Goal: Task Accomplishment & Management: Complete application form

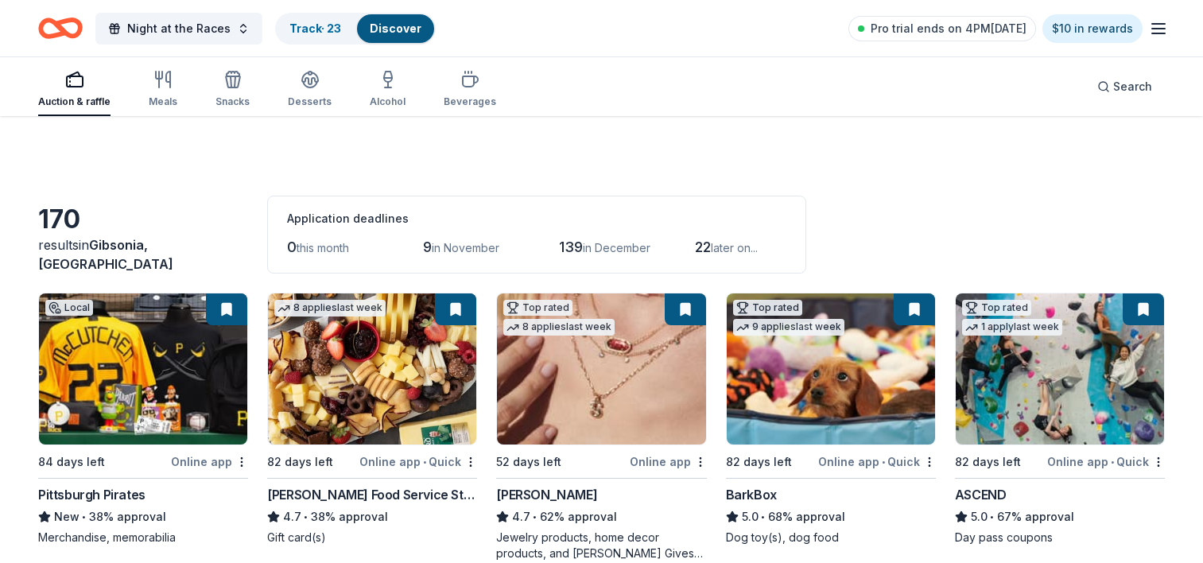
scroll to position [1813, 0]
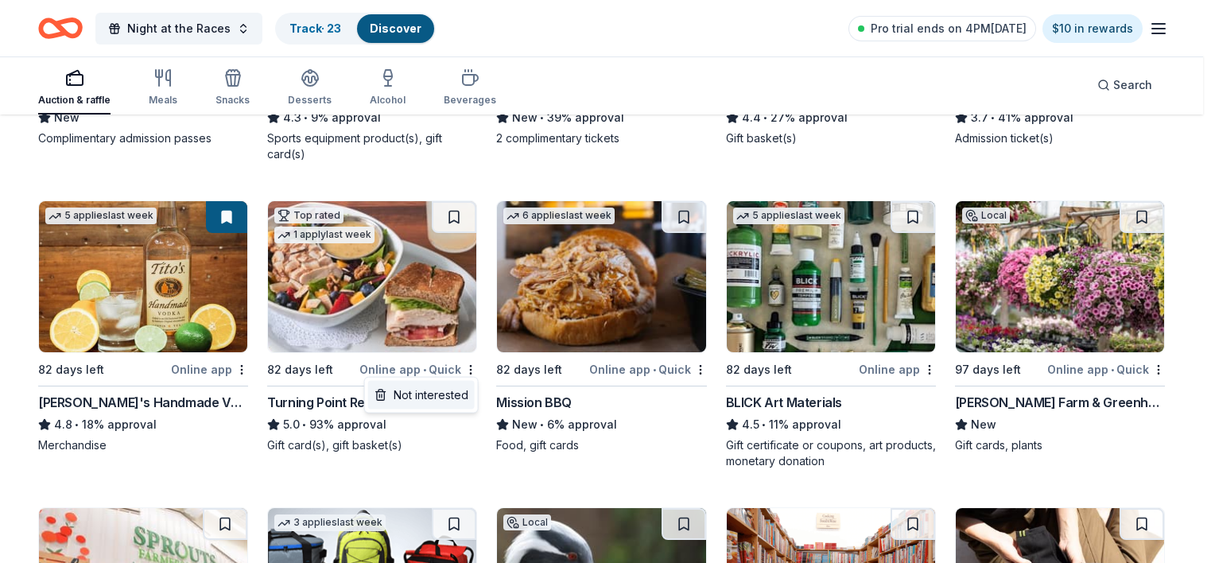
click at [449, 390] on div "Not interested" at bounding box center [421, 395] width 107 height 29
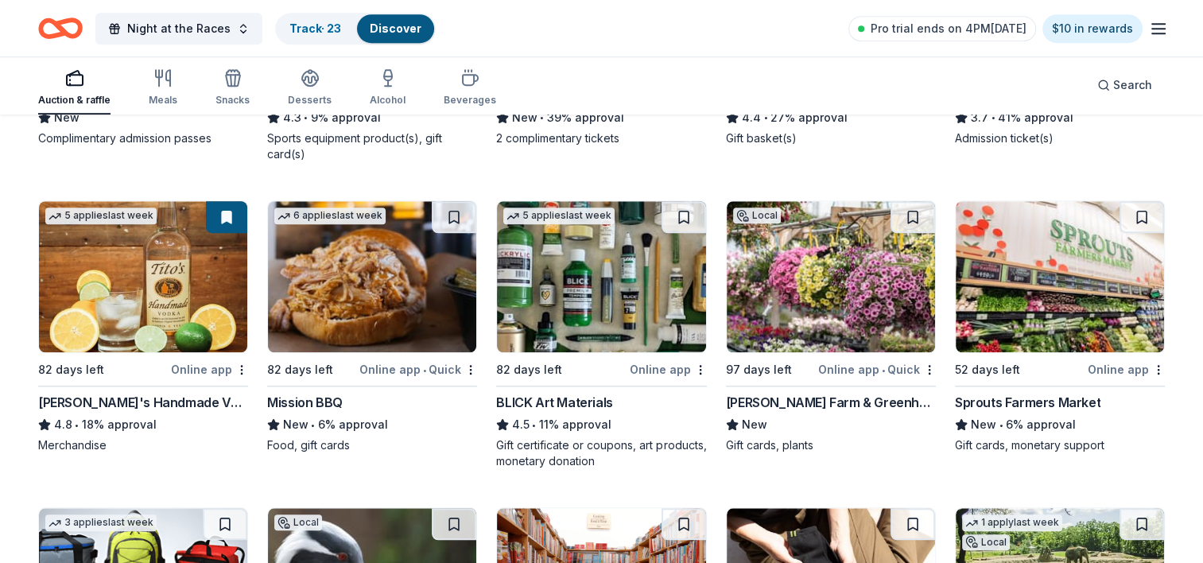
click at [405, 303] on img at bounding box center [372, 276] width 208 height 151
click at [589, 289] on img at bounding box center [601, 276] width 208 height 151
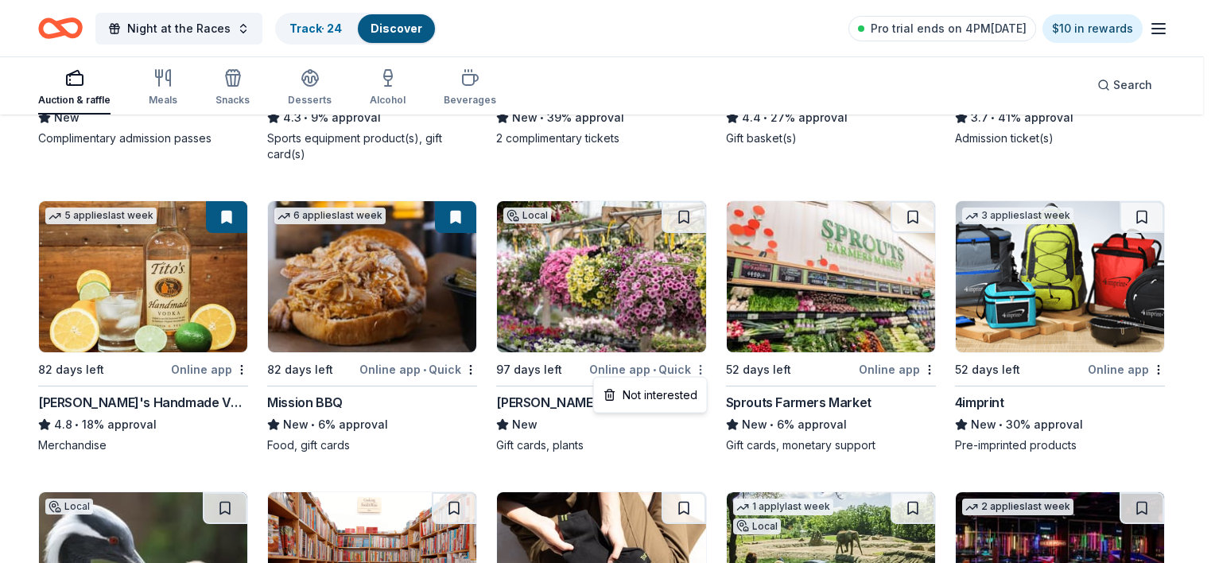
click at [682, 398] on div "Not interested" at bounding box center [650, 395] width 107 height 29
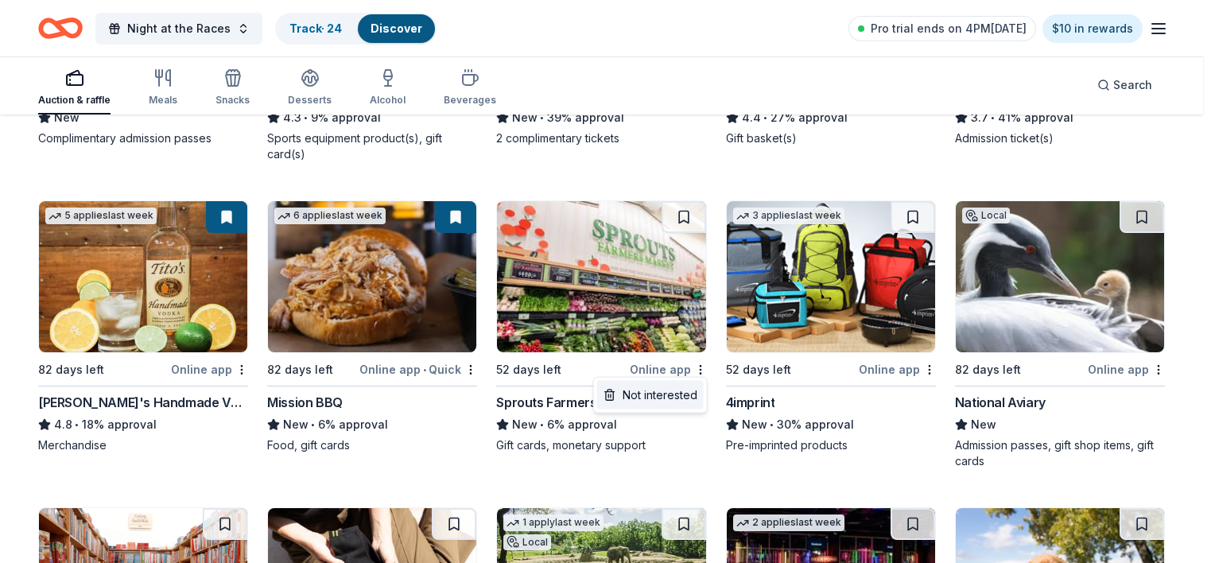
click at [674, 387] on div "Not interested" at bounding box center [650, 395] width 107 height 29
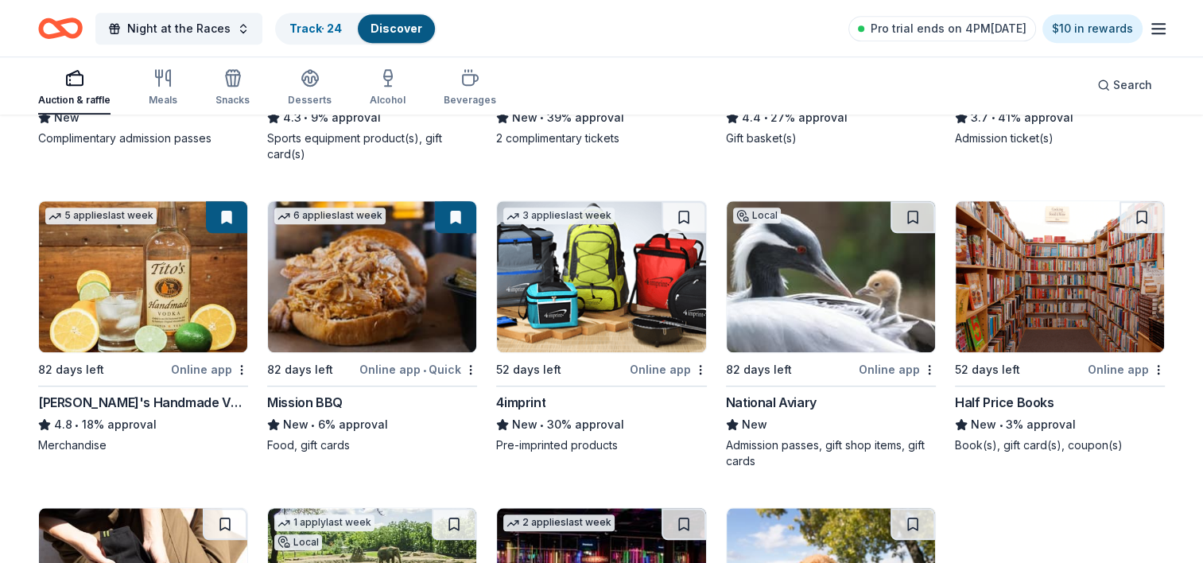
click at [615, 300] on img at bounding box center [601, 276] width 208 height 151
click at [799, 318] on img at bounding box center [831, 276] width 208 height 151
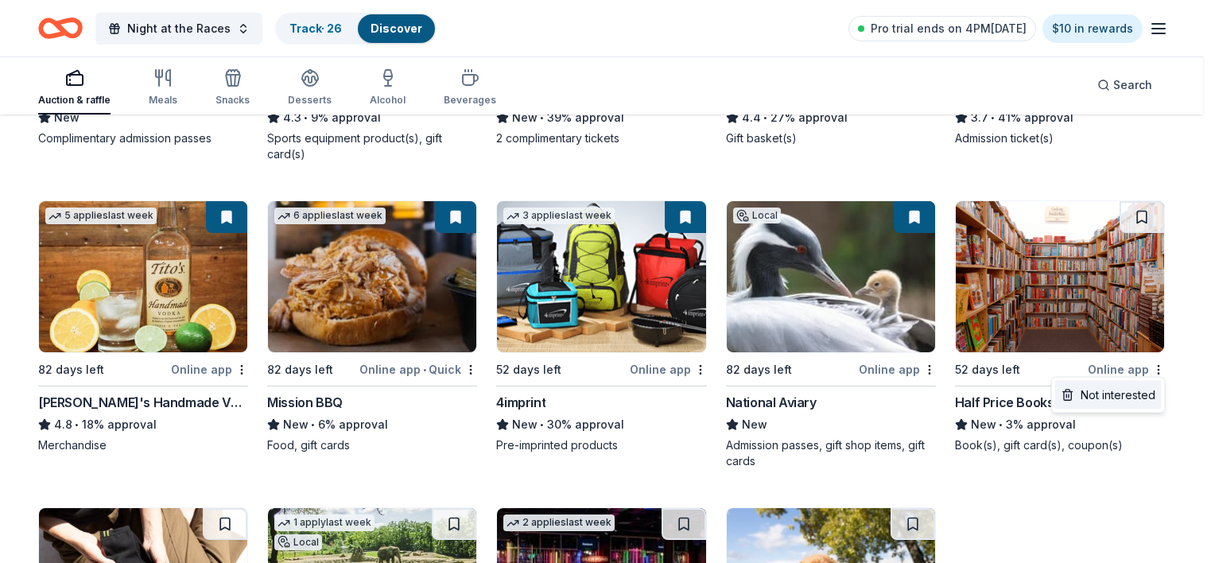
click at [1136, 396] on div "Not interested" at bounding box center [1108, 395] width 107 height 29
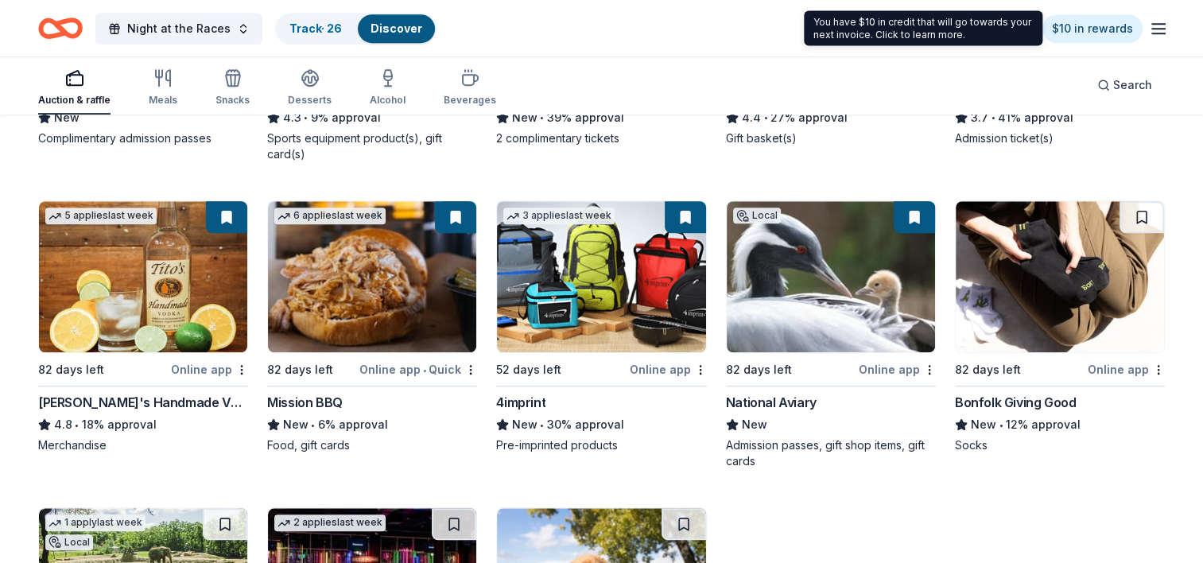
click at [1059, 309] on img at bounding box center [1060, 276] width 208 height 151
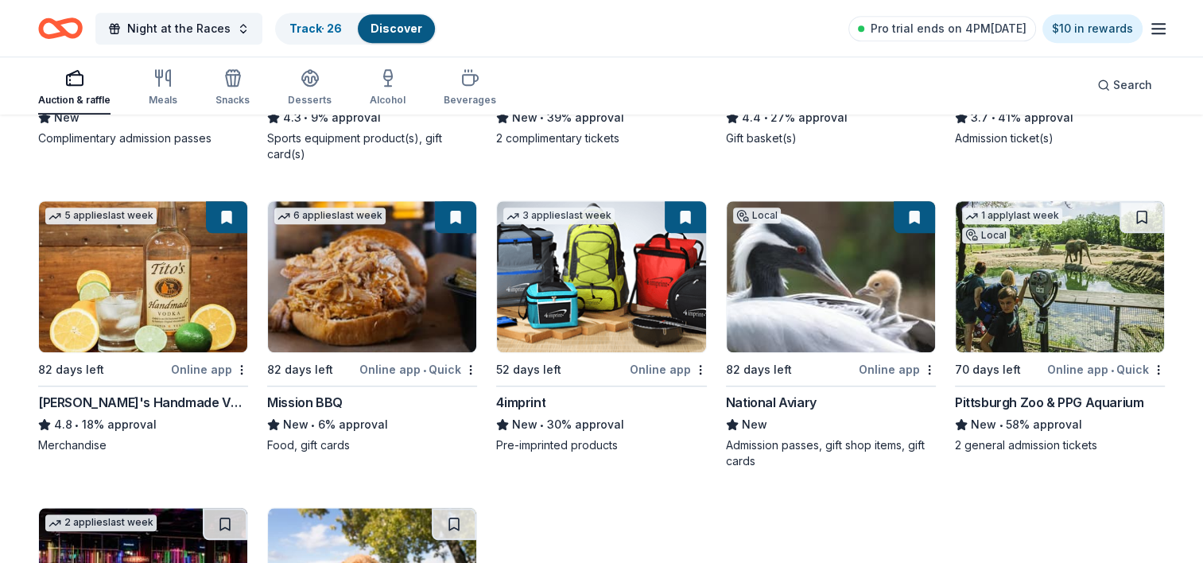
click at [1017, 295] on img at bounding box center [1060, 276] width 208 height 151
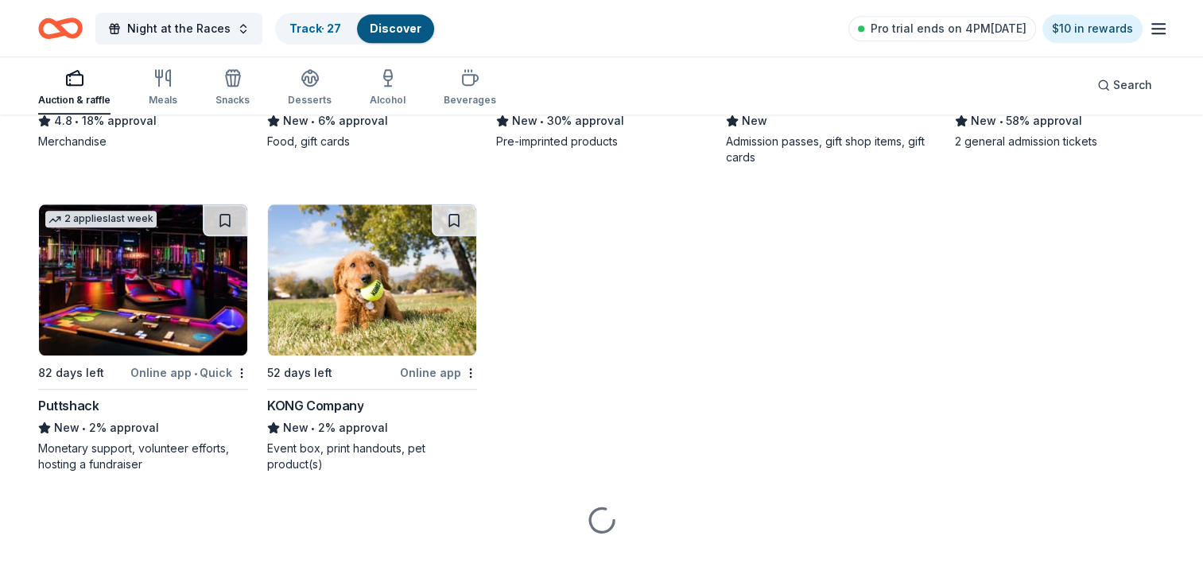
scroll to position [1638, 0]
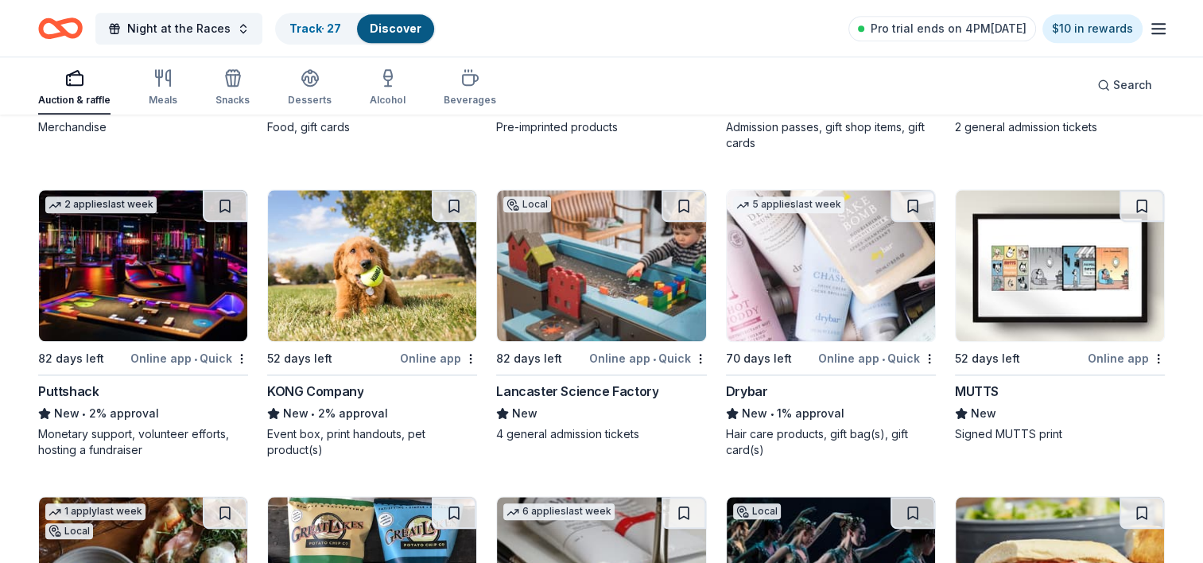
click at [175, 293] on img at bounding box center [143, 265] width 208 height 151
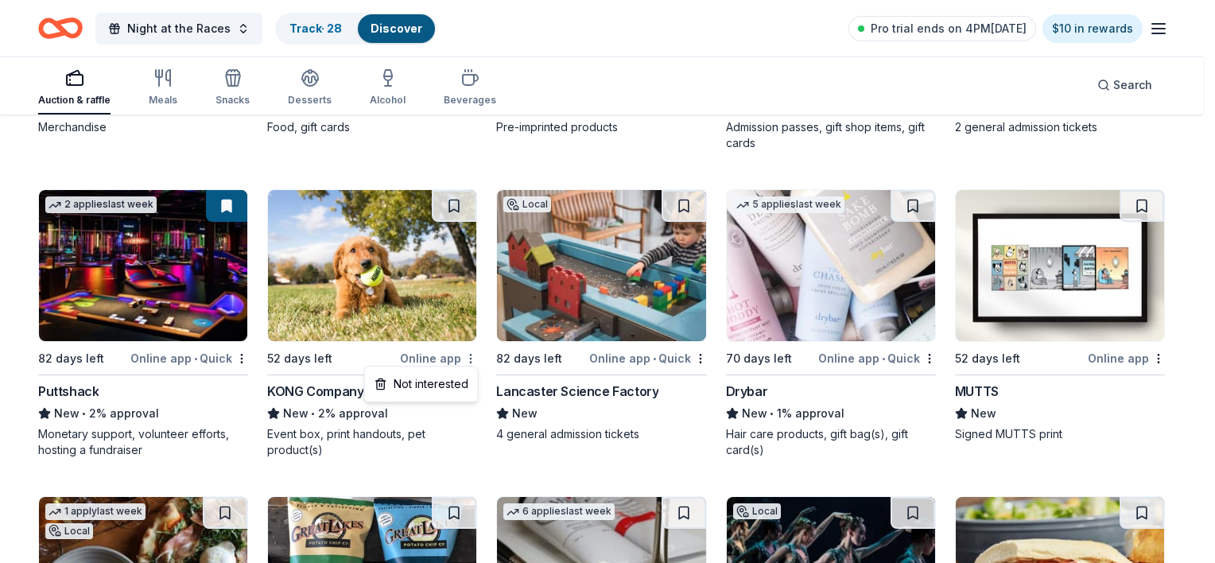
click at [460, 389] on div "Not interested" at bounding box center [421, 384] width 107 height 29
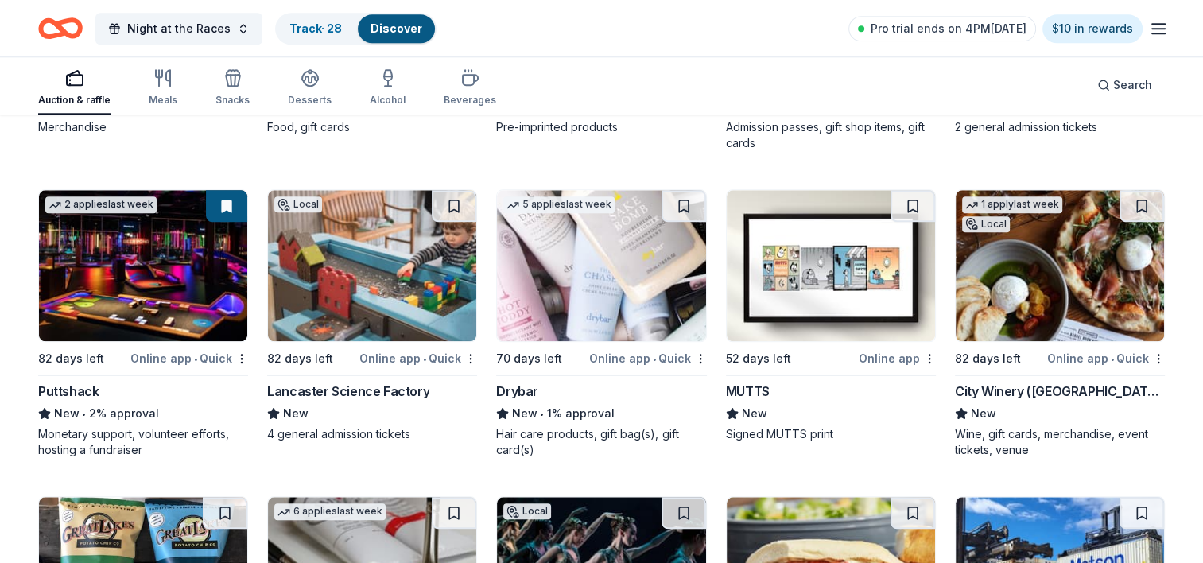
click at [463, 353] on div "Online app • Quick" at bounding box center [418, 358] width 118 height 20
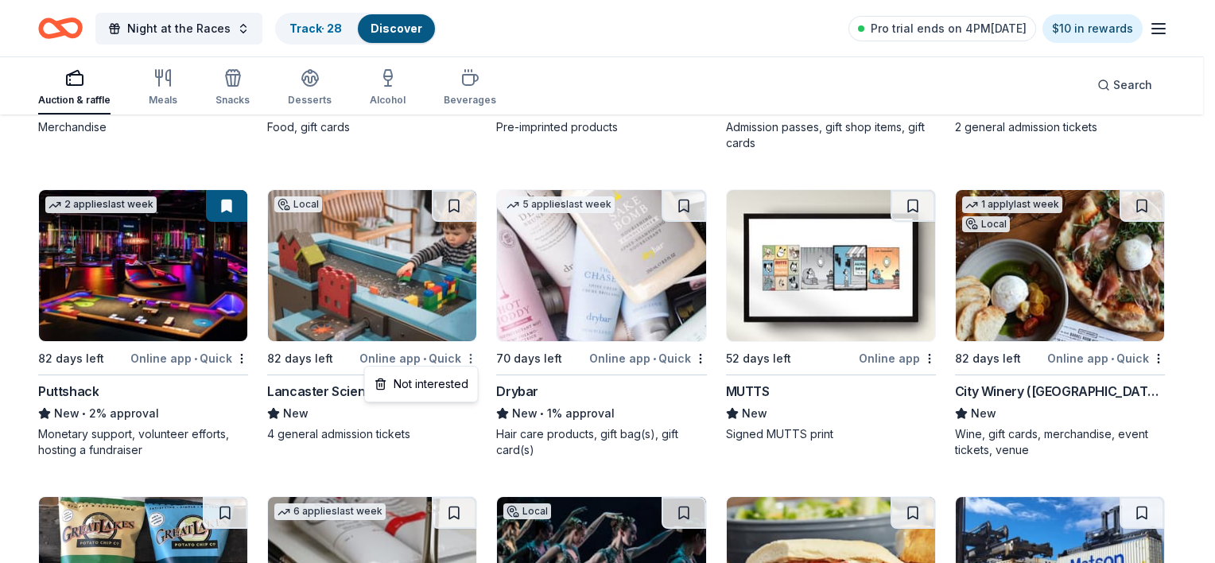
click at [469, 379] on div "Not interested" at bounding box center [421, 384] width 107 height 29
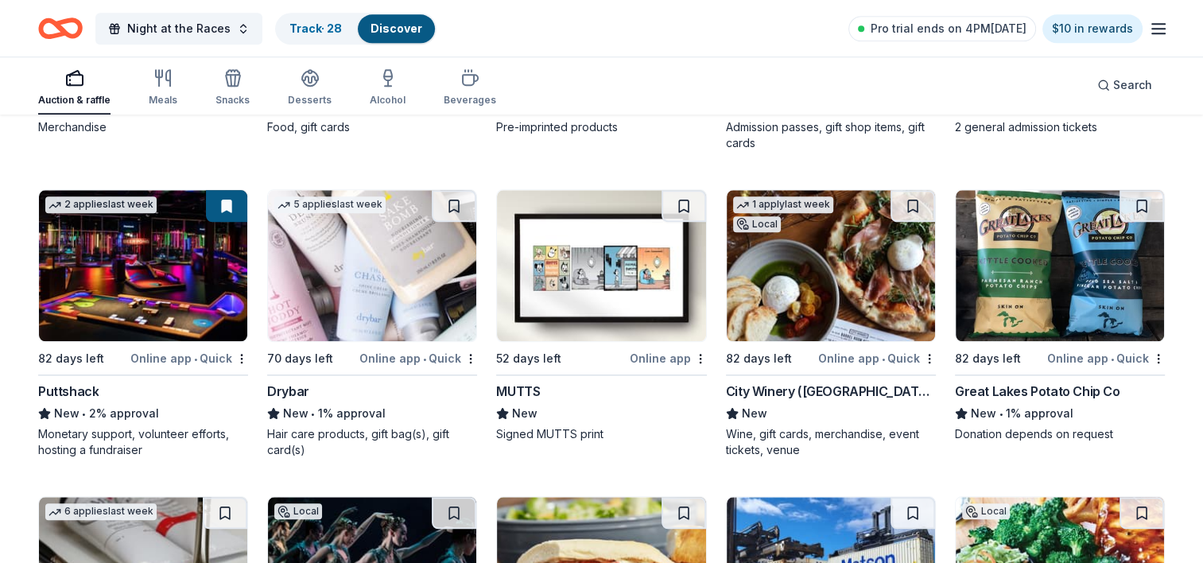
click at [354, 259] on img at bounding box center [372, 265] width 208 height 151
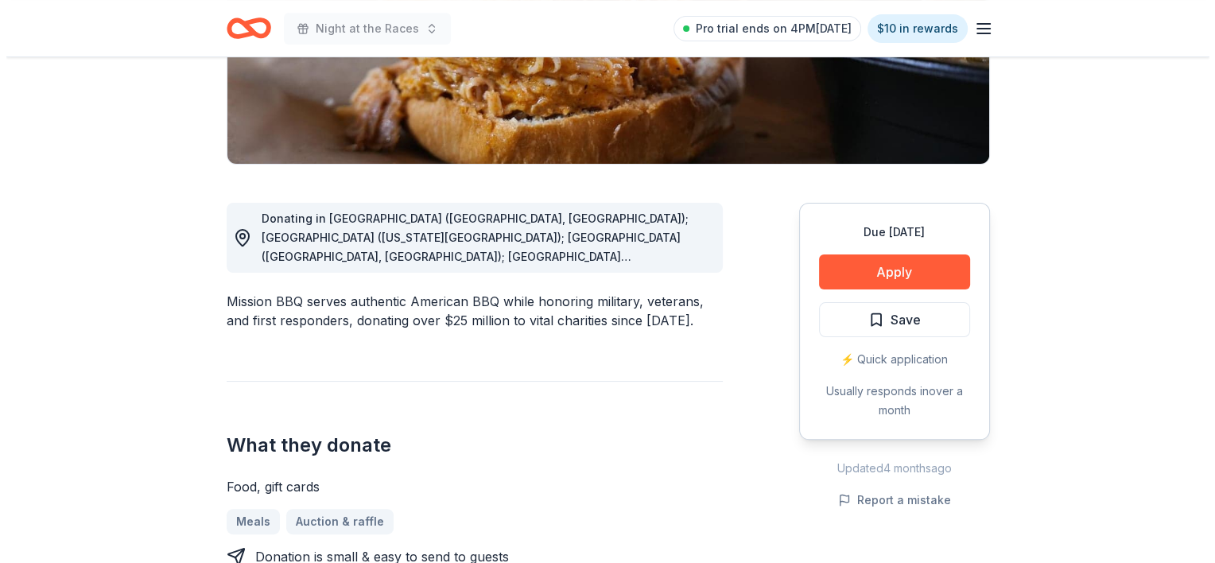
scroll to position [382, 0]
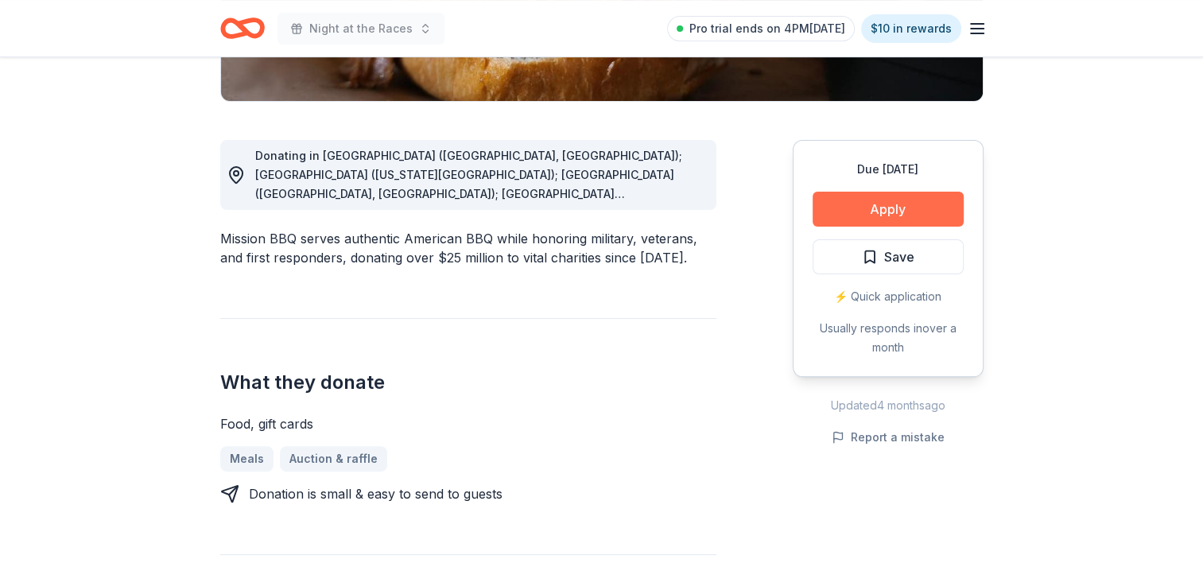
click at [946, 207] on button "Apply" at bounding box center [888, 209] width 151 height 35
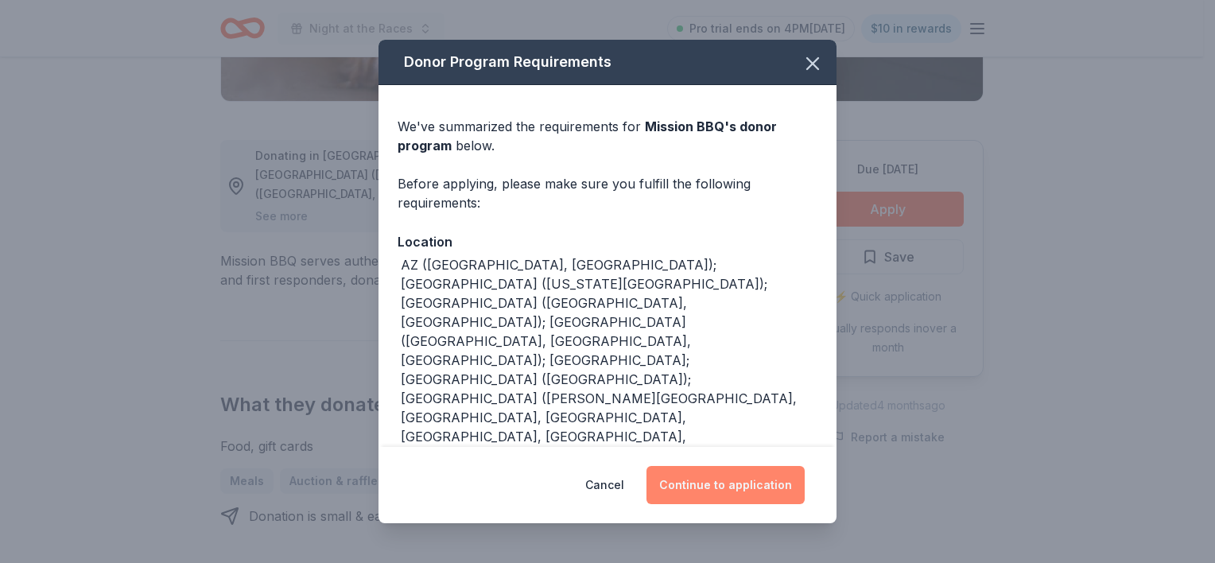
click at [711, 488] on button "Continue to application" at bounding box center [726, 485] width 158 height 38
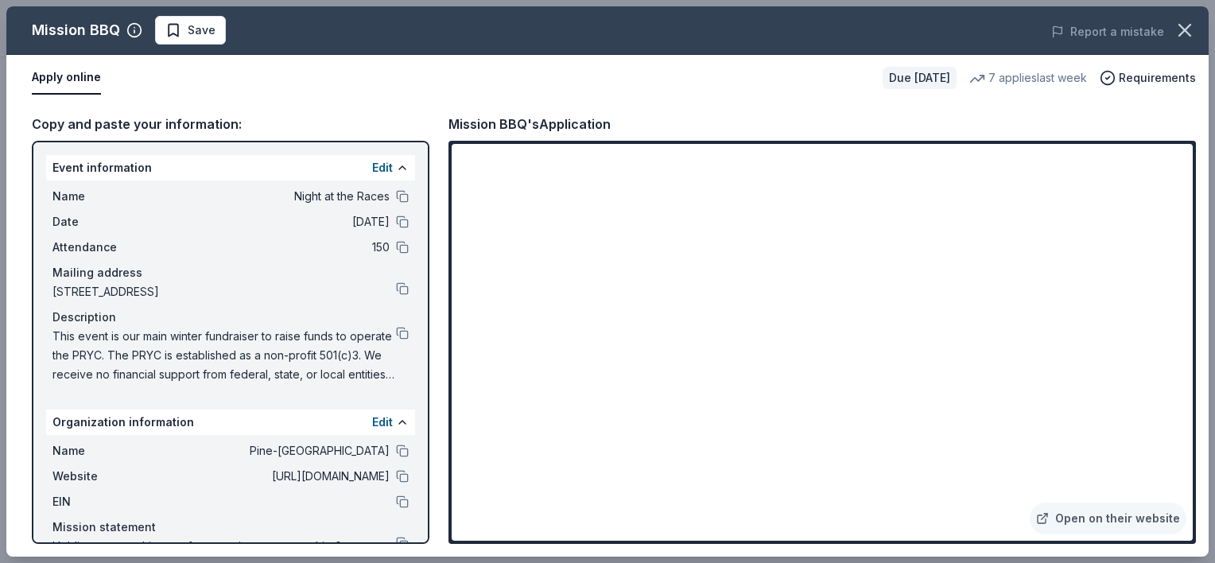
click at [1193, 154] on div "Open on their website" at bounding box center [823, 342] width 748 height 403
click at [206, 32] on span "Save" at bounding box center [202, 30] width 28 height 19
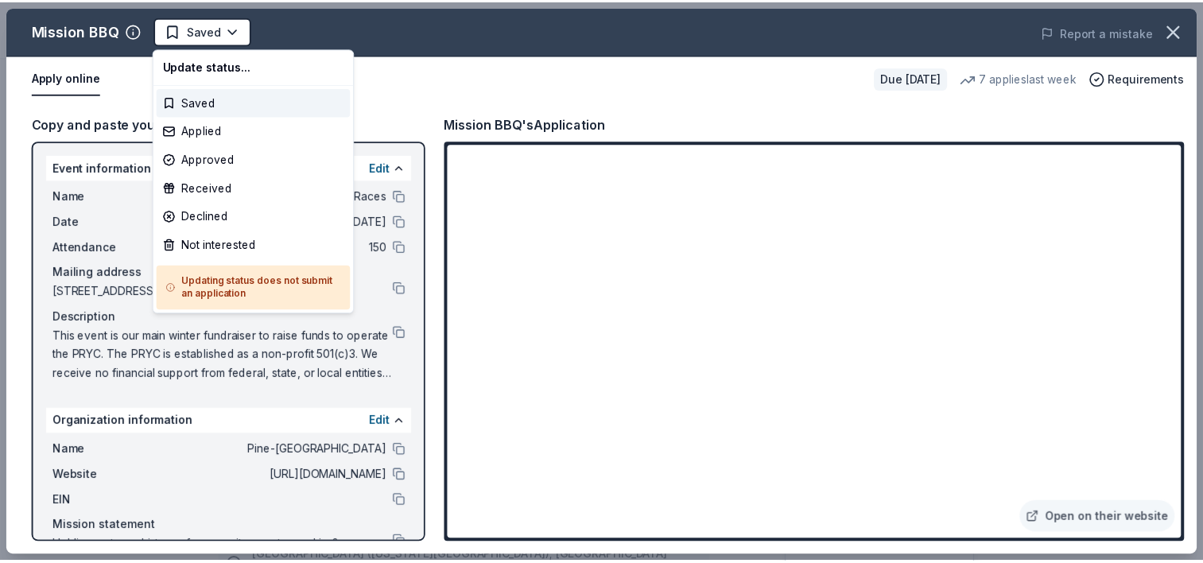
scroll to position [0, 0]
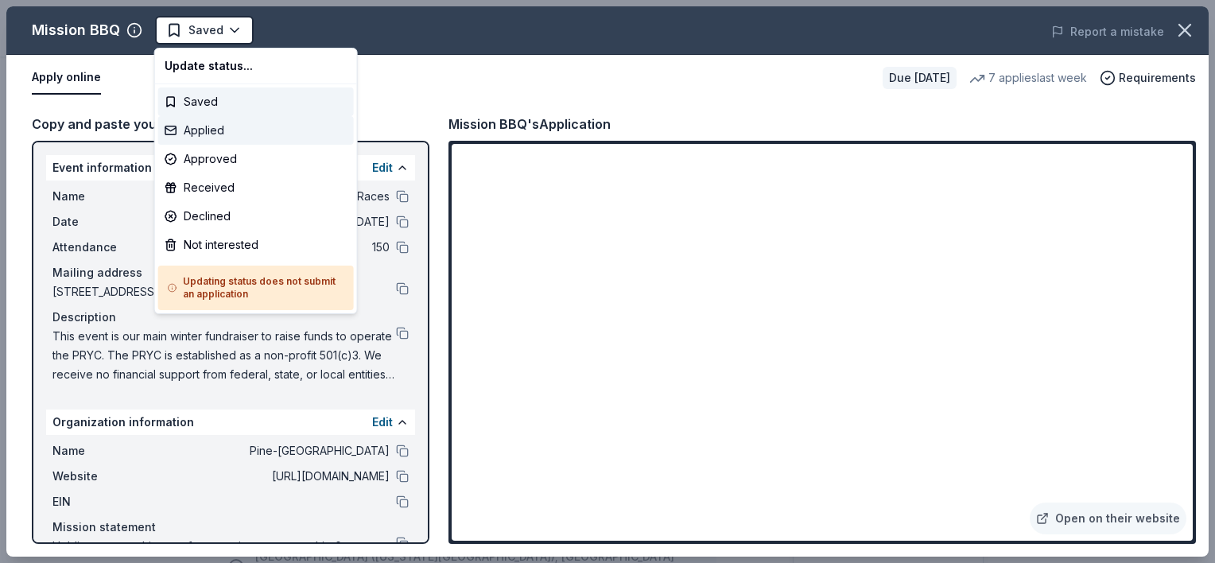
click at [208, 127] on div "Applied" at bounding box center [256, 130] width 196 height 29
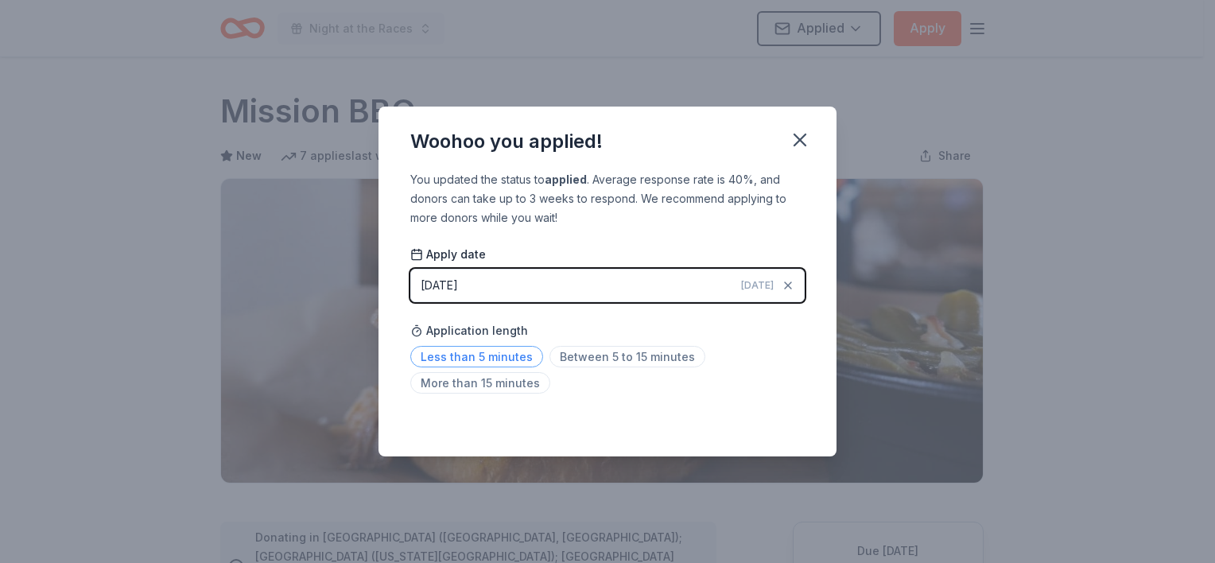
click at [453, 355] on span "Less than 5 minutes" at bounding box center [476, 356] width 133 height 21
click at [491, 358] on span "Less than 5 minutes" at bounding box center [476, 356] width 133 height 21
click at [789, 136] on icon "button" at bounding box center [800, 140] width 22 height 22
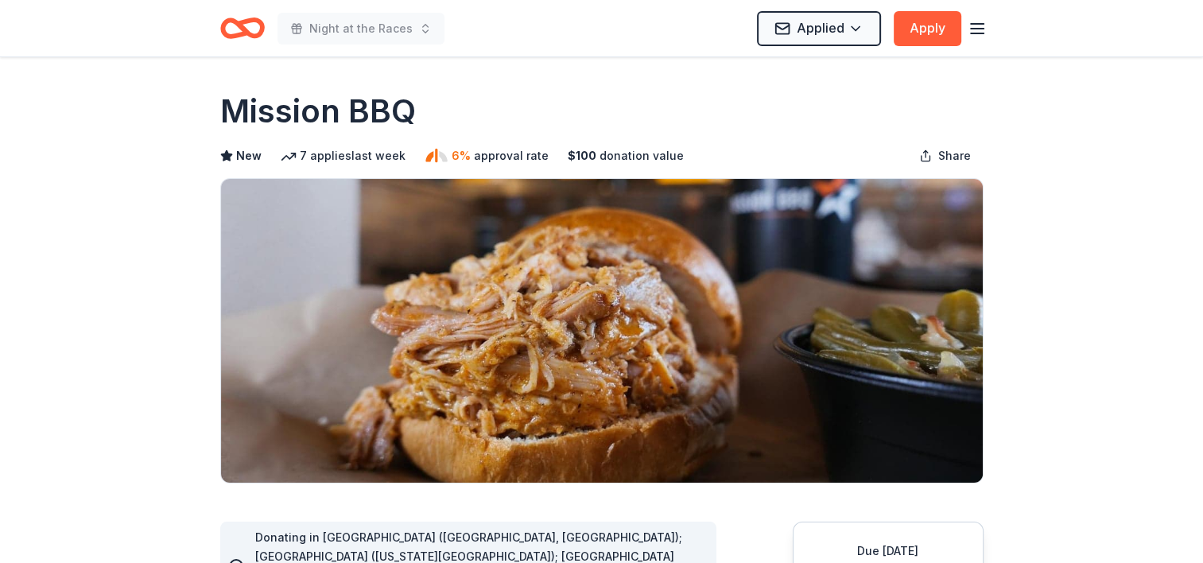
click at [789, 136] on div "Mission BBQ New 7 applies last week 6% approval rate $ 100 donation value Share" at bounding box center [601, 286] width 763 height 394
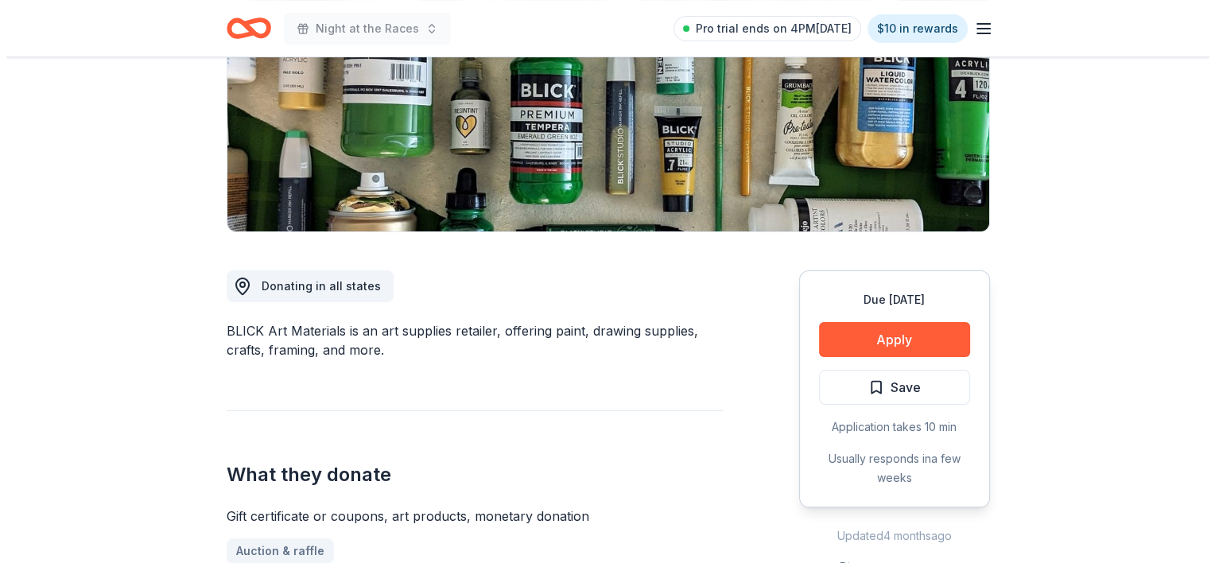
scroll to position [319, 0]
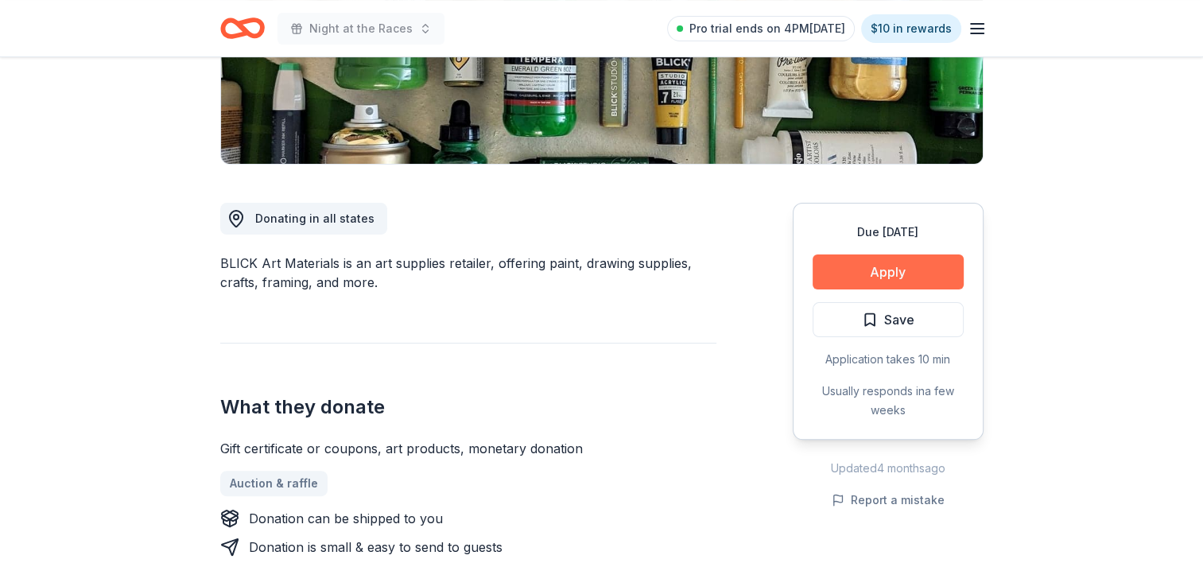
click at [942, 261] on button "Apply" at bounding box center [888, 271] width 151 height 35
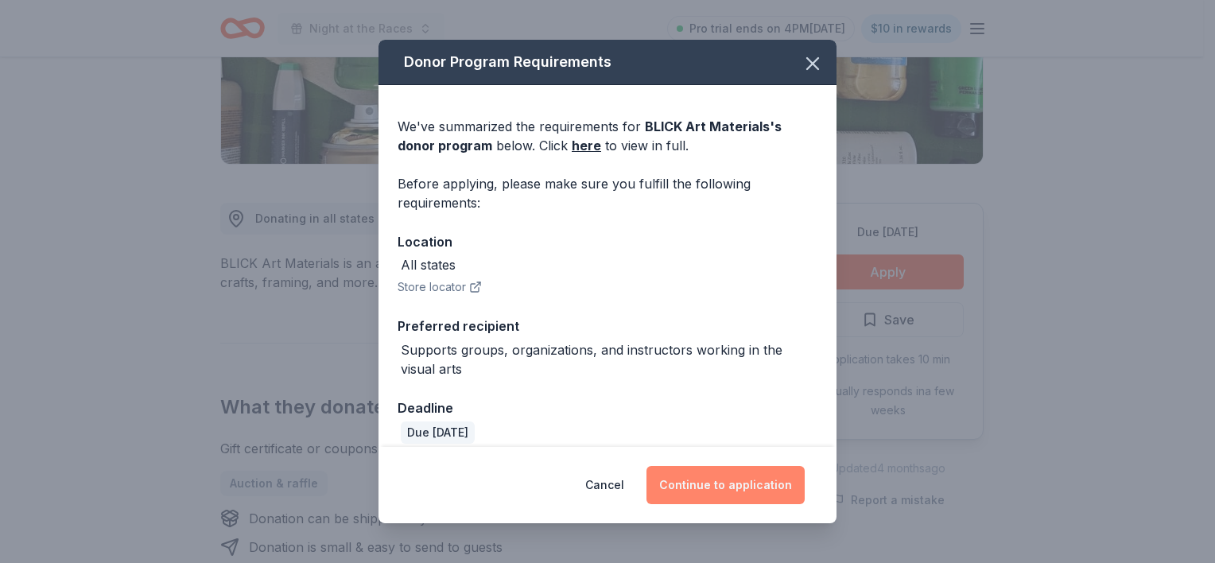
click at [730, 500] on button "Continue to application" at bounding box center [726, 485] width 158 height 38
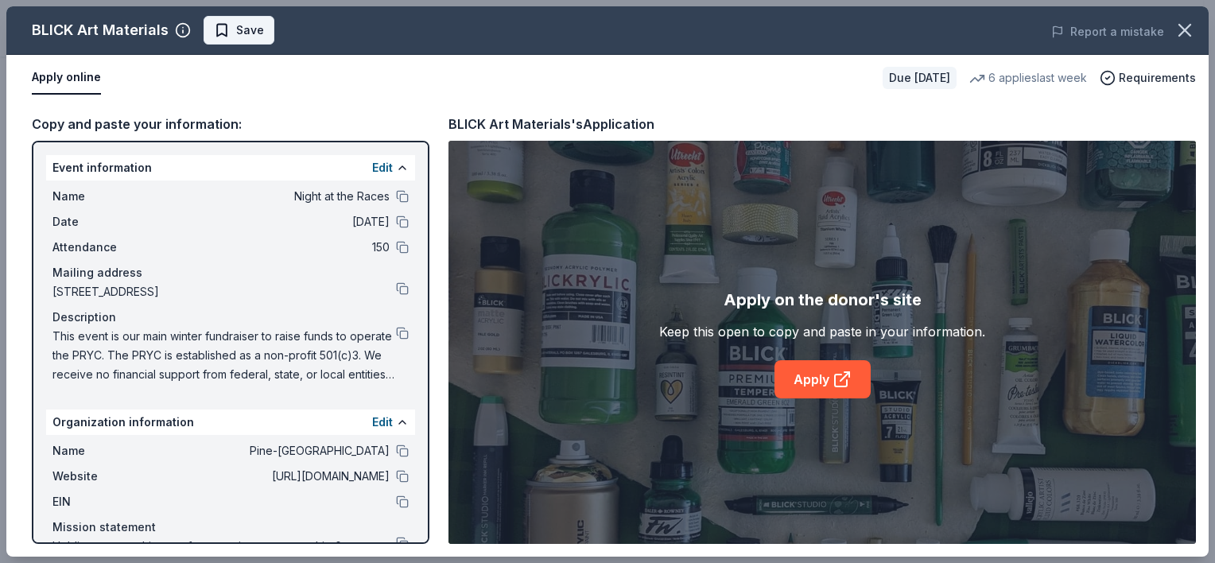
click at [259, 35] on span "Save" at bounding box center [250, 30] width 28 height 19
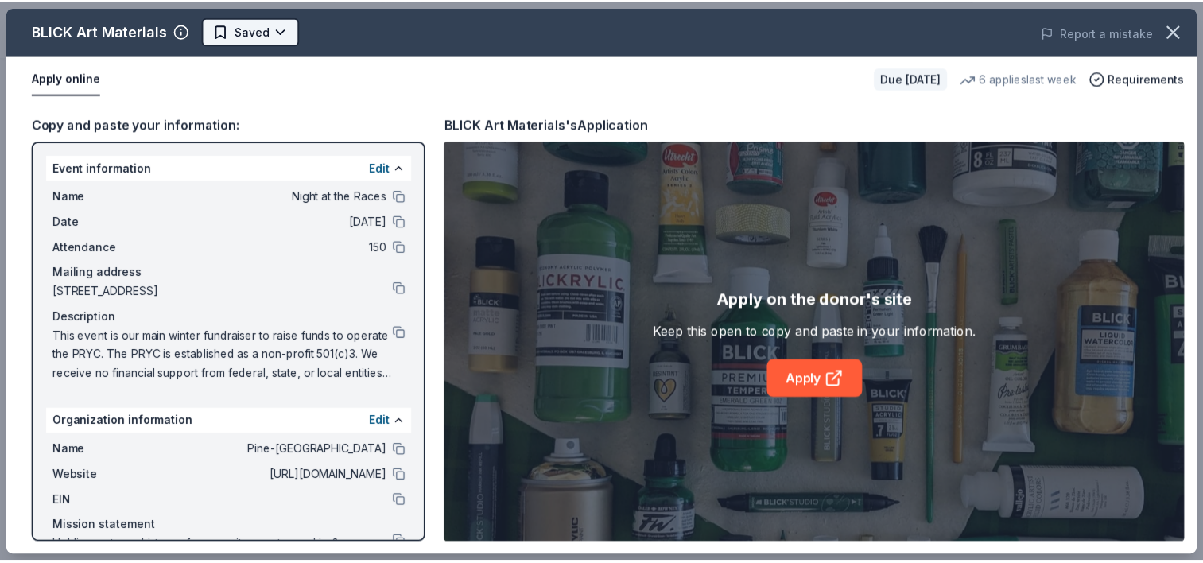
scroll to position [0, 0]
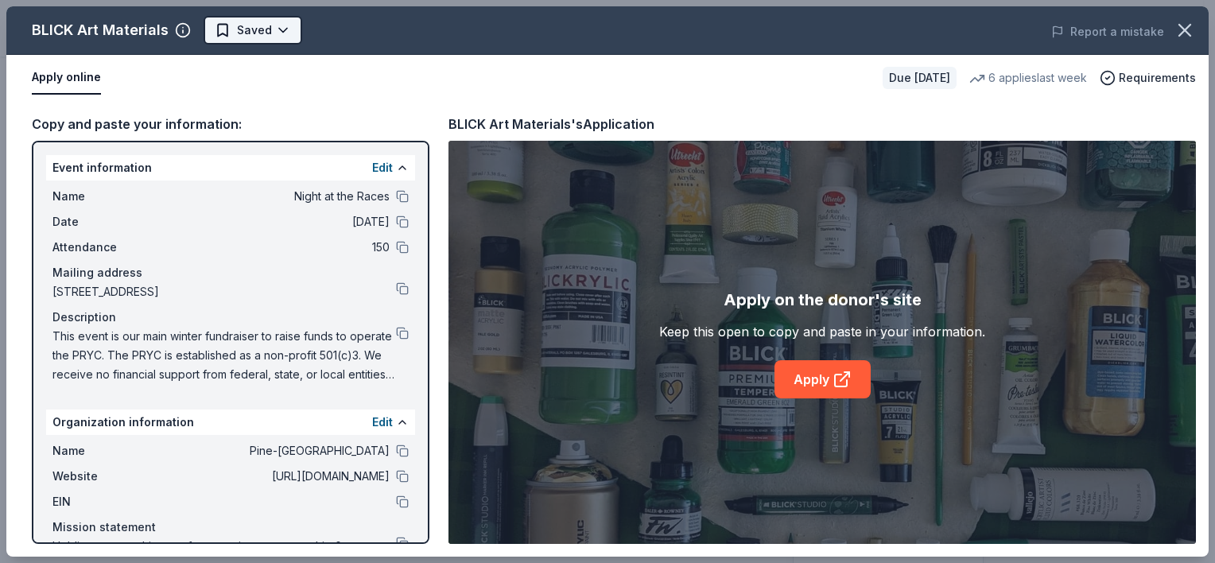
click at [264, 35] on html "Night at the Races Pro trial ends on 4PM, 10/16 $10 in rewards Due in 82 days S…" at bounding box center [607, 281] width 1215 height 563
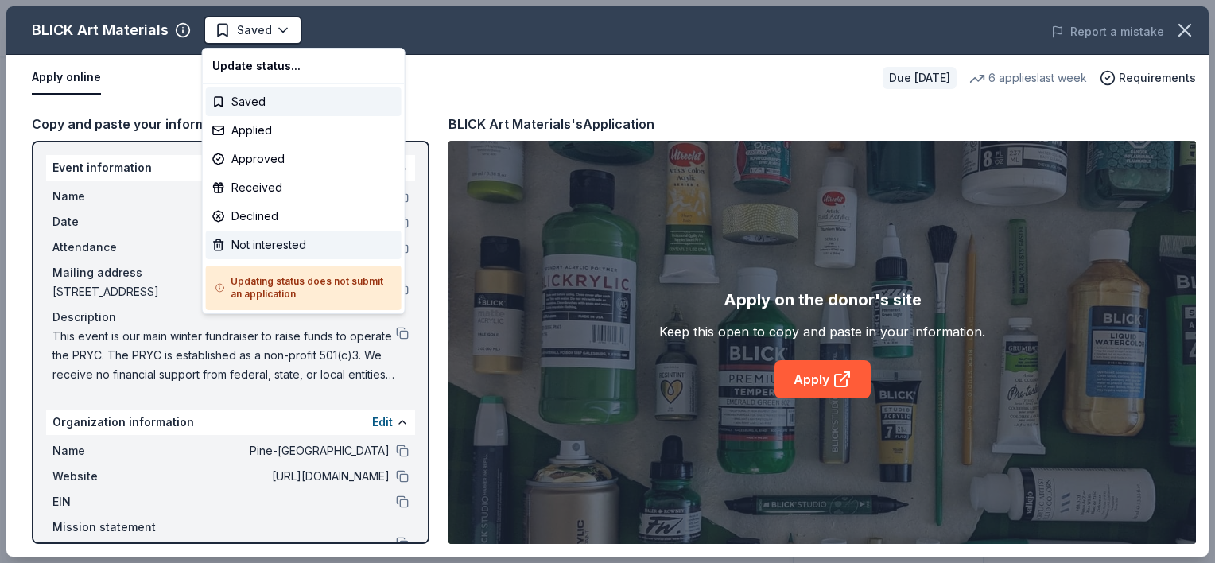
click at [273, 248] on div "Not interested" at bounding box center [304, 245] width 196 height 29
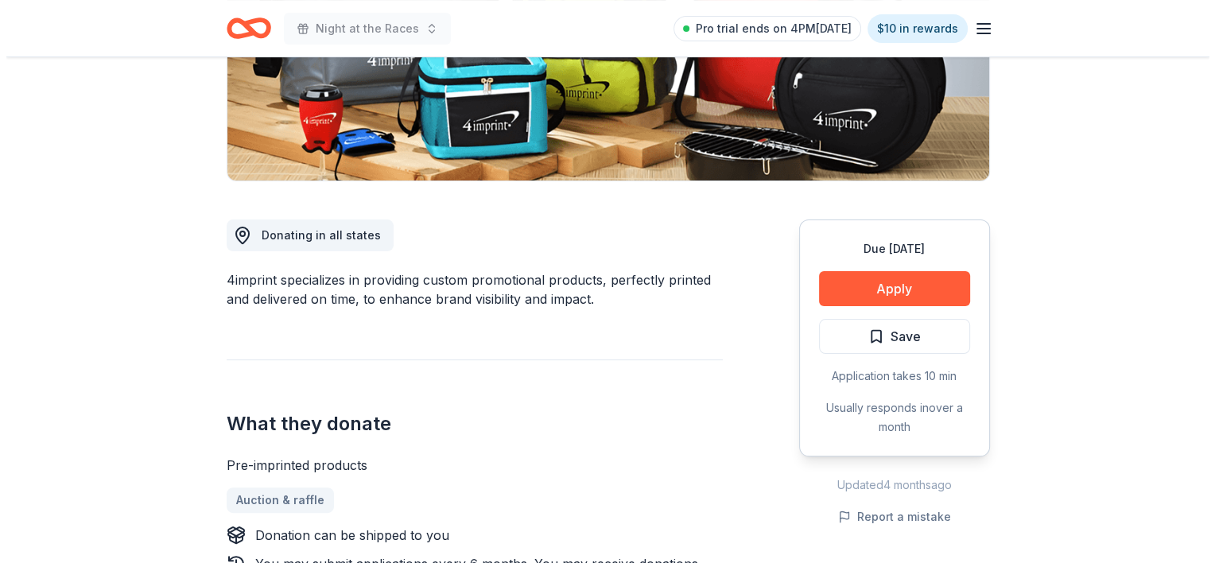
scroll to position [307, 0]
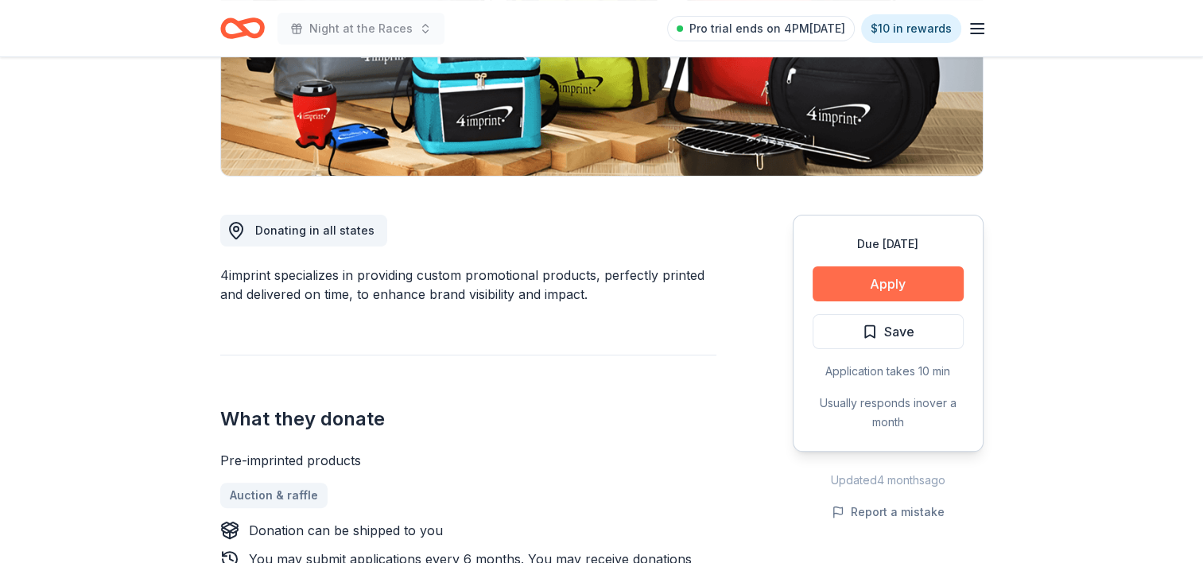
click at [928, 283] on button "Apply" at bounding box center [888, 283] width 151 height 35
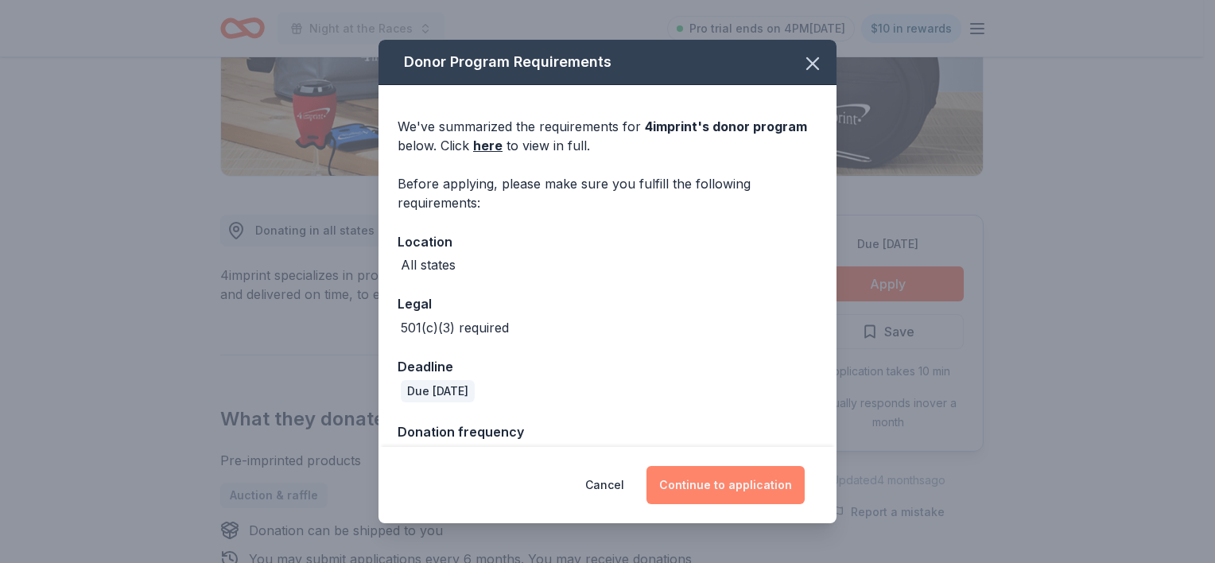
click at [725, 477] on button "Continue to application" at bounding box center [726, 485] width 158 height 38
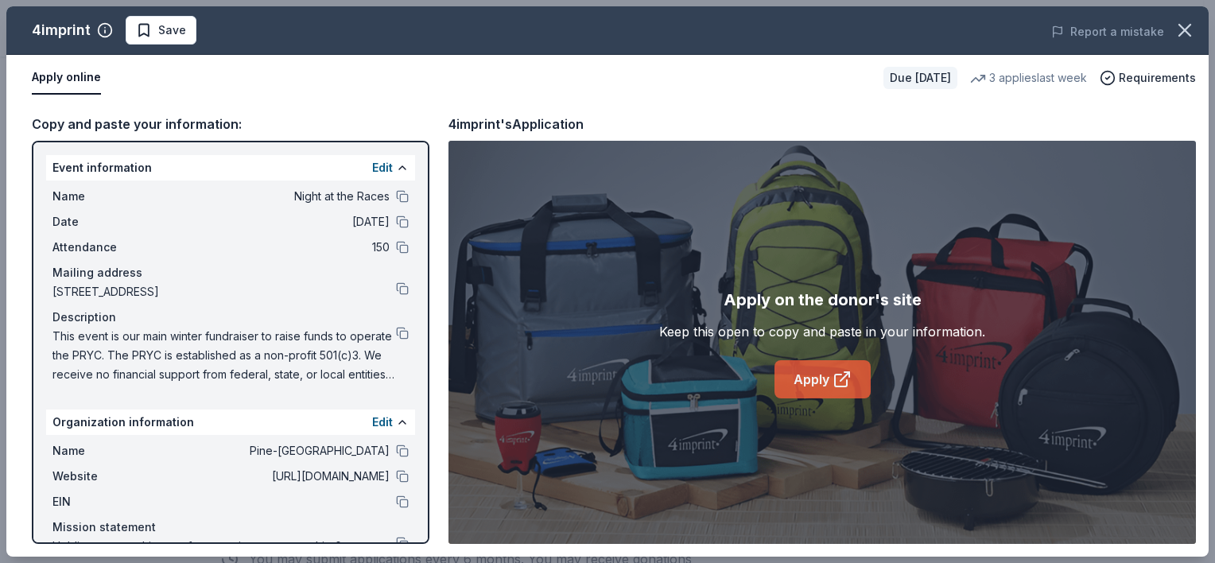
click at [837, 379] on icon at bounding box center [842, 379] width 19 height 19
click at [185, 30] on button "Save" at bounding box center [161, 30] width 71 height 29
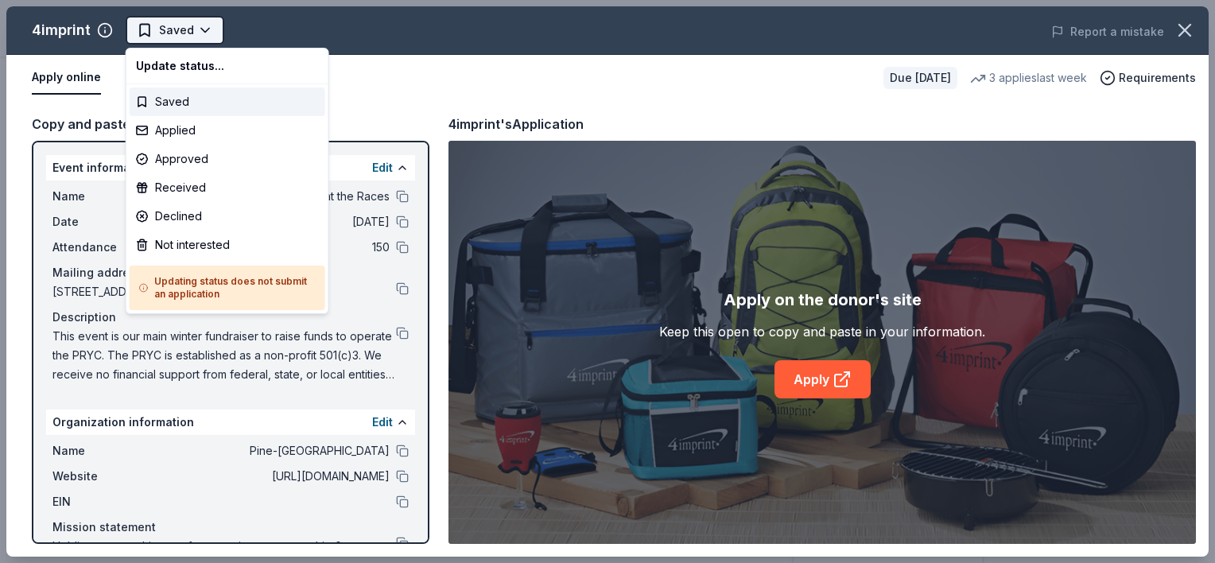
click at [191, 41] on html "Night at the Races Saved Apply Due in 52 days Share 4imprint New • 1 reviews 3 …" at bounding box center [607, 281] width 1215 height 563
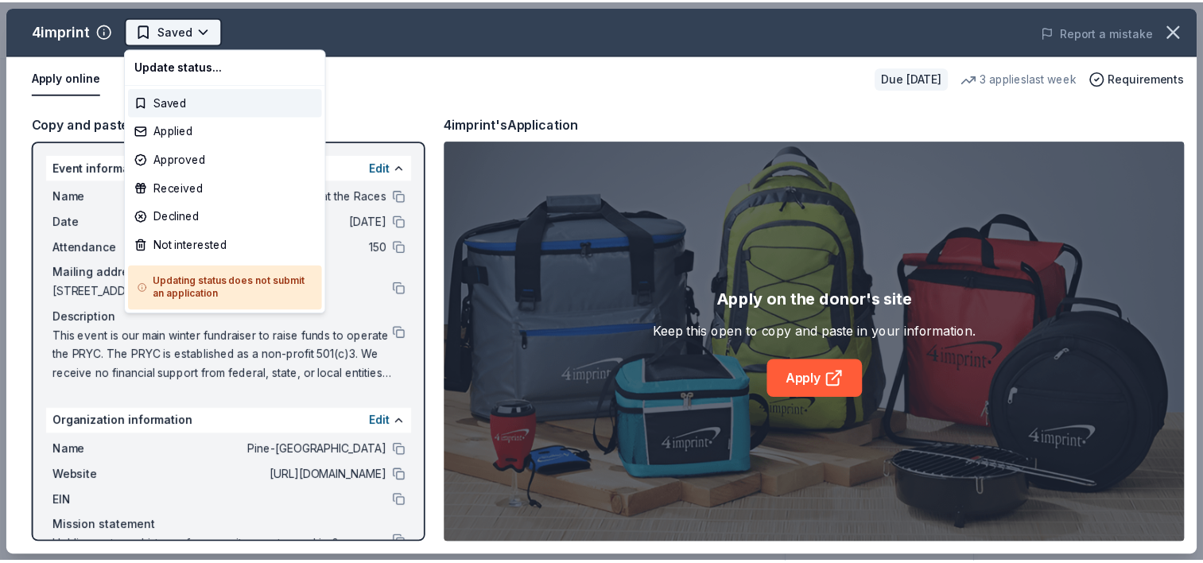
scroll to position [0, 0]
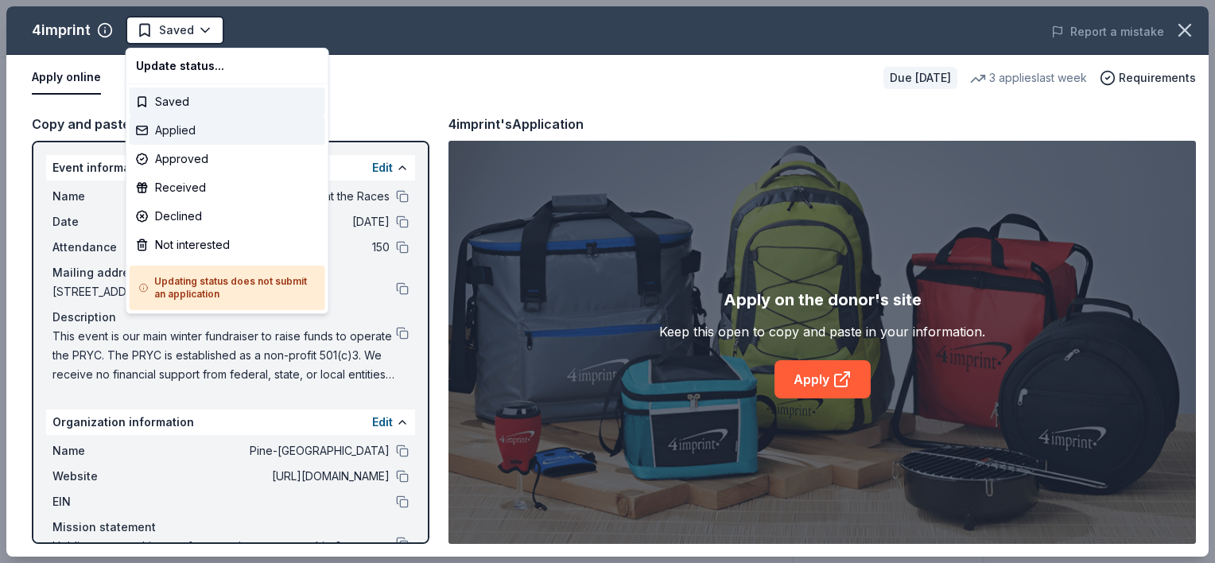
click at [169, 134] on div "Applied" at bounding box center [228, 130] width 196 height 29
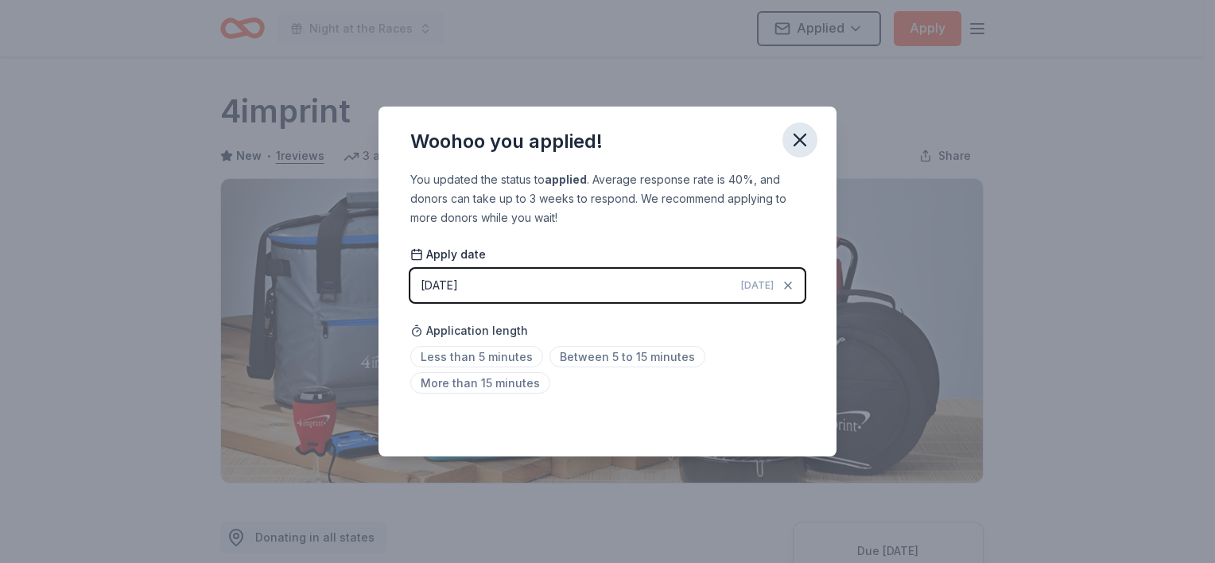
click at [810, 133] on icon "button" at bounding box center [800, 140] width 22 height 22
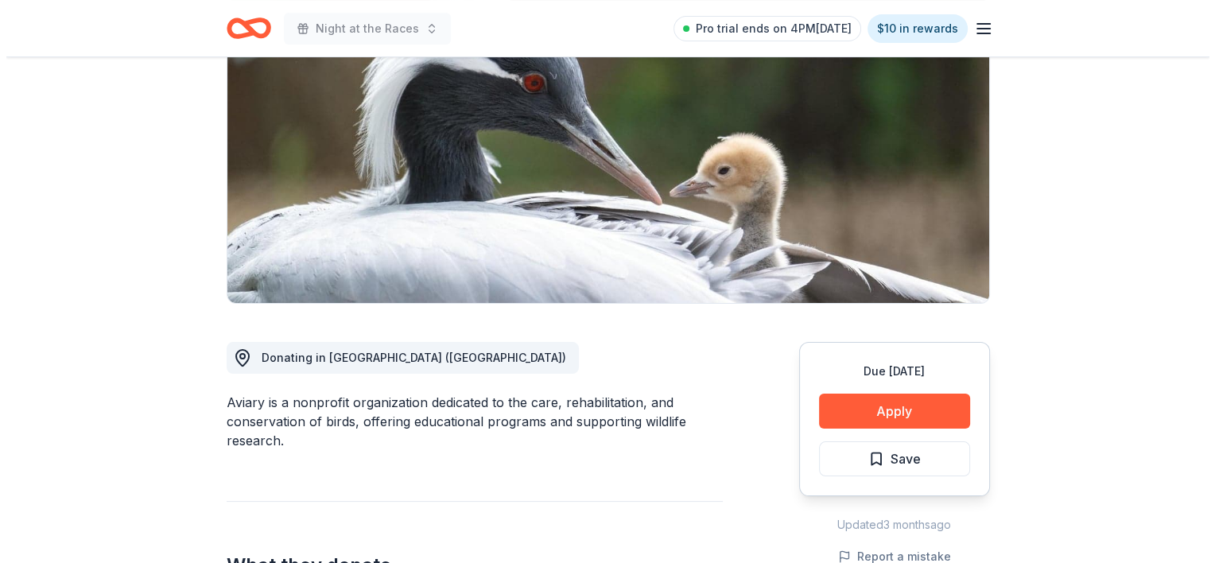
scroll to position [202, 0]
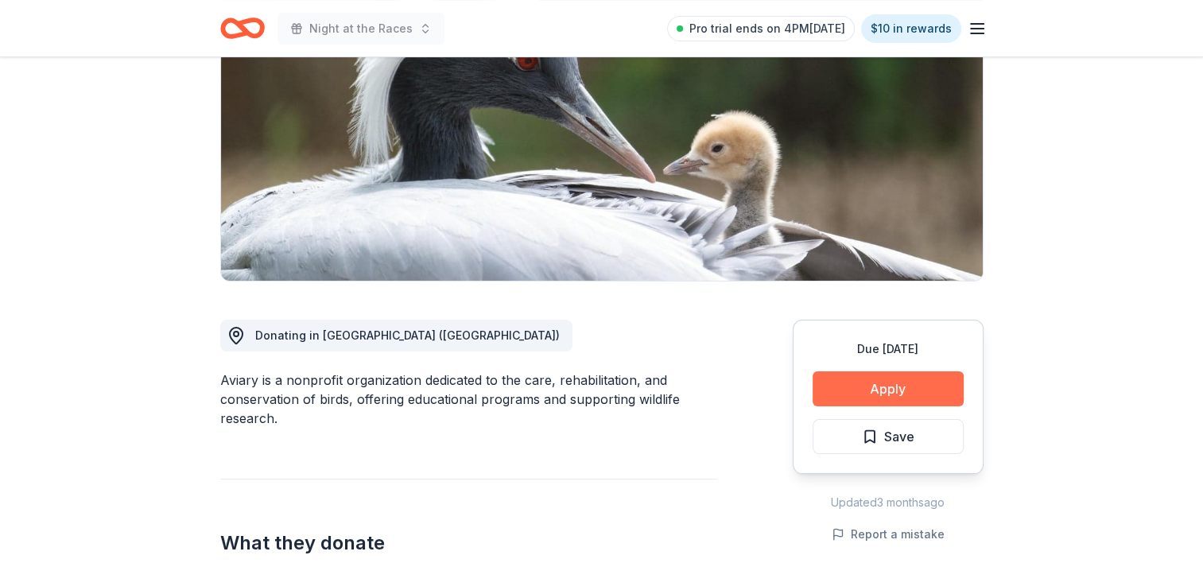
click at [930, 384] on button "Apply" at bounding box center [888, 388] width 151 height 35
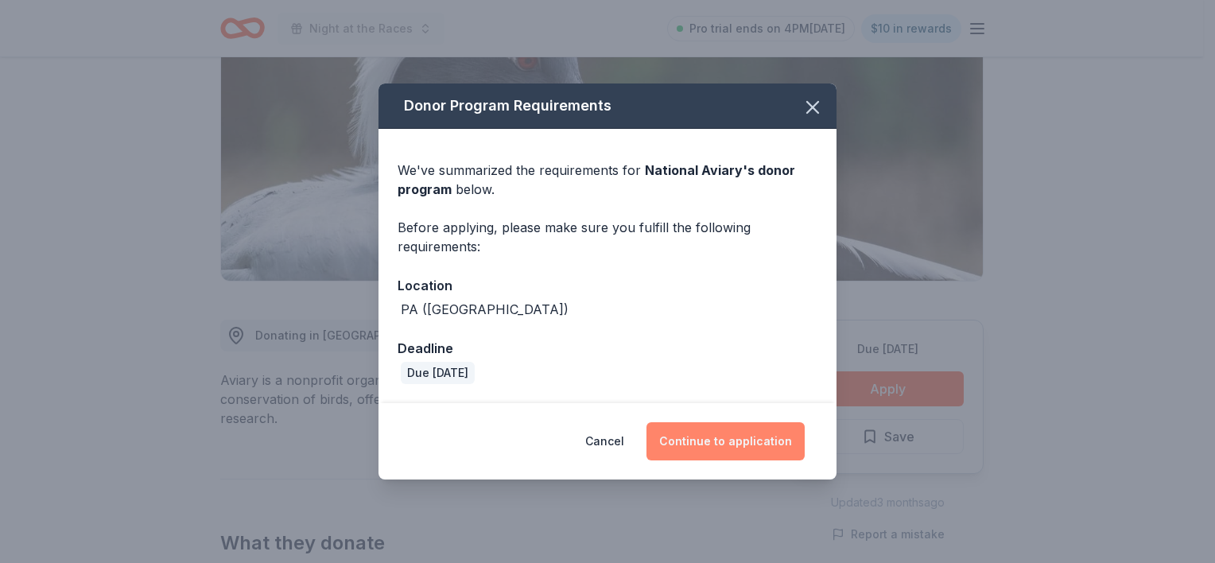
click at [735, 438] on button "Continue to application" at bounding box center [726, 441] width 158 height 38
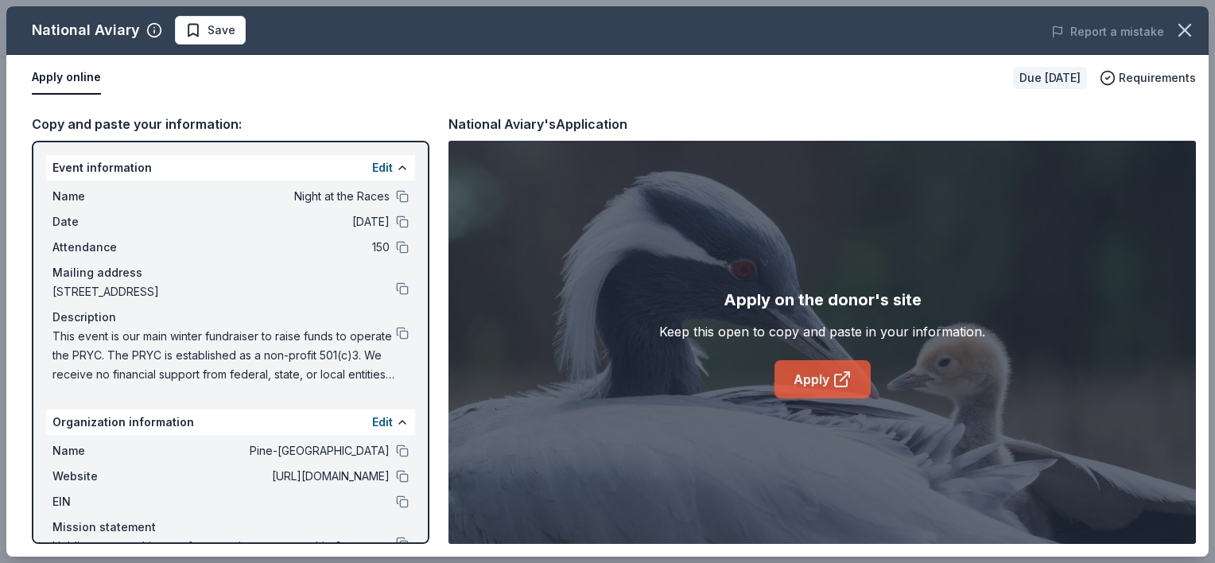
click at [823, 375] on link "Apply" at bounding box center [823, 379] width 96 height 38
click at [226, 27] on span "Save" at bounding box center [222, 30] width 28 height 19
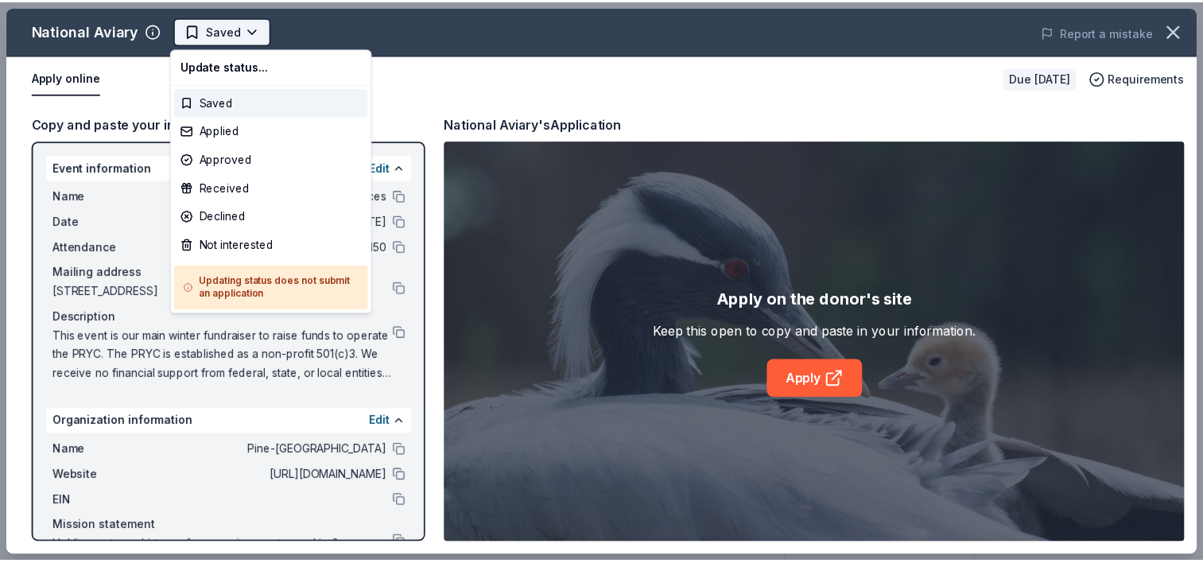
scroll to position [0, 0]
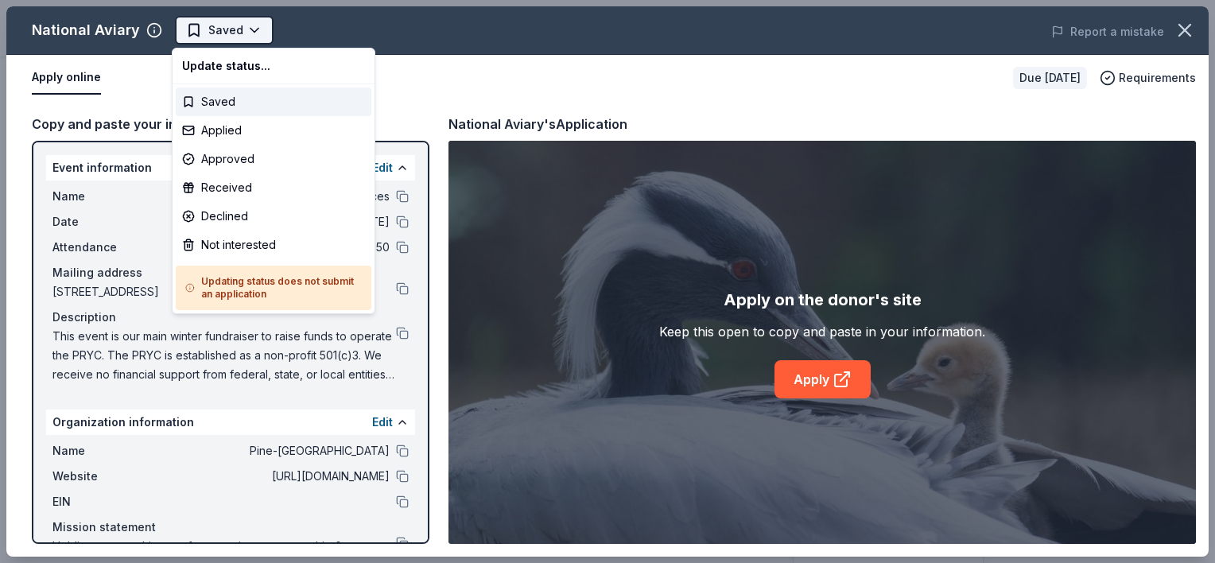
click at [250, 37] on html "Night at the Races Saved Apply Due in 82 days Share National Aviary New Share D…" at bounding box center [607, 281] width 1215 height 563
click at [237, 129] on div "Applied" at bounding box center [274, 130] width 196 height 29
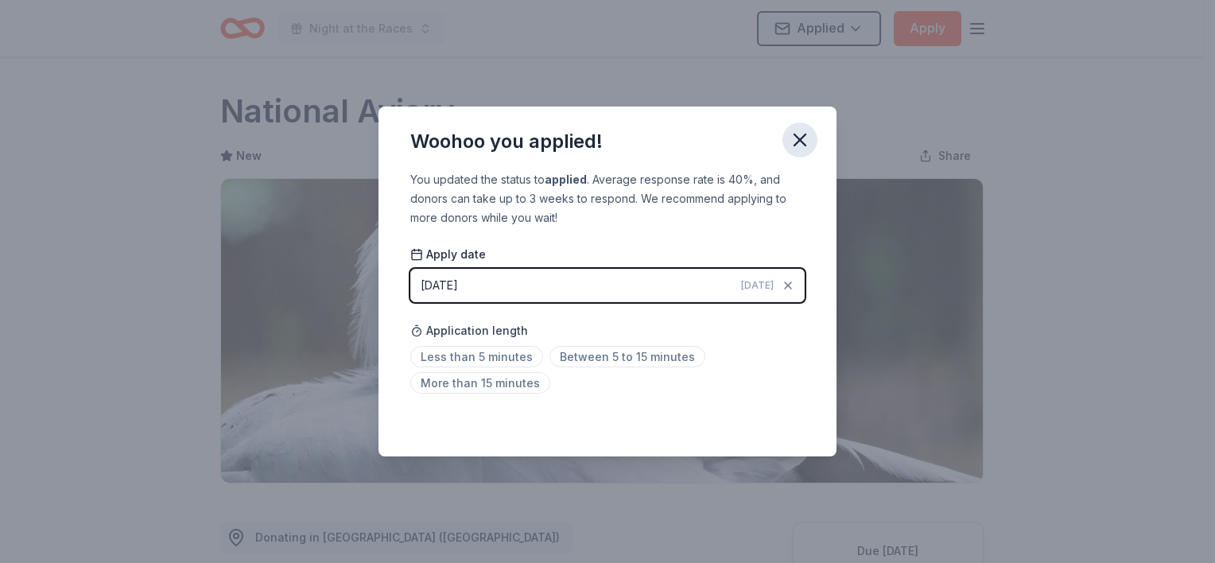
click at [802, 144] on icon "button" at bounding box center [800, 140] width 22 height 22
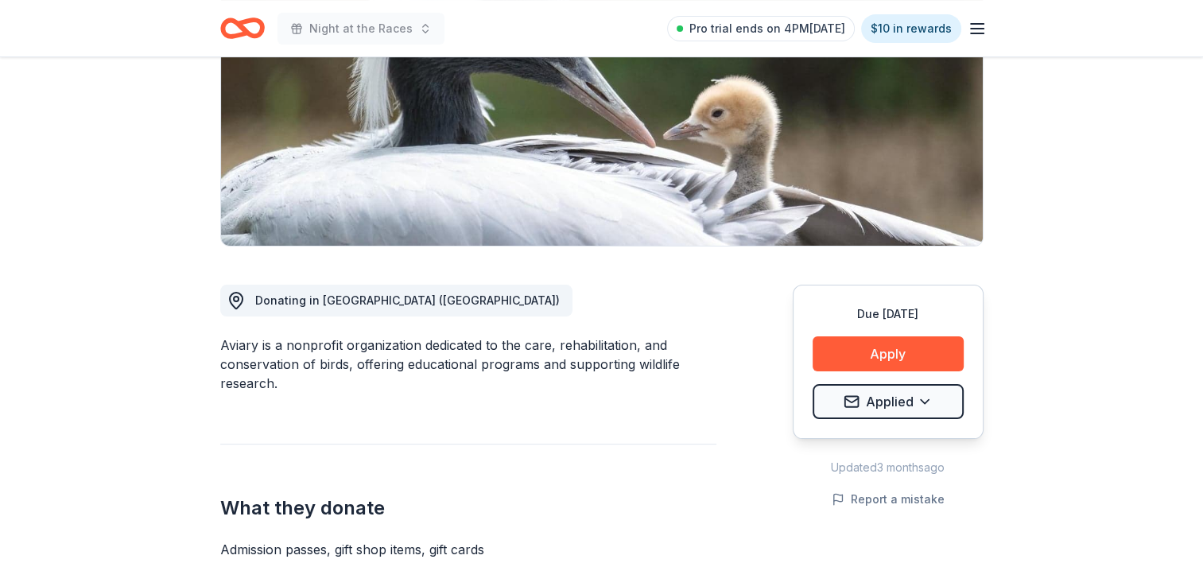
scroll to position [239, 0]
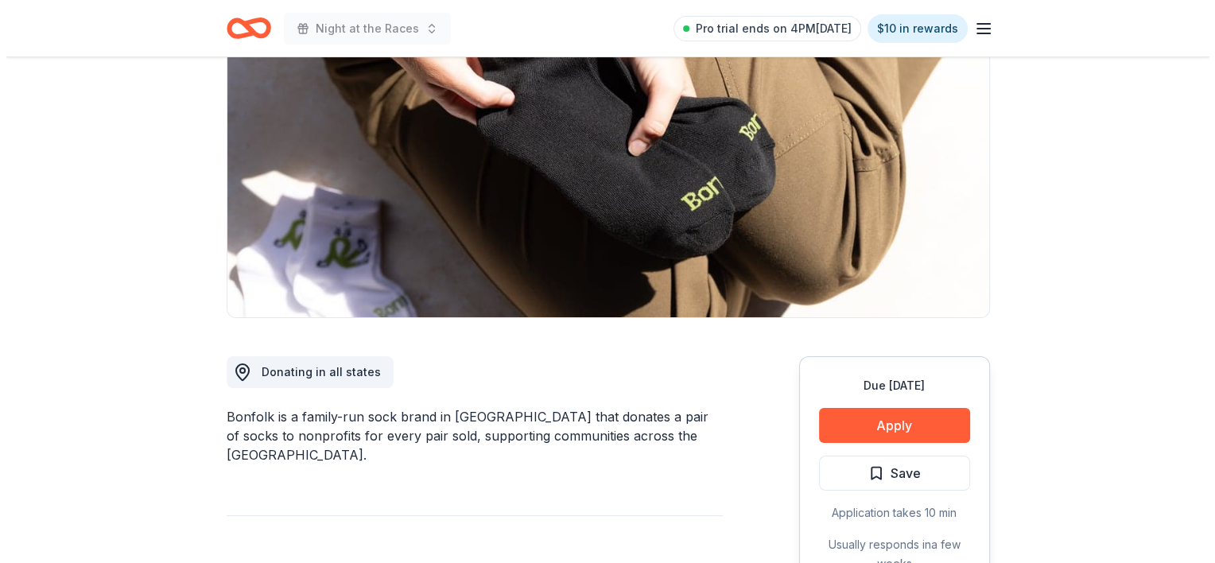
scroll to position [159, 0]
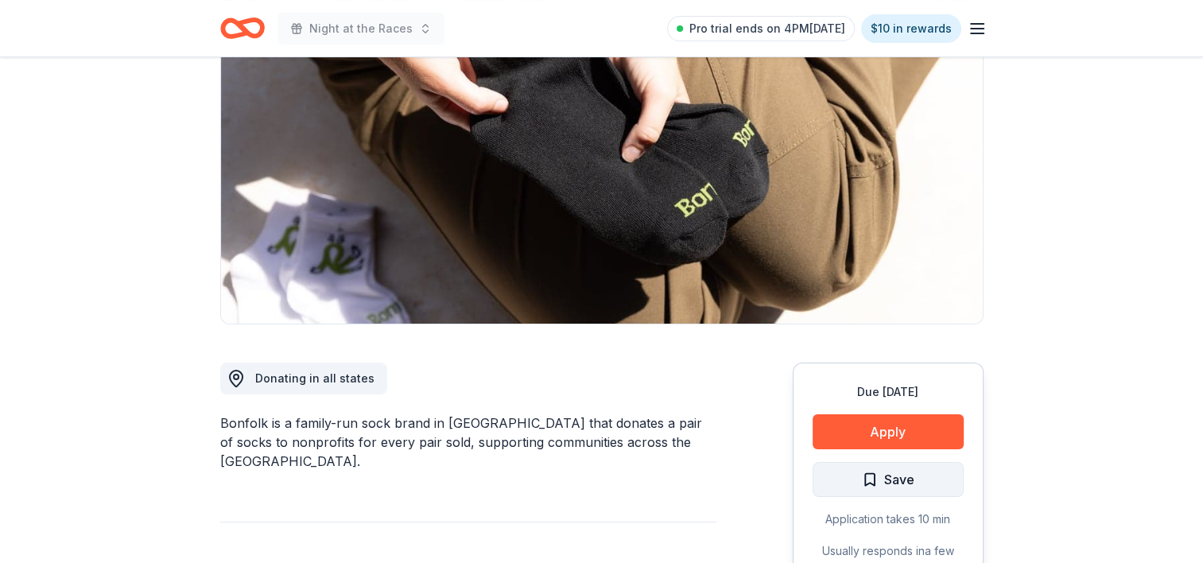
click at [891, 484] on span "Save" at bounding box center [899, 479] width 30 height 21
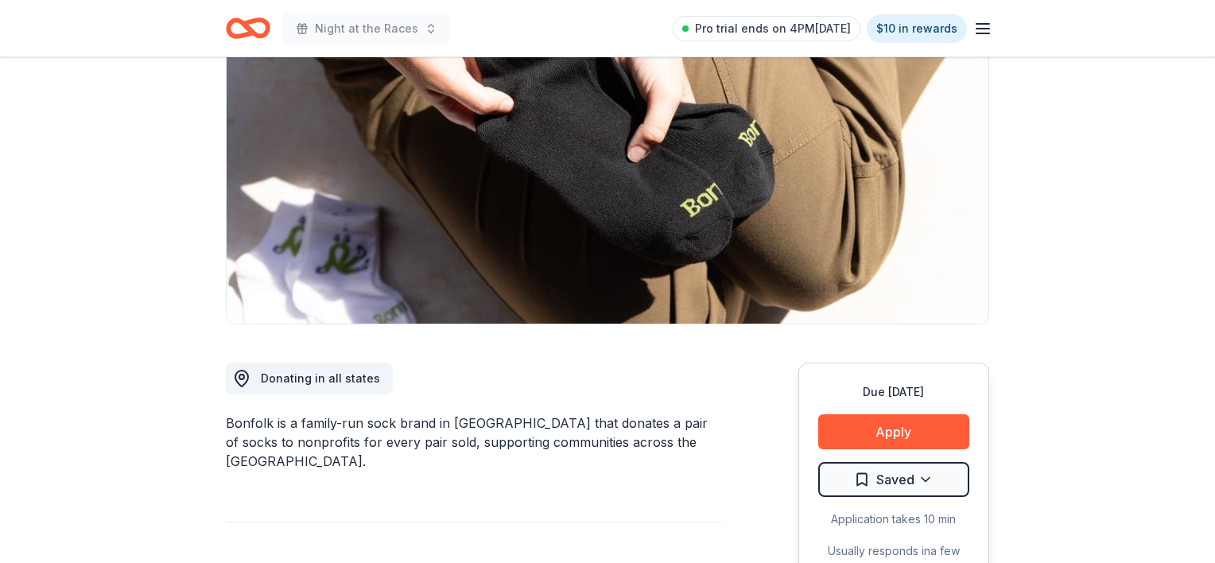
click at [891, 404] on html "Night at the Races Pro trial ends on 4PM[DATE] $10 in rewards Due [DATE] Share …" at bounding box center [607, 122] width 1215 height 563
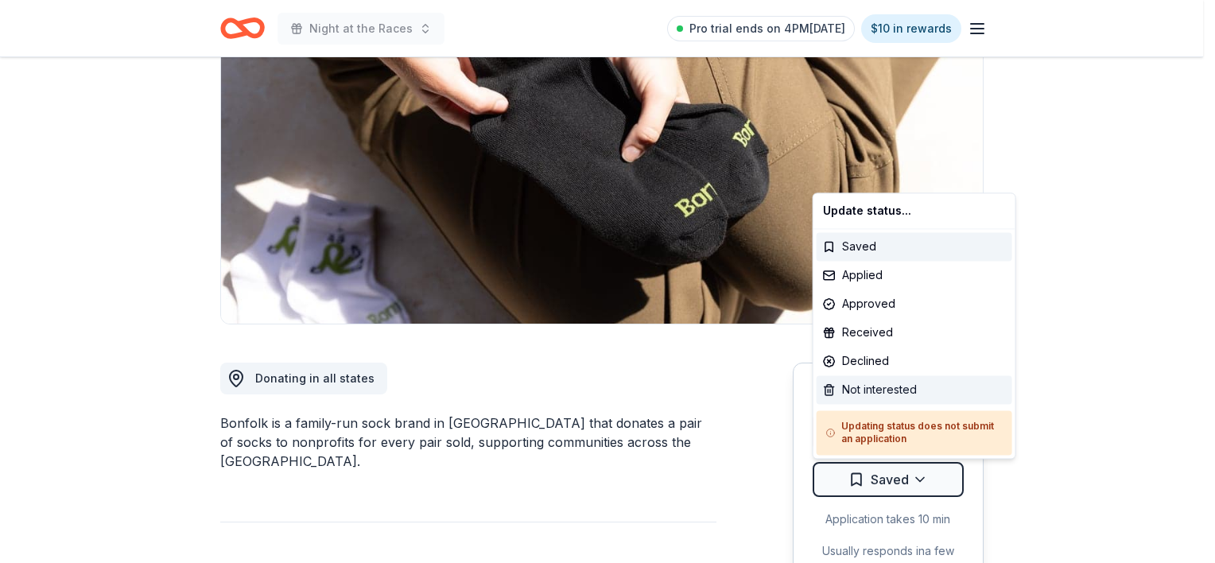
click at [868, 394] on div "Not interested" at bounding box center [915, 389] width 196 height 29
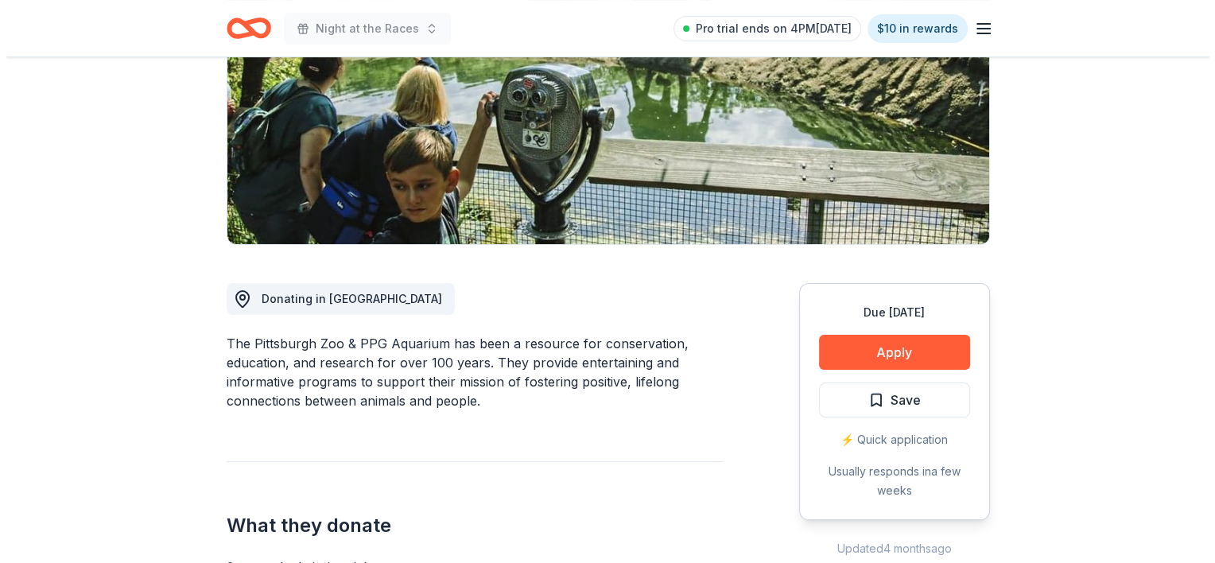
scroll to position [318, 0]
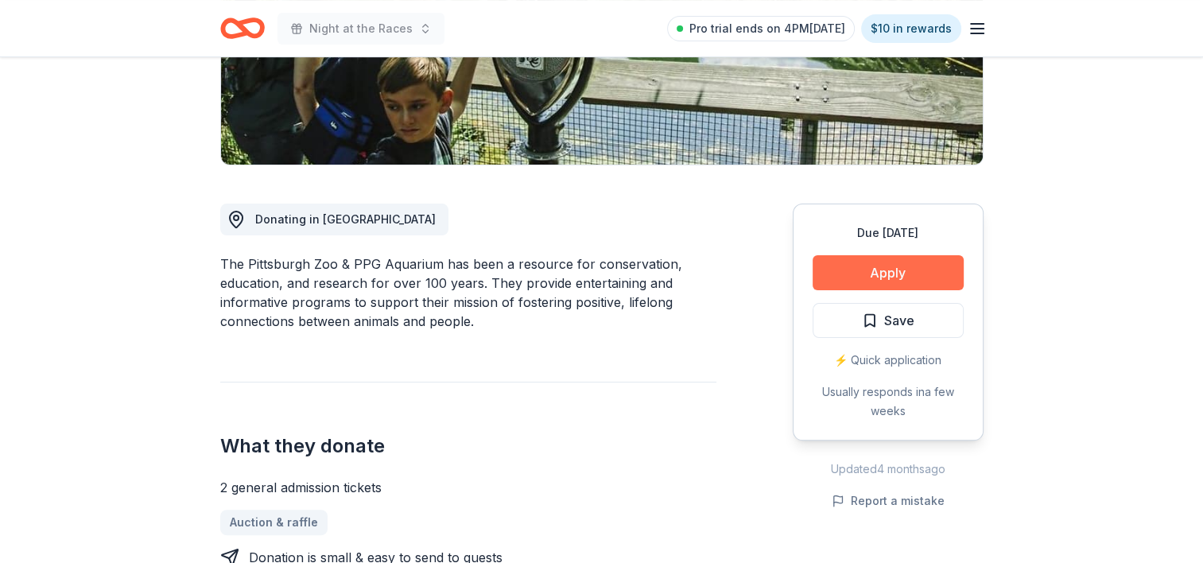
click at [893, 277] on button "Apply" at bounding box center [888, 272] width 151 height 35
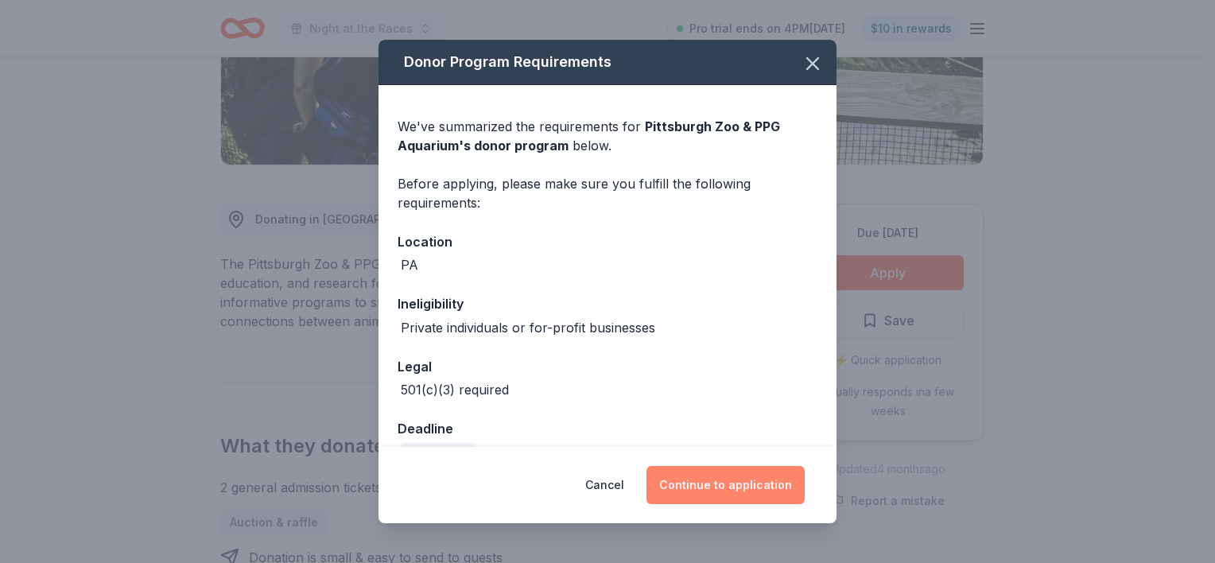
click at [751, 476] on button "Continue to application" at bounding box center [726, 485] width 158 height 38
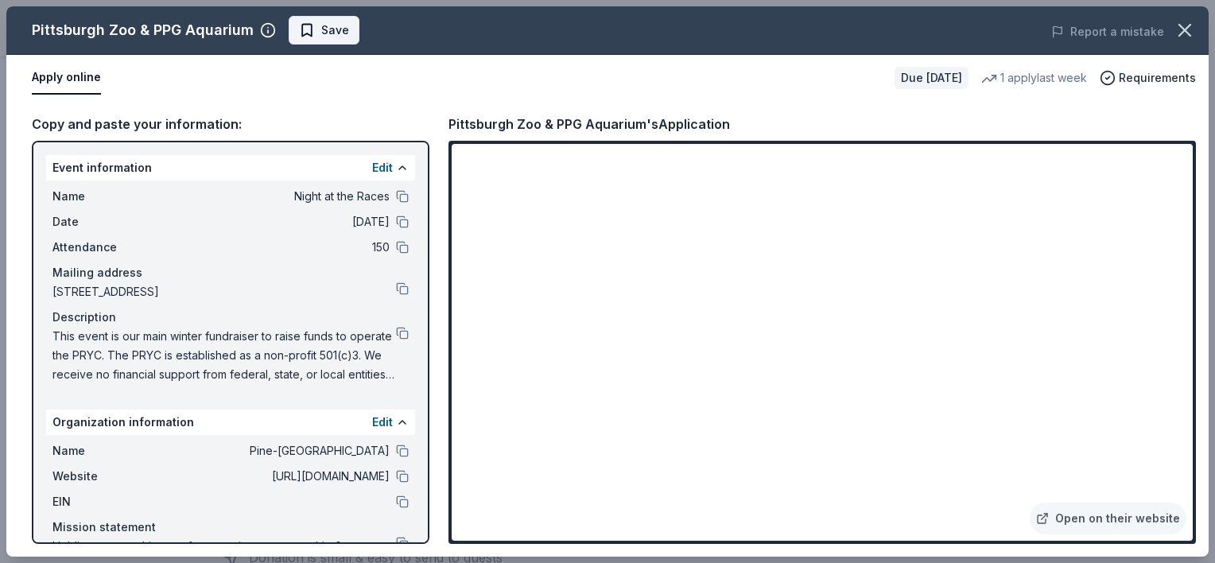
click at [343, 32] on span "Save" at bounding box center [335, 30] width 28 height 19
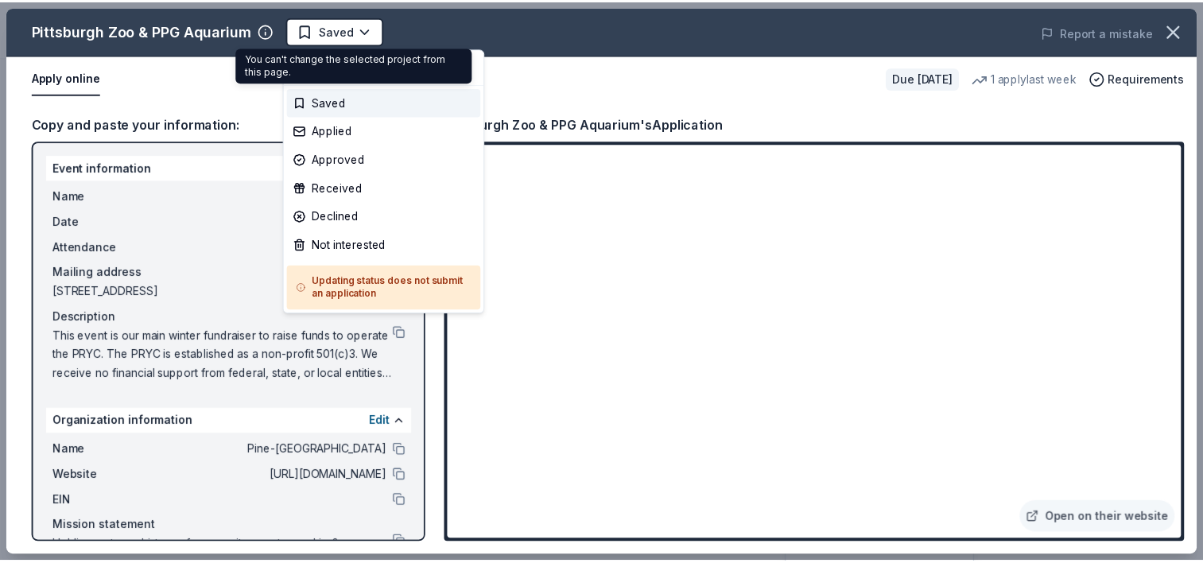
scroll to position [0, 0]
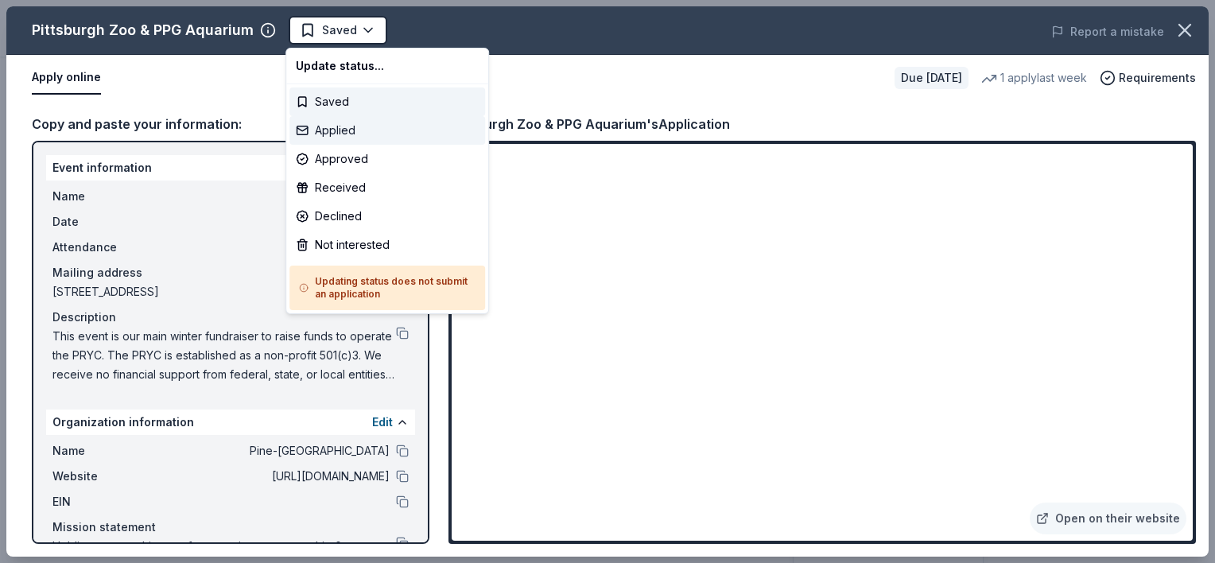
click at [353, 124] on div "Applied" at bounding box center [387, 130] width 196 height 29
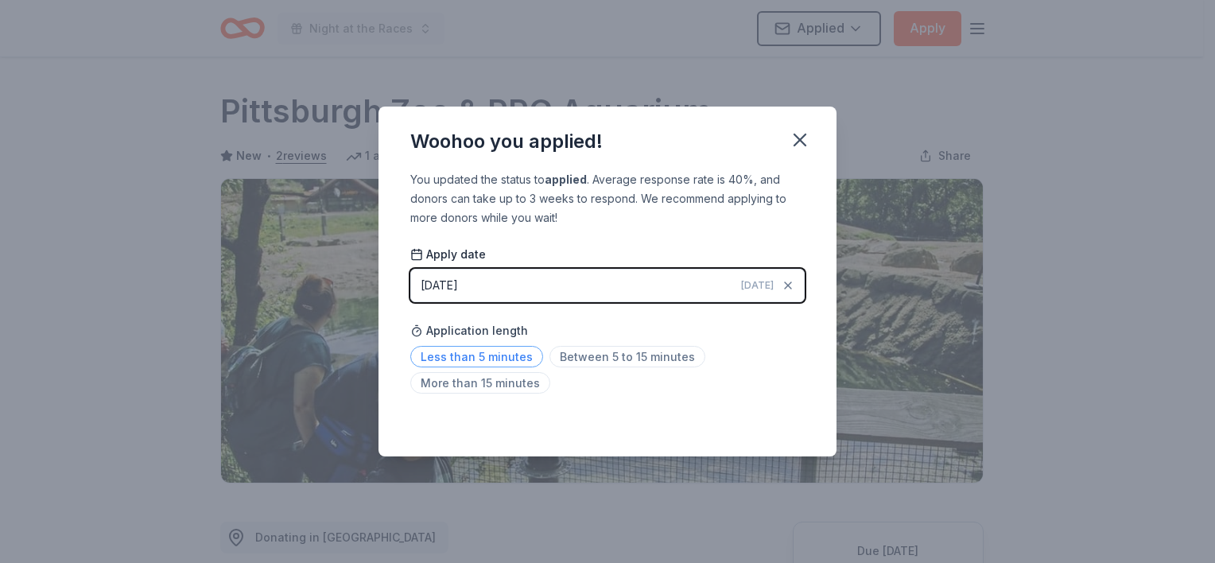
click at [522, 362] on span "Less than 5 minutes" at bounding box center [476, 356] width 133 height 21
click at [794, 146] on icon "button" at bounding box center [799, 139] width 11 height 11
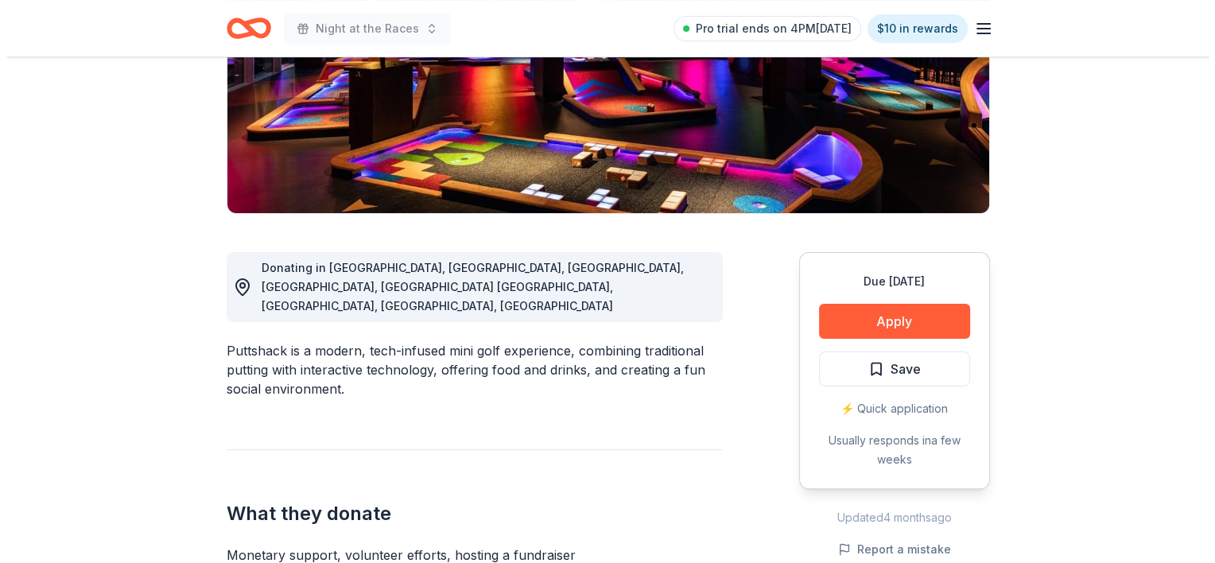
scroll to position [318, 0]
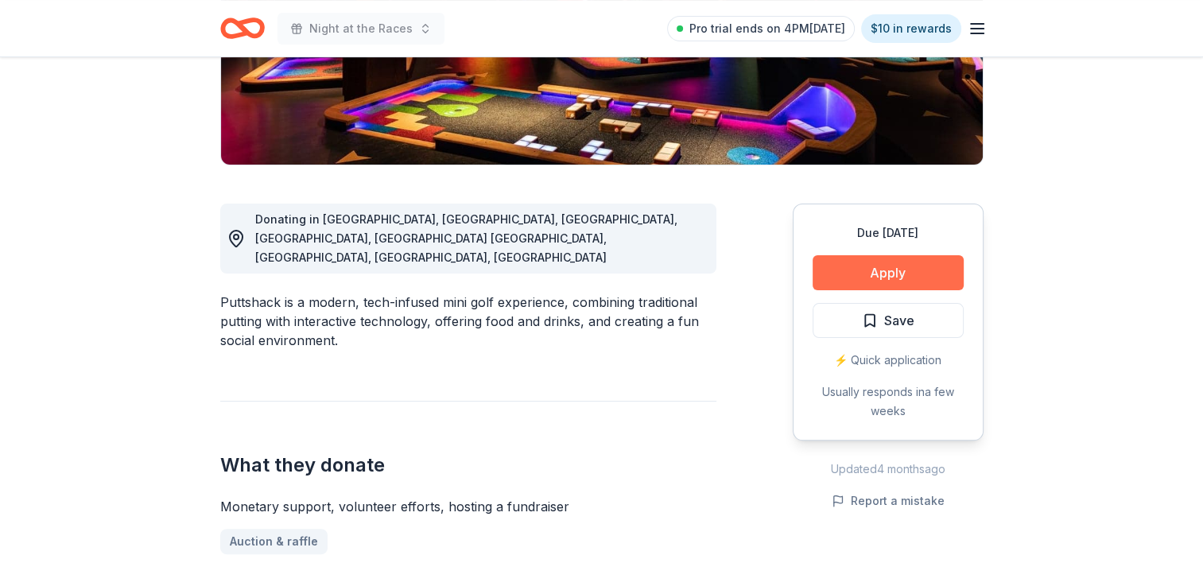
click at [884, 278] on button "Apply" at bounding box center [888, 272] width 151 height 35
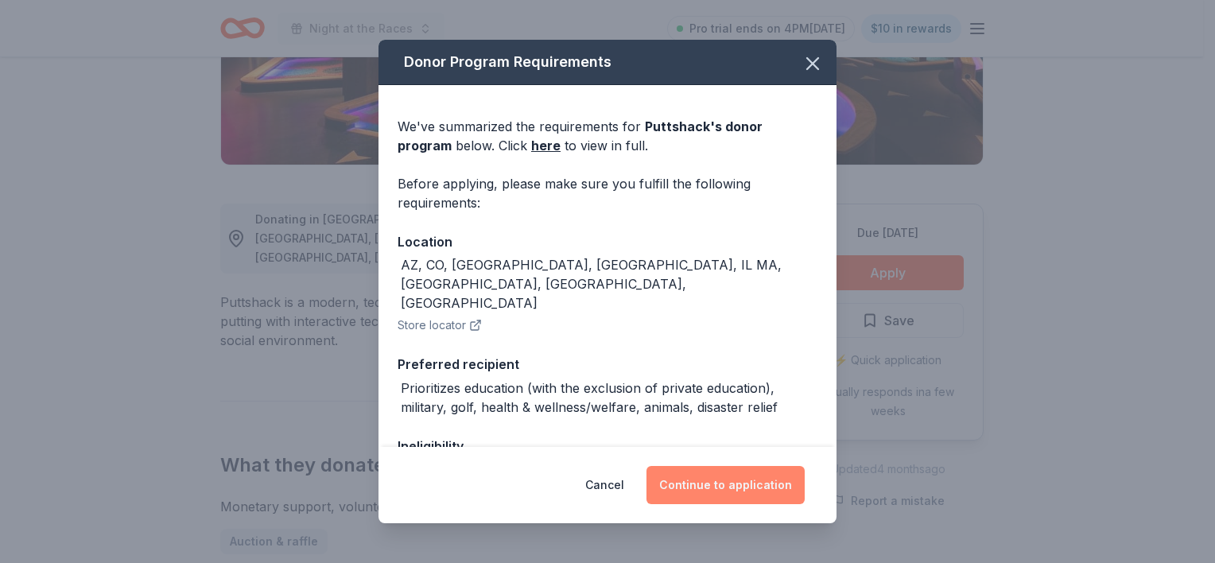
click at [729, 484] on button "Continue to application" at bounding box center [726, 485] width 158 height 38
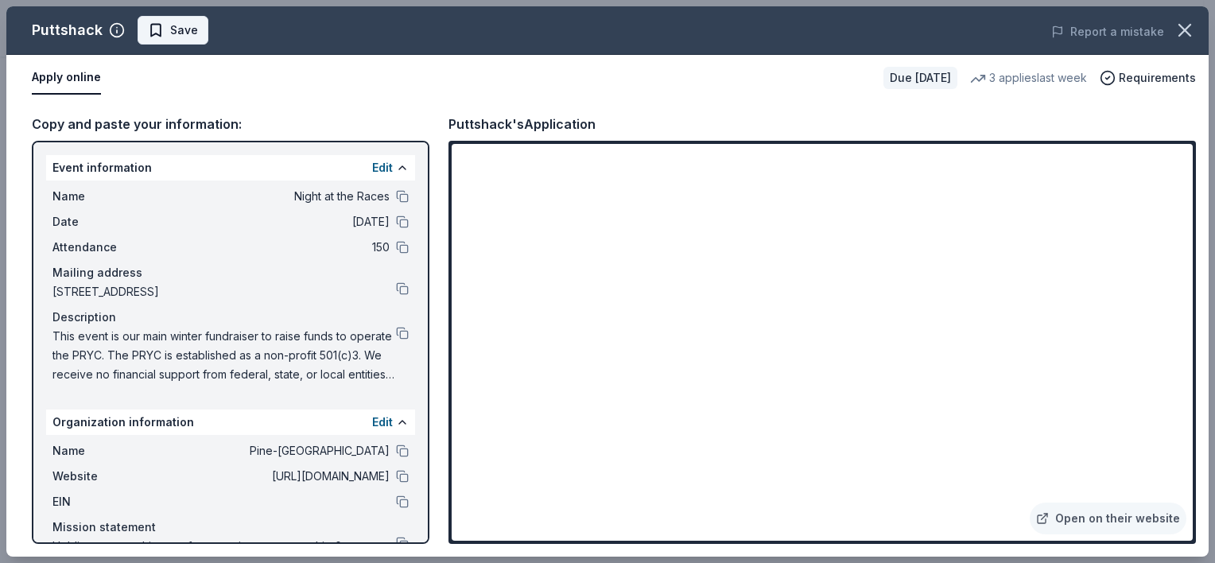
click at [191, 33] on span "Save" at bounding box center [184, 30] width 28 height 19
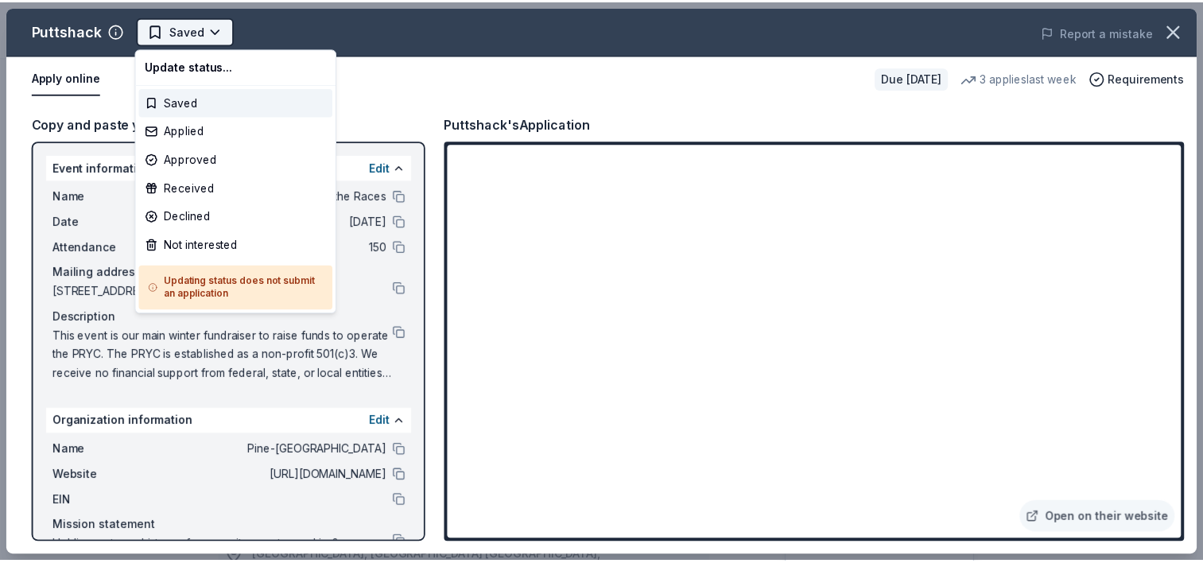
scroll to position [0, 0]
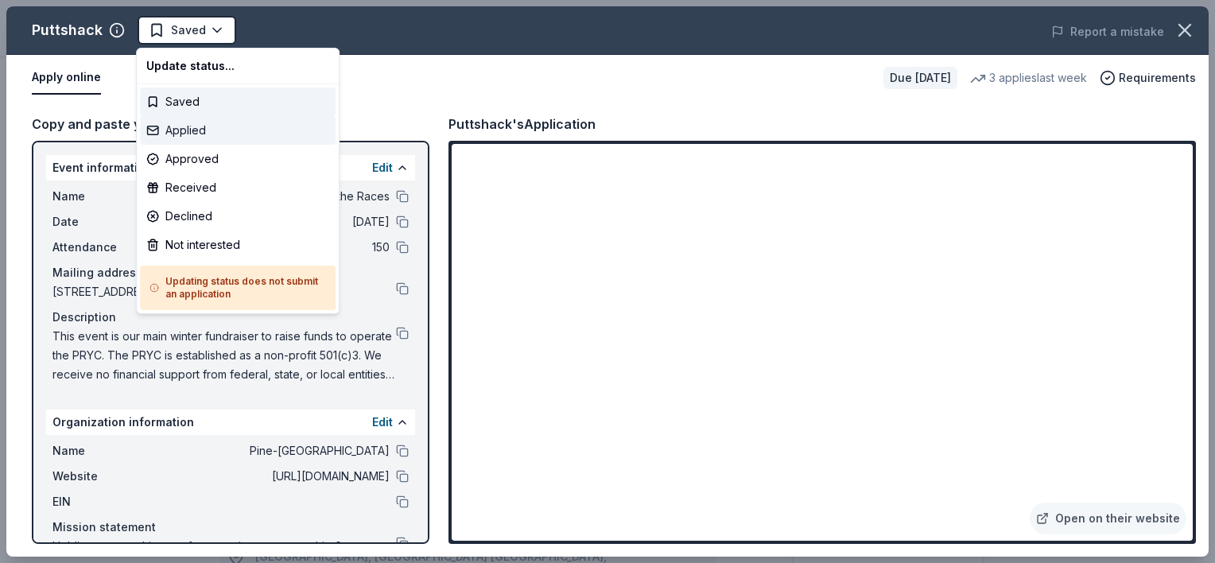
click at [190, 127] on div "Applied" at bounding box center [238, 130] width 196 height 29
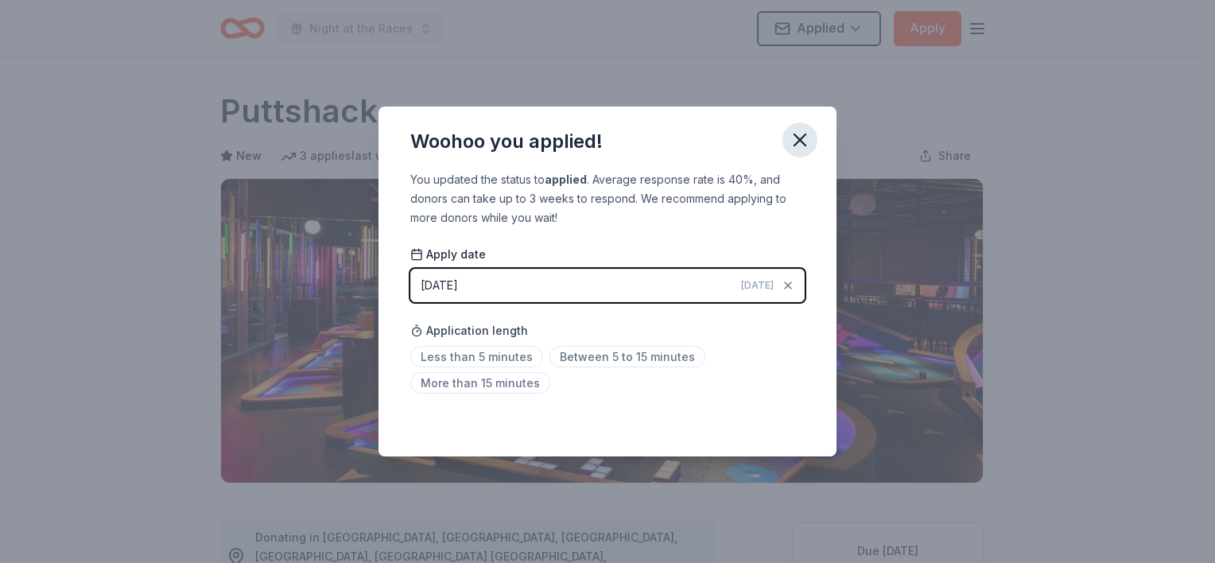
click at [810, 144] on icon "button" at bounding box center [800, 140] width 22 height 22
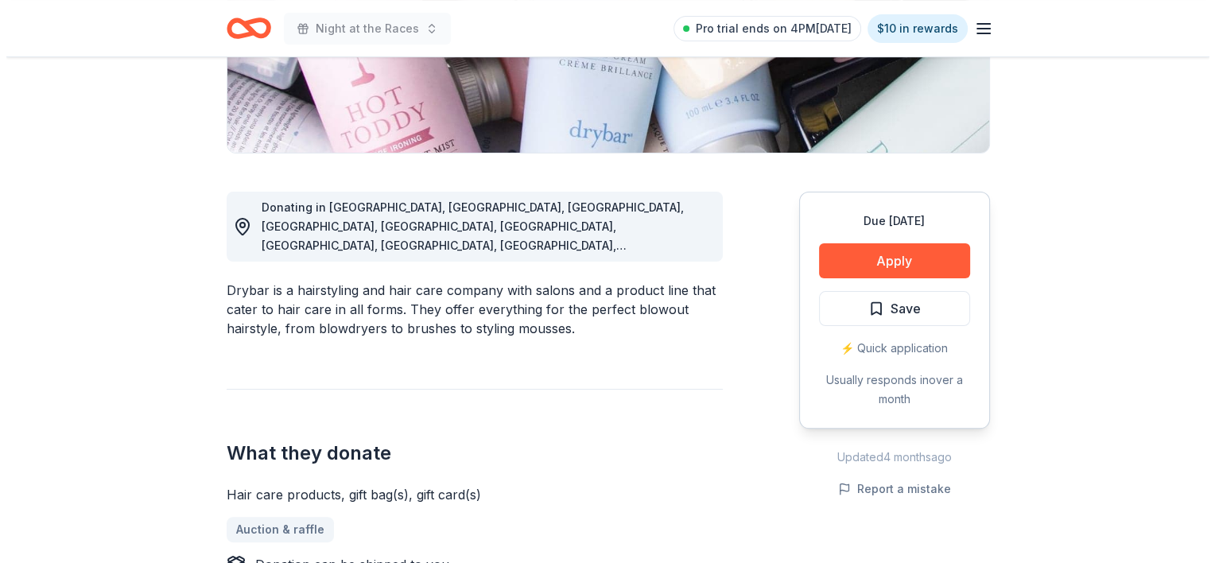
scroll to position [557, 0]
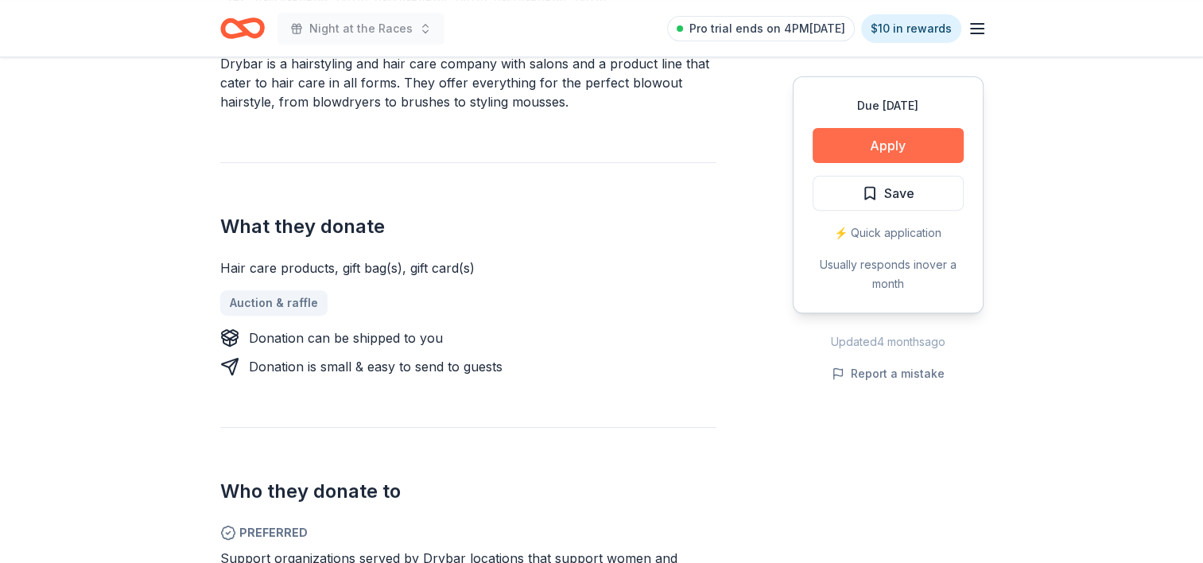
click at [918, 158] on button "Apply" at bounding box center [888, 145] width 151 height 35
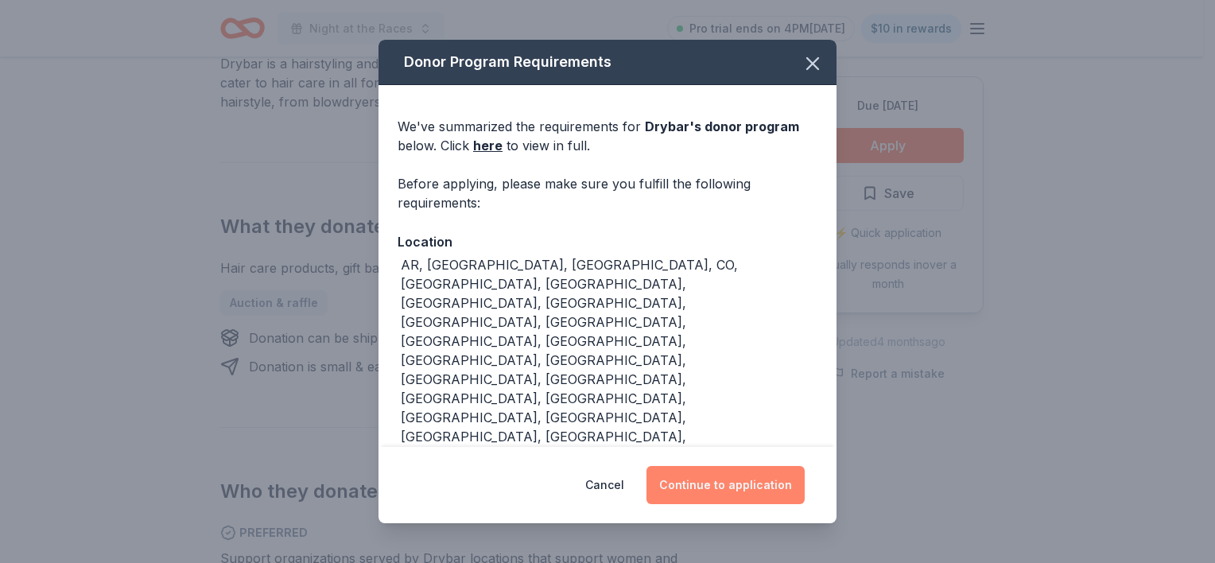
click at [712, 495] on button "Continue to application" at bounding box center [726, 485] width 158 height 38
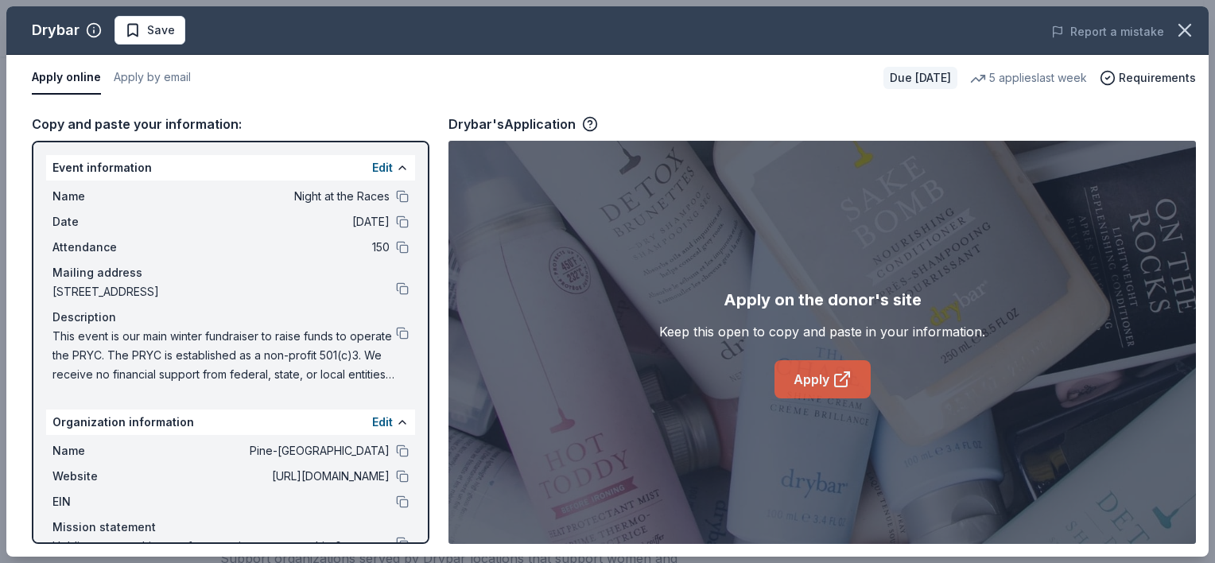
click at [803, 380] on link "Apply" at bounding box center [823, 379] width 96 height 38
click at [165, 35] on span "Save" at bounding box center [161, 30] width 28 height 19
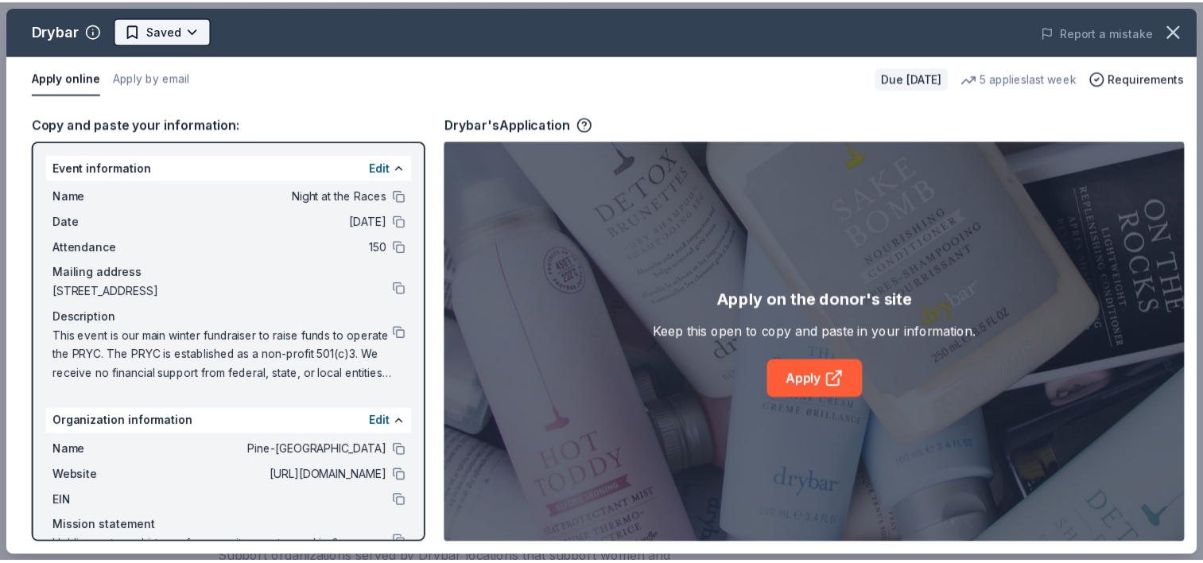
scroll to position [0, 0]
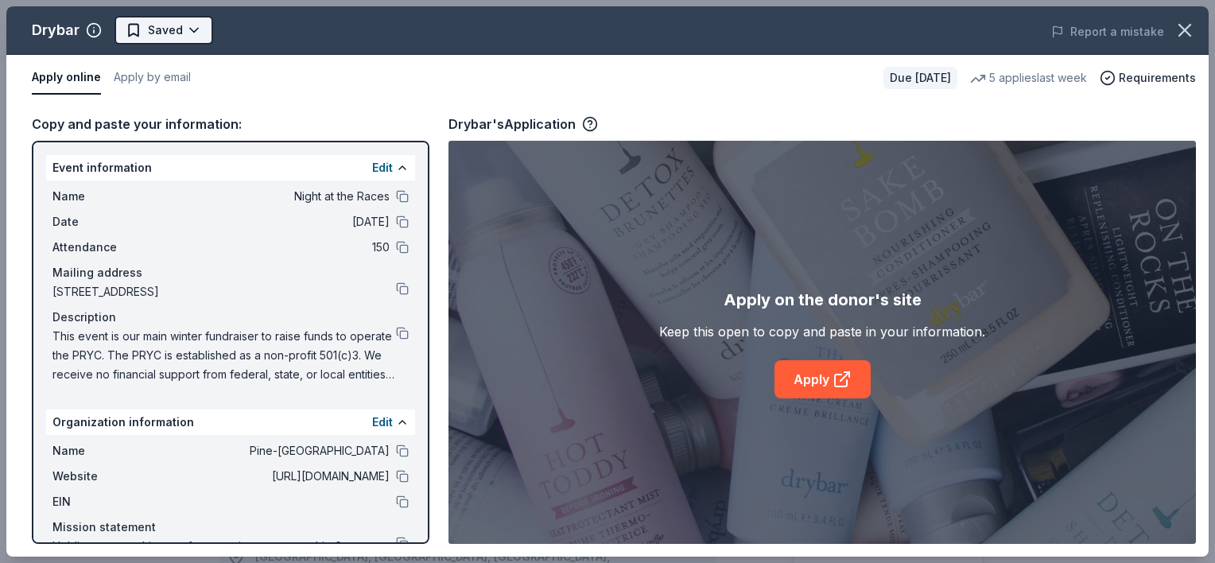
click at [169, 40] on html "Night at the Races Pro trial ends on 4PM[DATE] $10 in rewards Due [DATE] Share …" at bounding box center [607, 281] width 1215 height 563
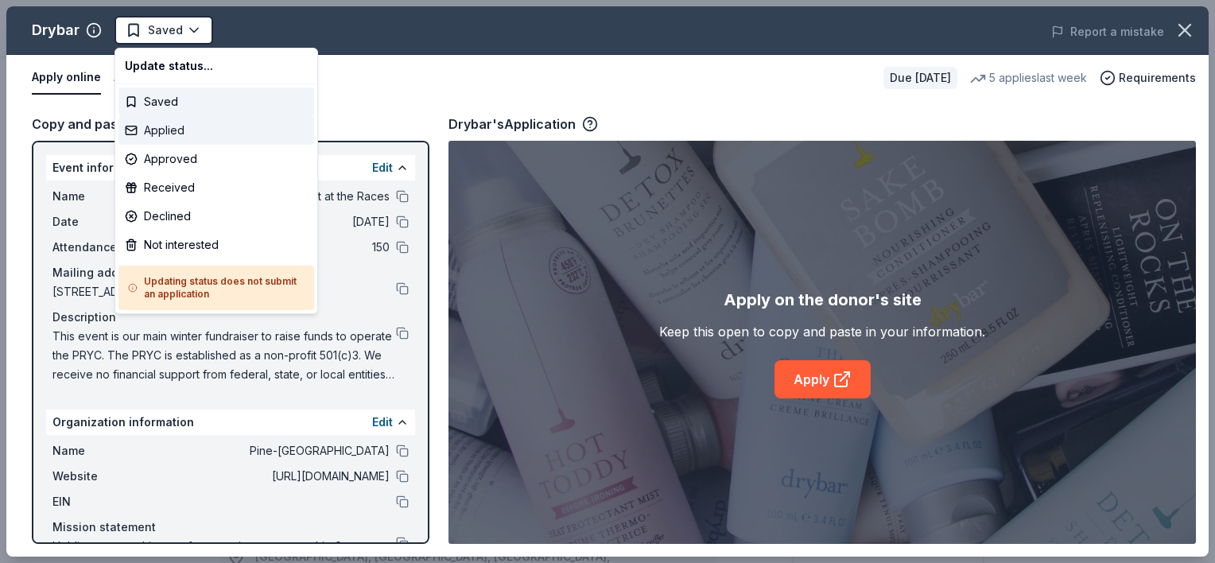
click at [185, 125] on div "Applied" at bounding box center [216, 130] width 196 height 29
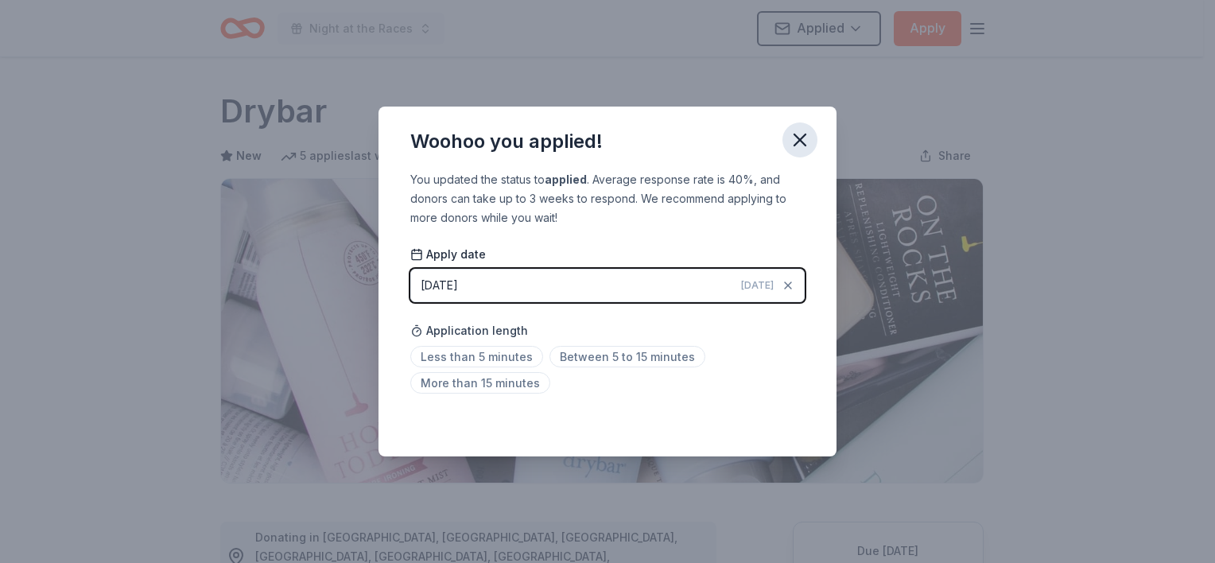
click at [806, 143] on icon "button" at bounding box center [800, 140] width 22 height 22
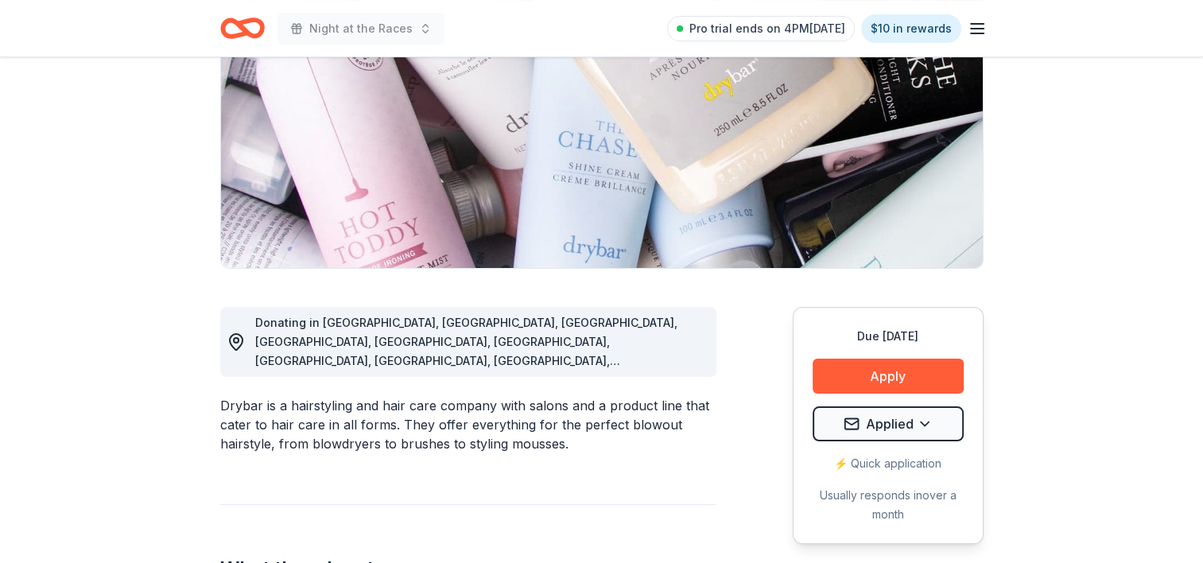
scroll to position [239, 0]
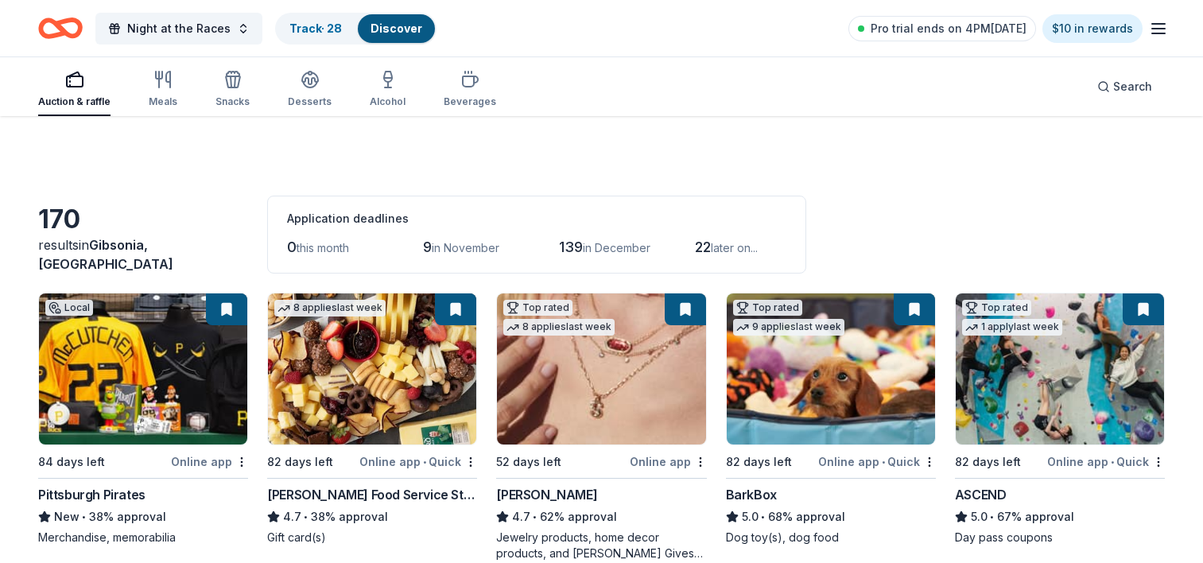
scroll to position [1638, 0]
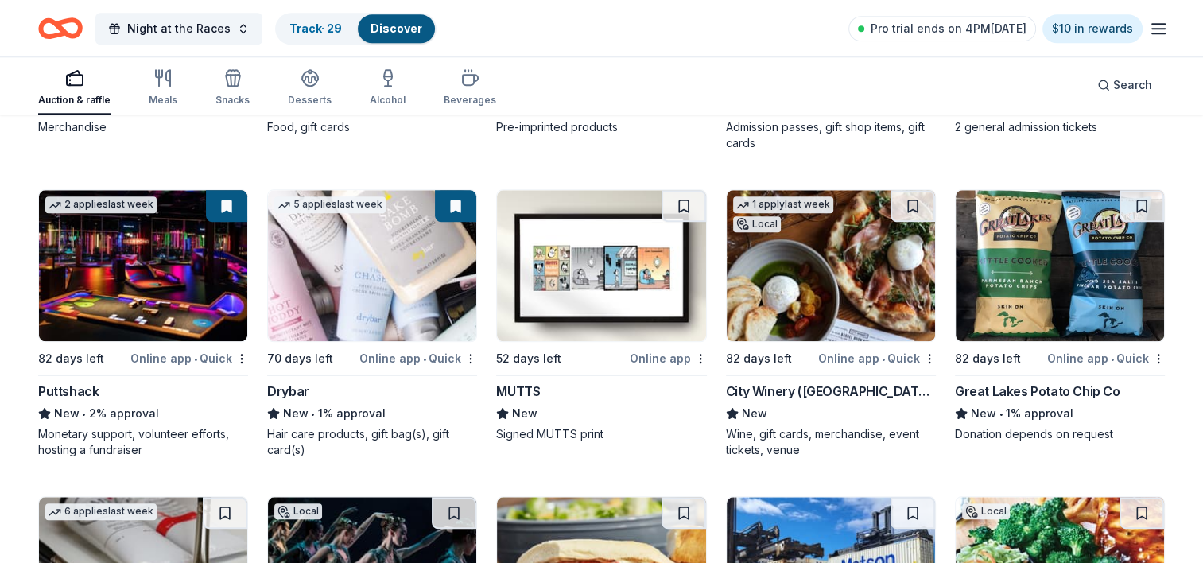
click at [571, 259] on img at bounding box center [601, 265] width 208 height 151
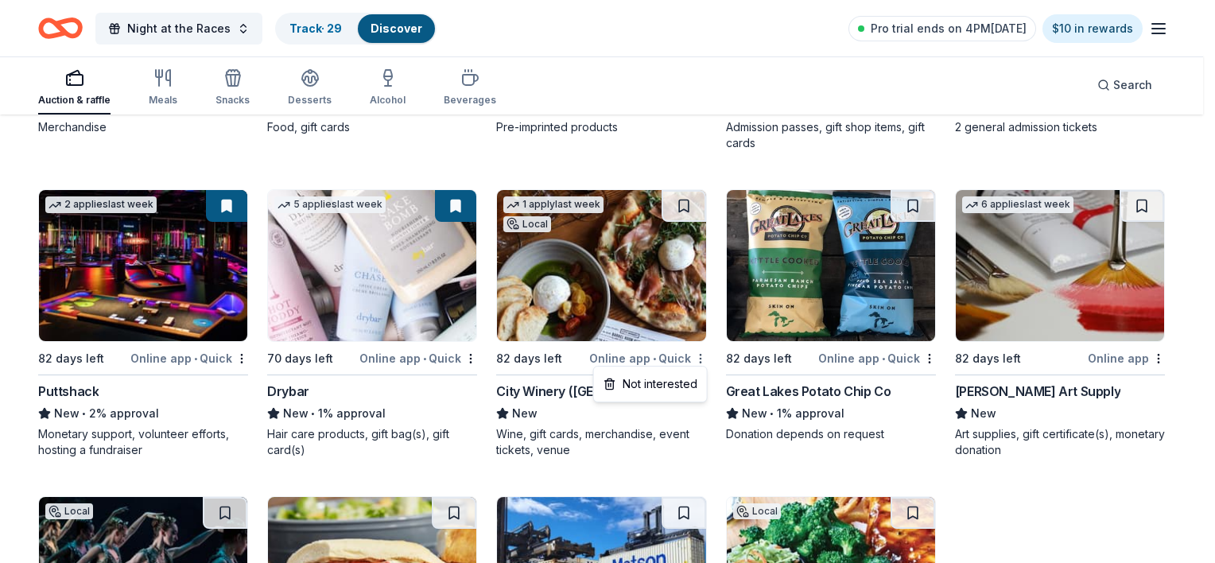
click at [690, 384] on div "Not interested" at bounding box center [650, 384] width 107 height 29
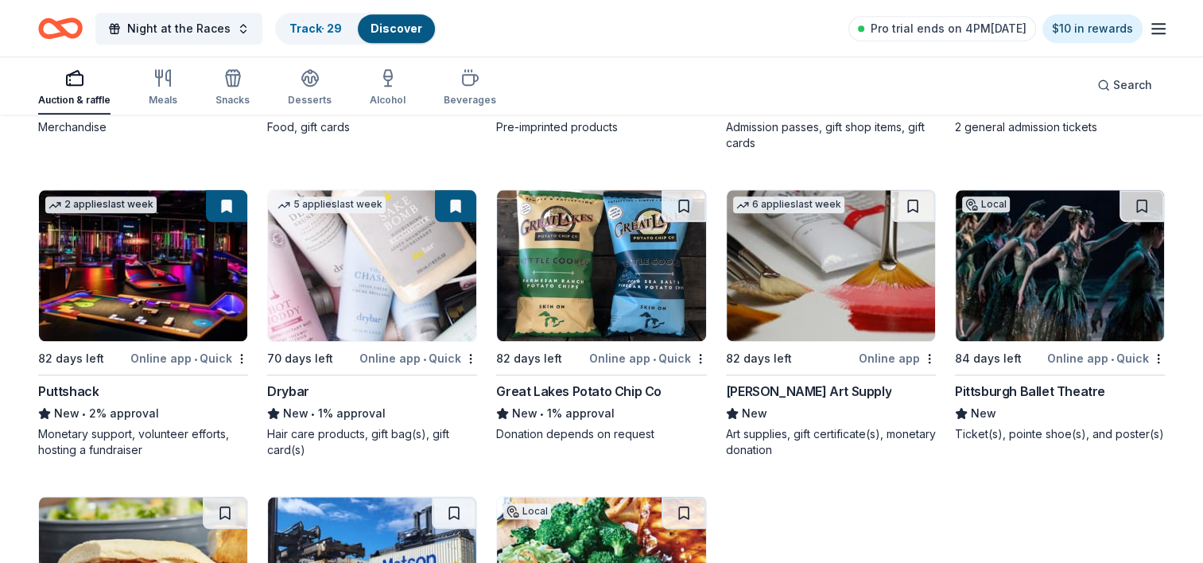
click at [641, 312] on img at bounding box center [601, 265] width 208 height 151
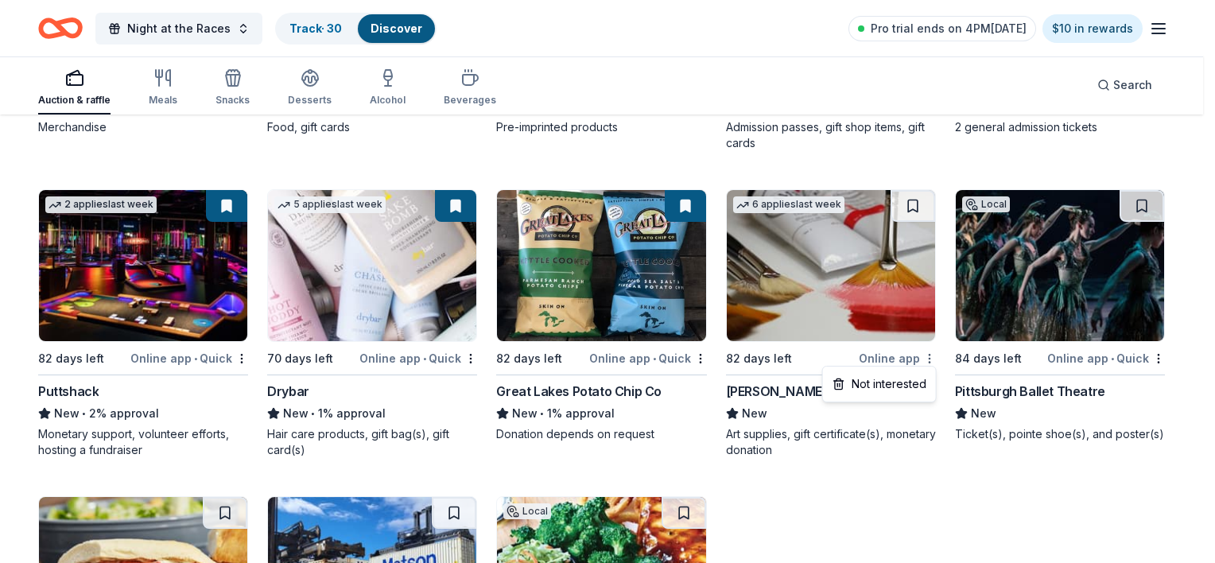
click at [919, 379] on div "Not interested" at bounding box center [879, 384] width 107 height 29
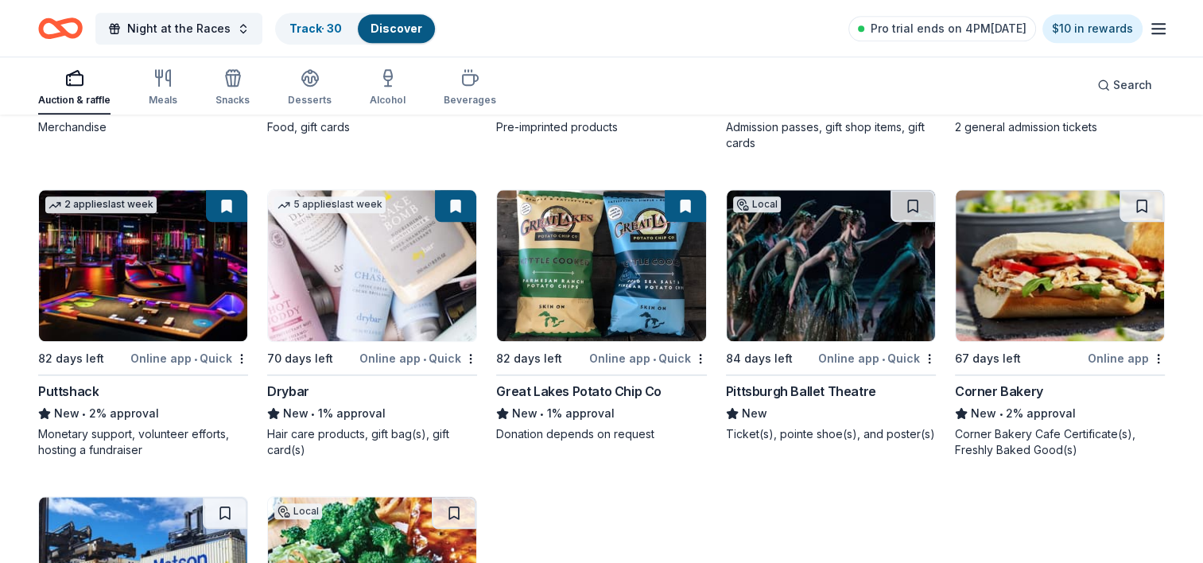
click at [776, 278] on img at bounding box center [831, 265] width 208 height 151
click at [848, 277] on img at bounding box center [831, 265] width 208 height 151
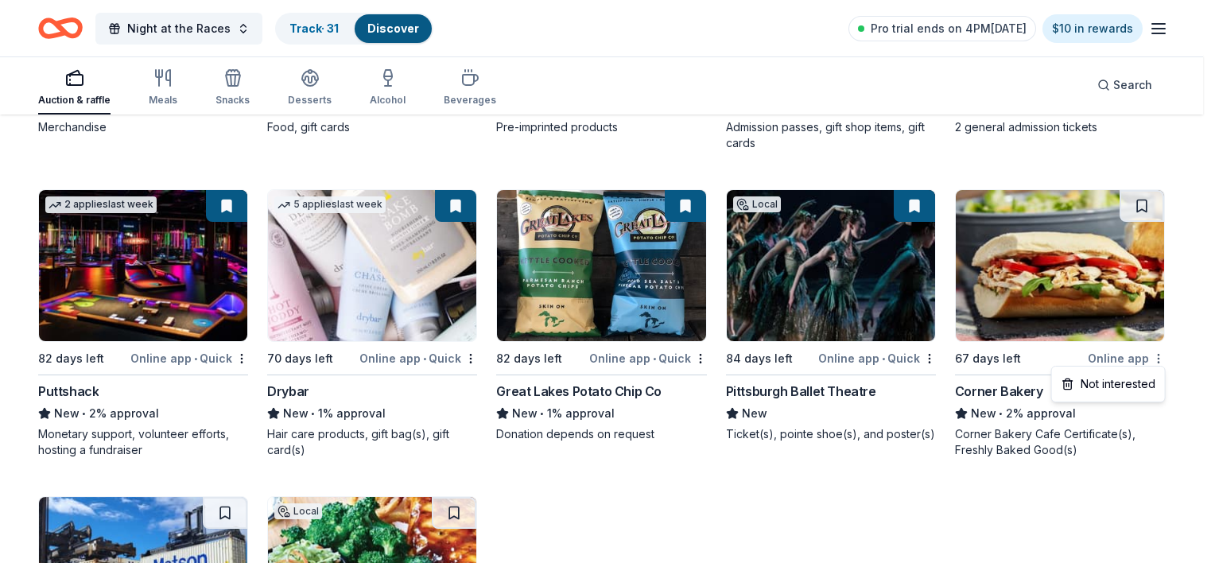
click at [1128, 386] on div "Not interested" at bounding box center [1108, 384] width 107 height 29
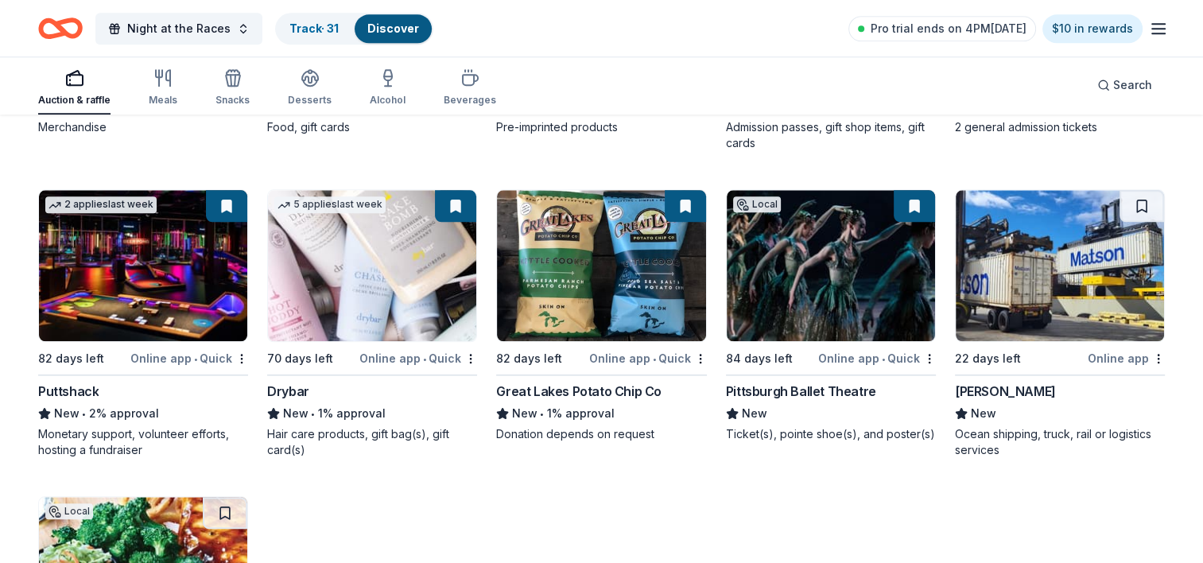
click at [1150, 354] on div "Online app" at bounding box center [1126, 358] width 77 height 20
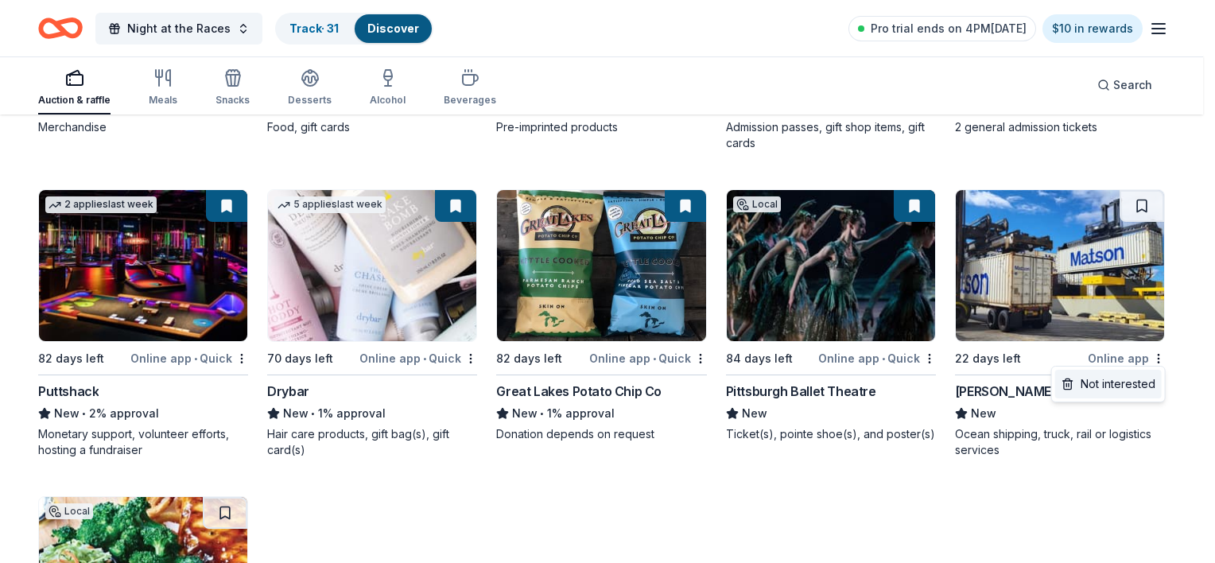
click at [1155, 382] on div "Not interested" at bounding box center [1108, 384] width 107 height 29
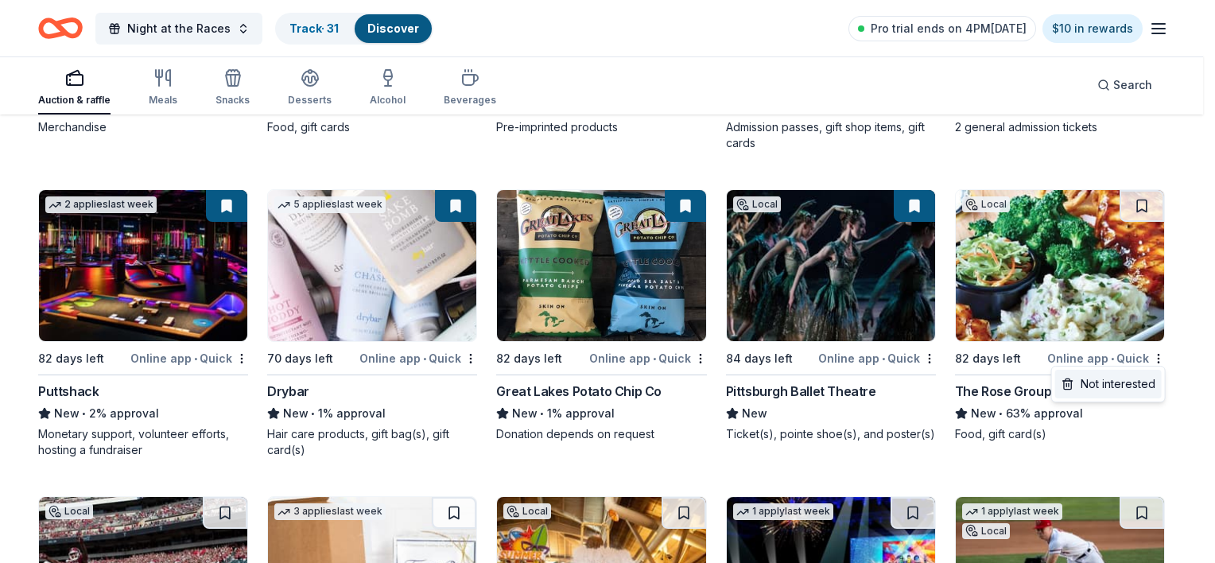
click at [1143, 393] on div "Not interested" at bounding box center [1108, 384] width 107 height 29
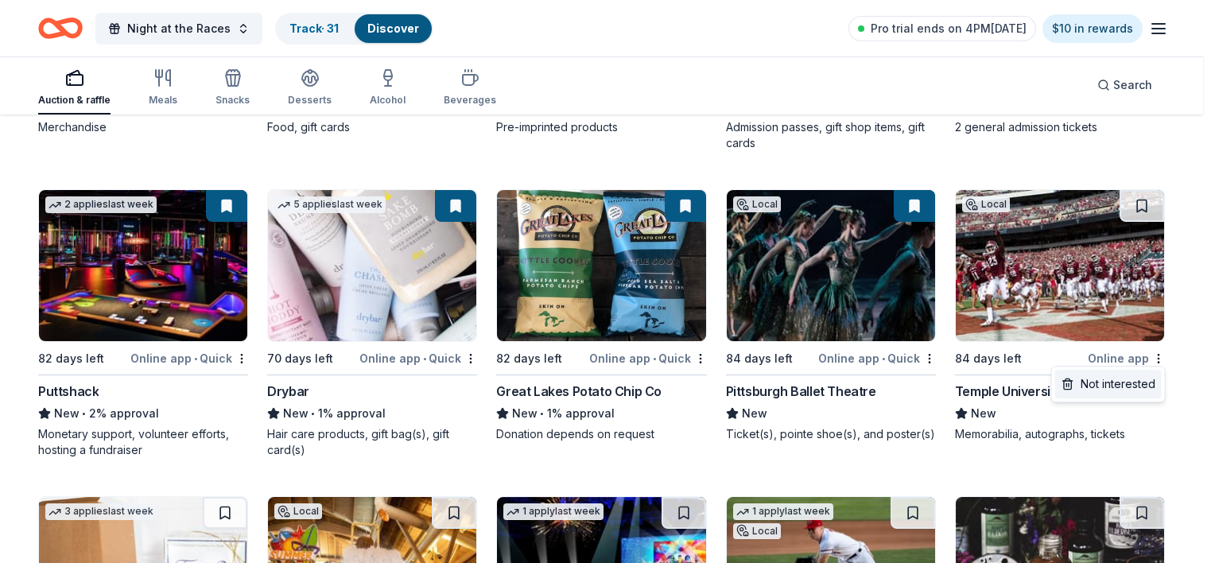
click at [1144, 379] on div "Not interested" at bounding box center [1108, 384] width 107 height 29
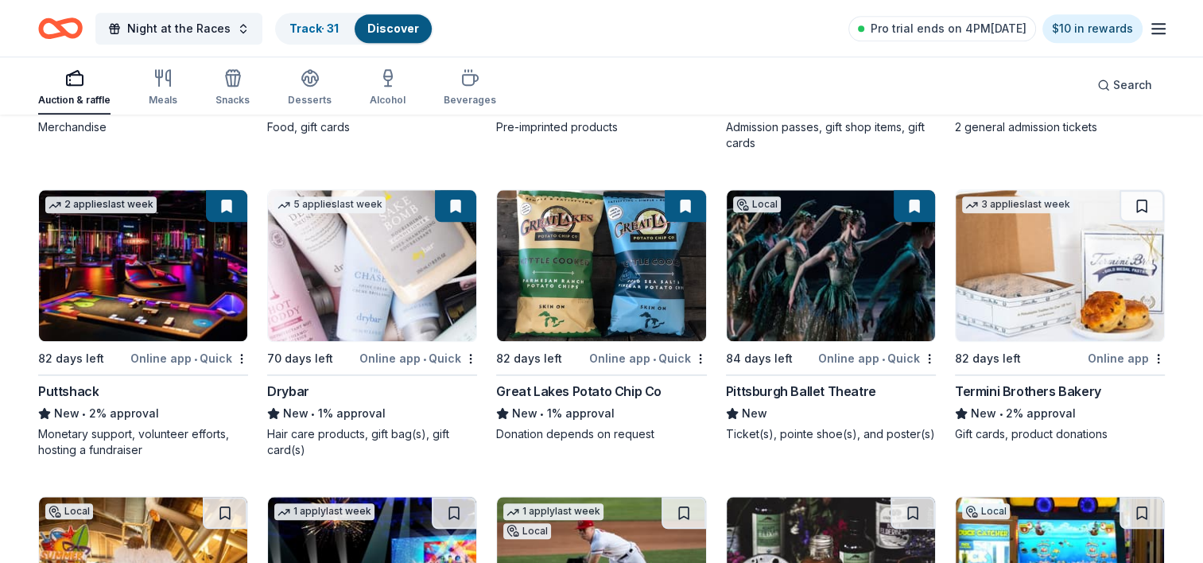
click at [1150, 352] on div "Online app" at bounding box center [1126, 358] width 77 height 20
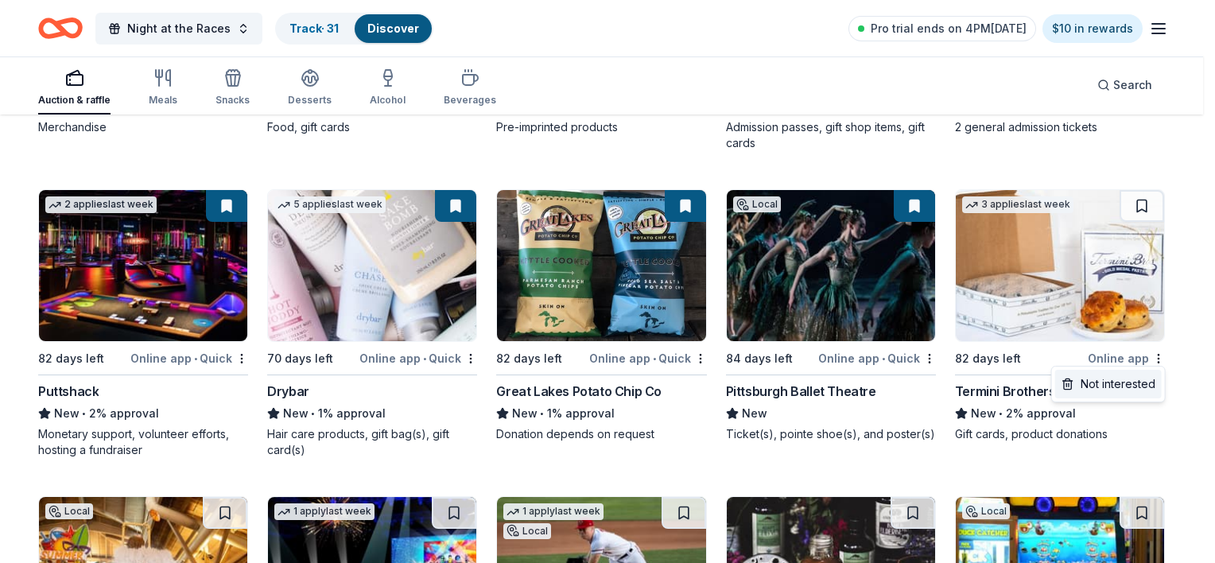
click at [1136, 387] on div "Not interested" at bounding box center [1108, 384] width 107 height 29
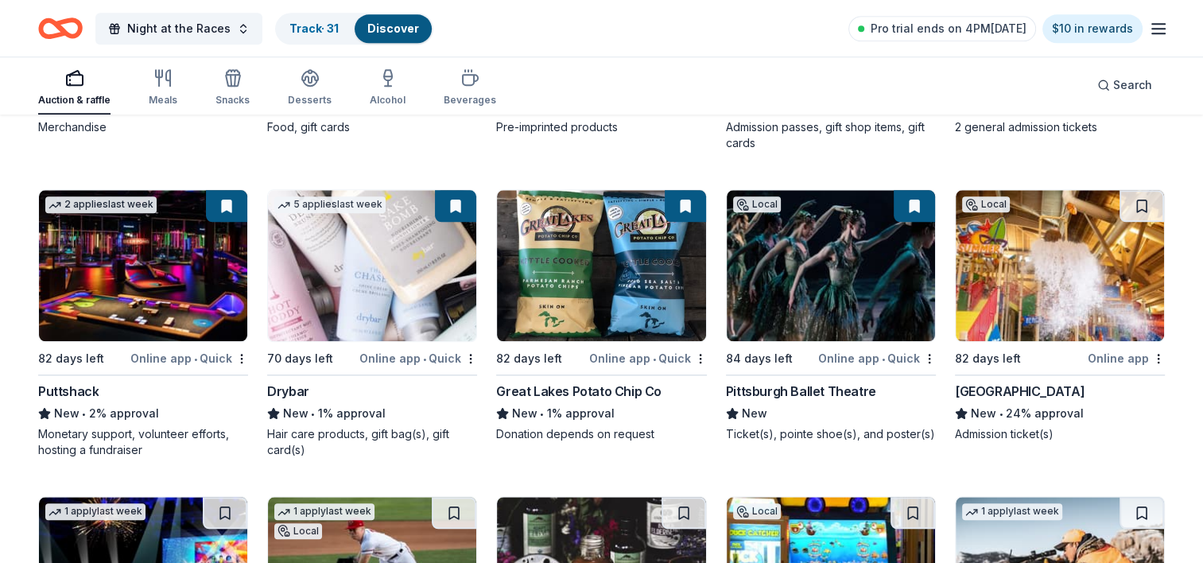
click at [1055, 283] on img at bounding box center [1060, 265] width 208 height 151
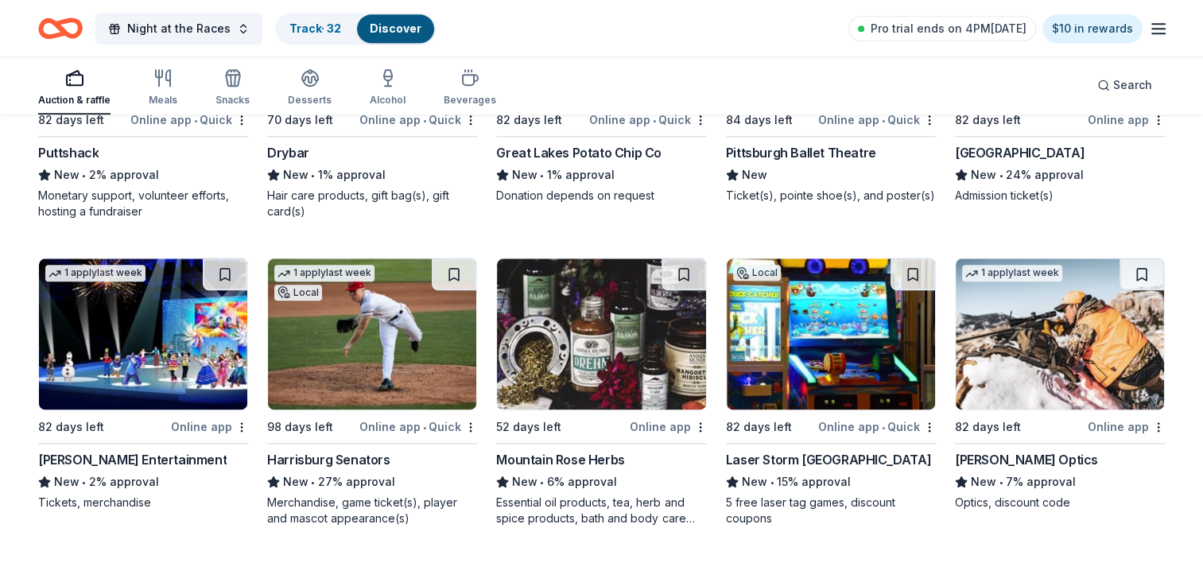
scroll to position [1956, 0]
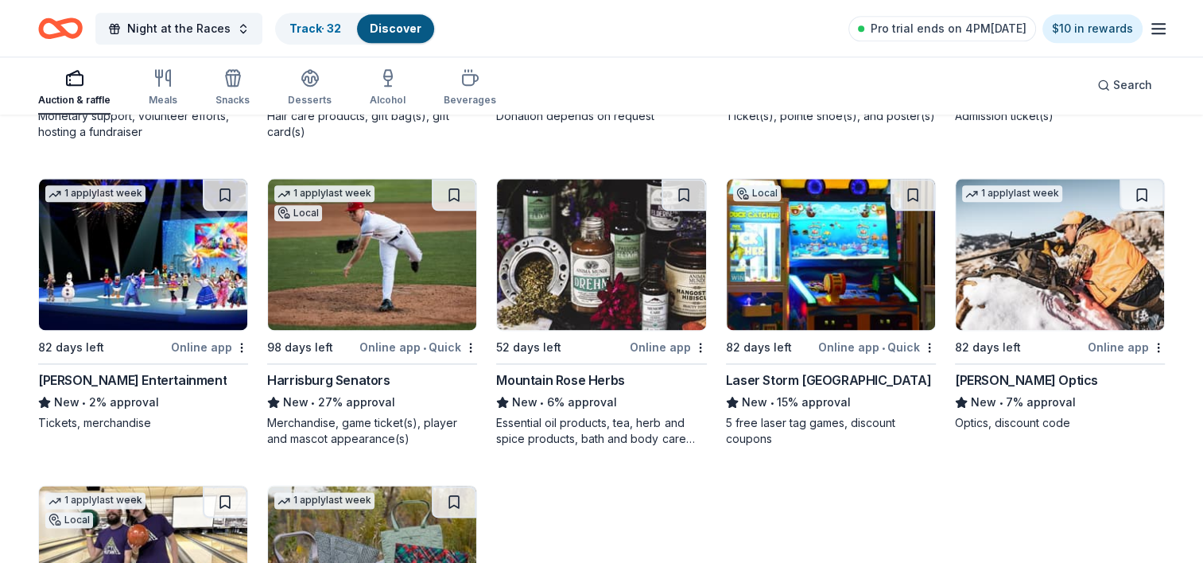
click at [133, 270] on img at bounding box center [143, 254] width 208 height 151
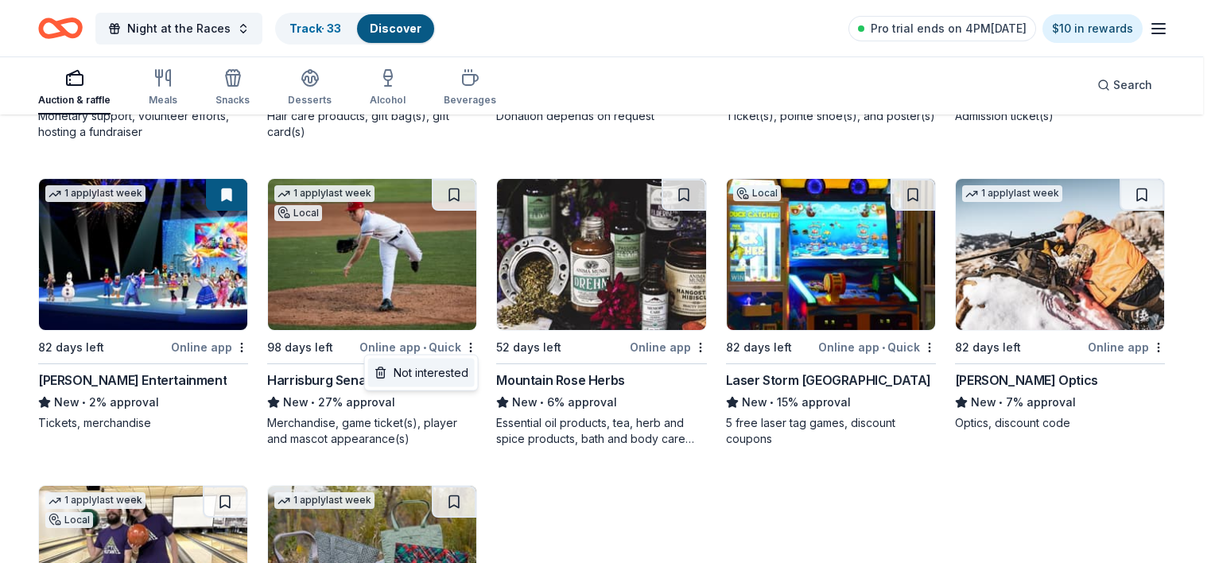
click at [453, 367] on div "Not interested" at bounding box center [421, 373] width 107 height 29
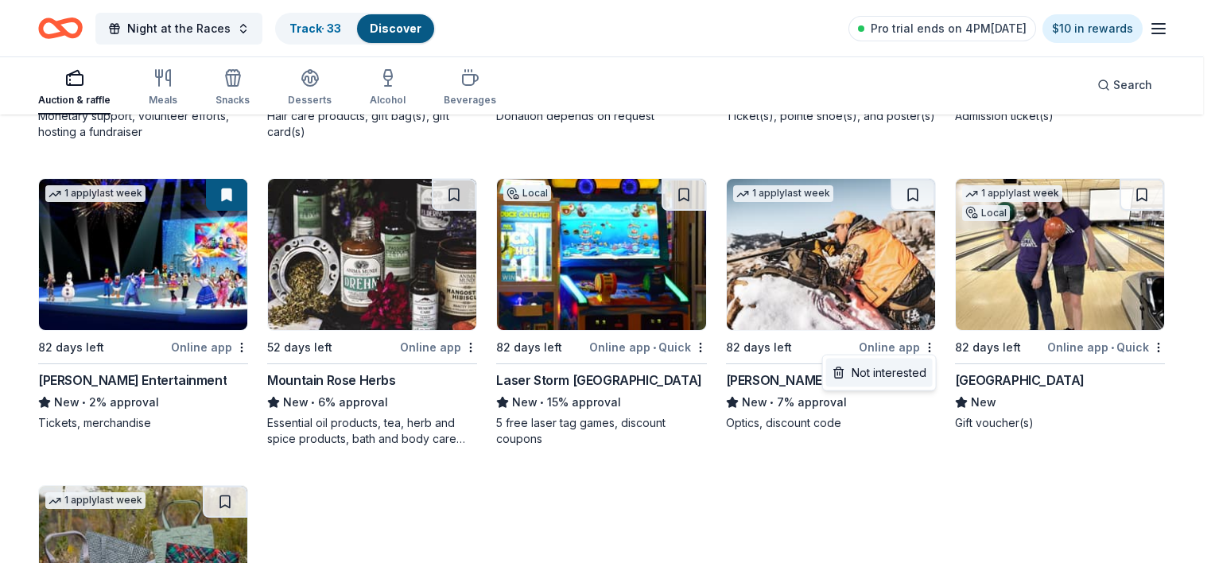
click at [930, 379] on div "Not interested" at bounding box center [879, 373] width 107 height 29
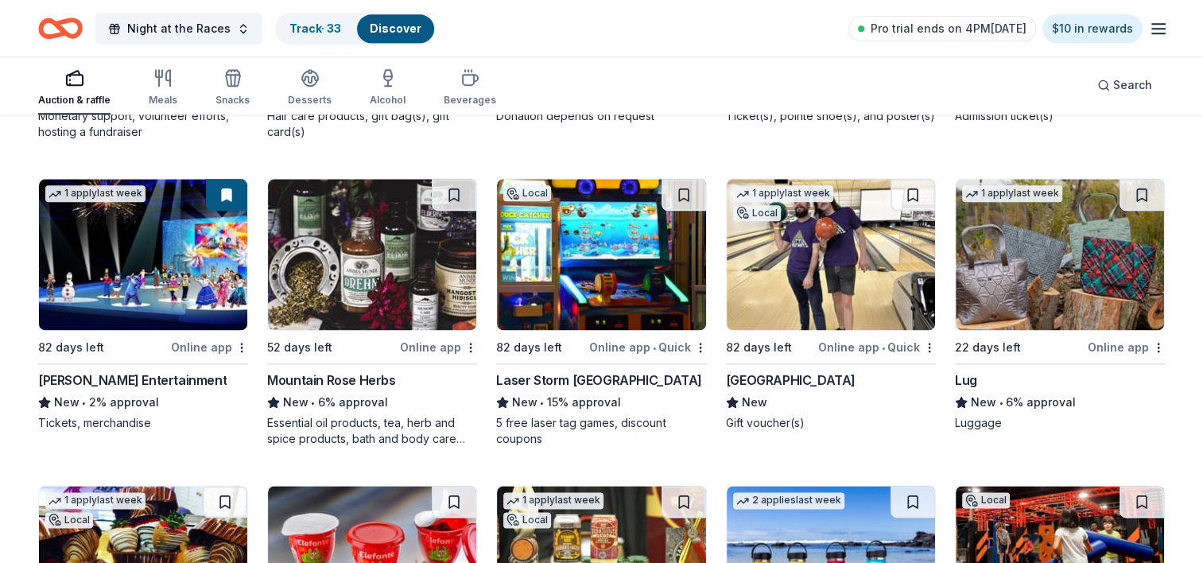
click at [932, 352] on div "Online app • Quick" at bounding box center [877, 347] width 118 height 20
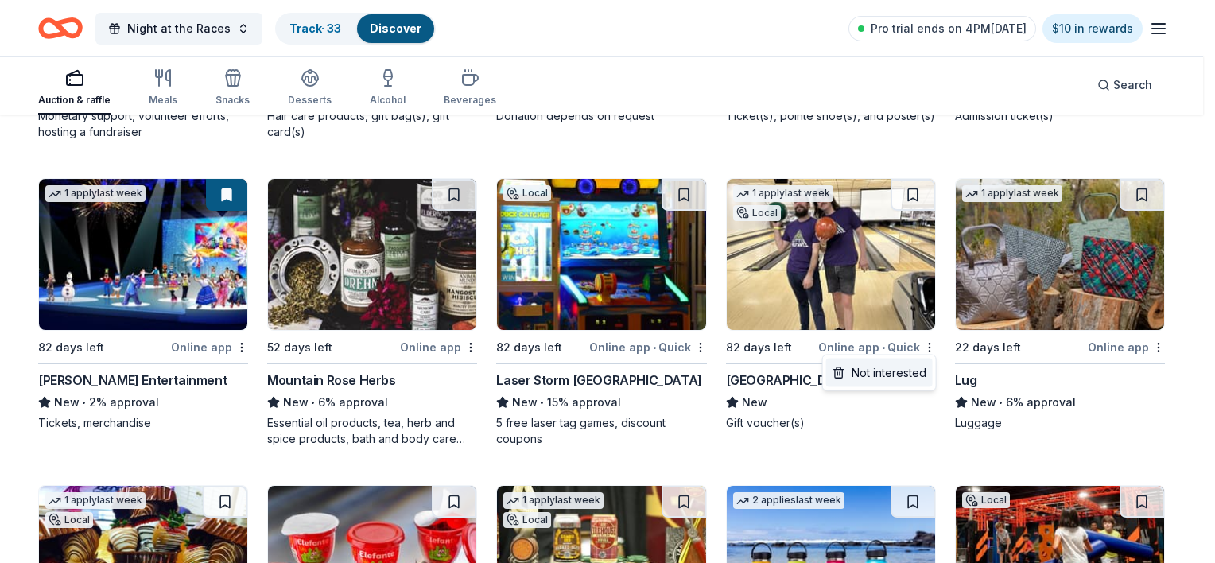
click at [903, 375] on div "Not interested" at bounding box center [879, 373] width 107 height 29
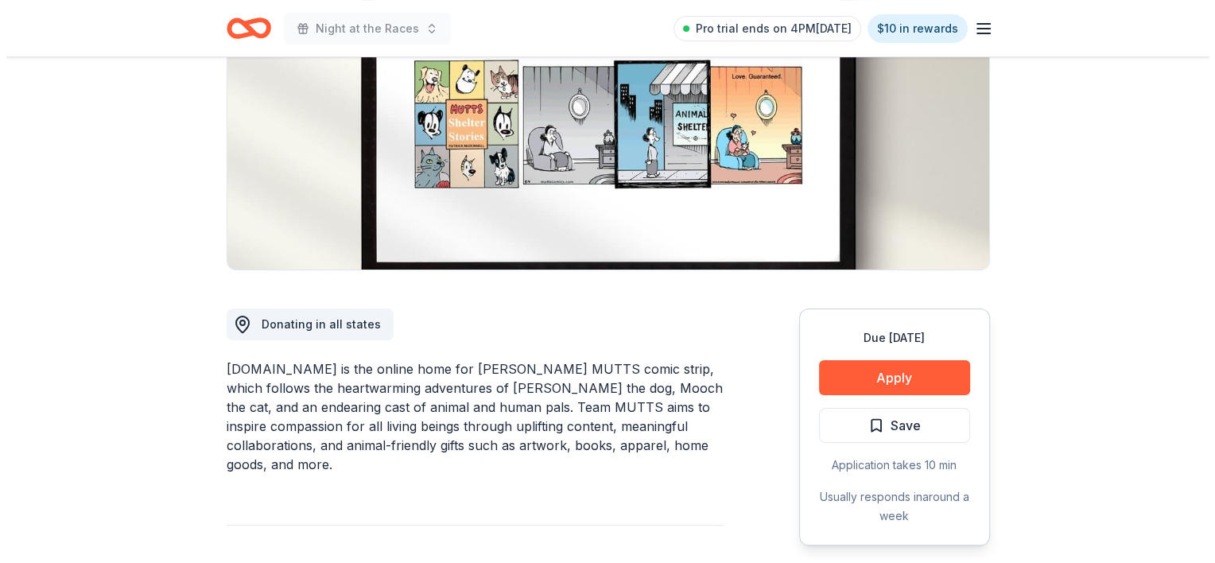
scroll to position [239, 0]
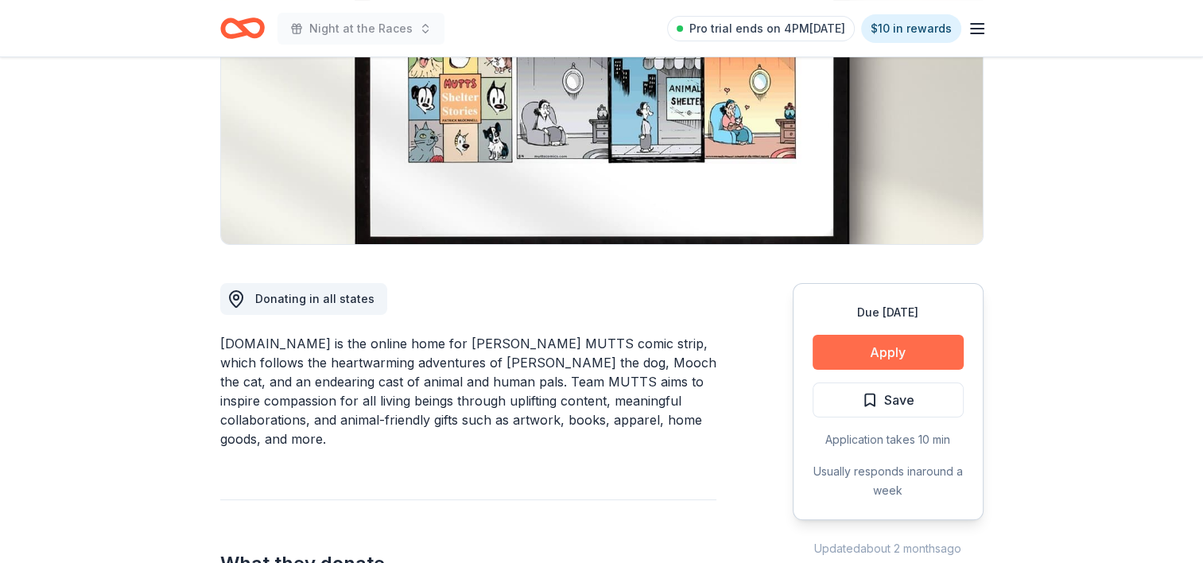
click at [897, 348] on button "Apply" at bounding box center [888, 352] width 151 height 35
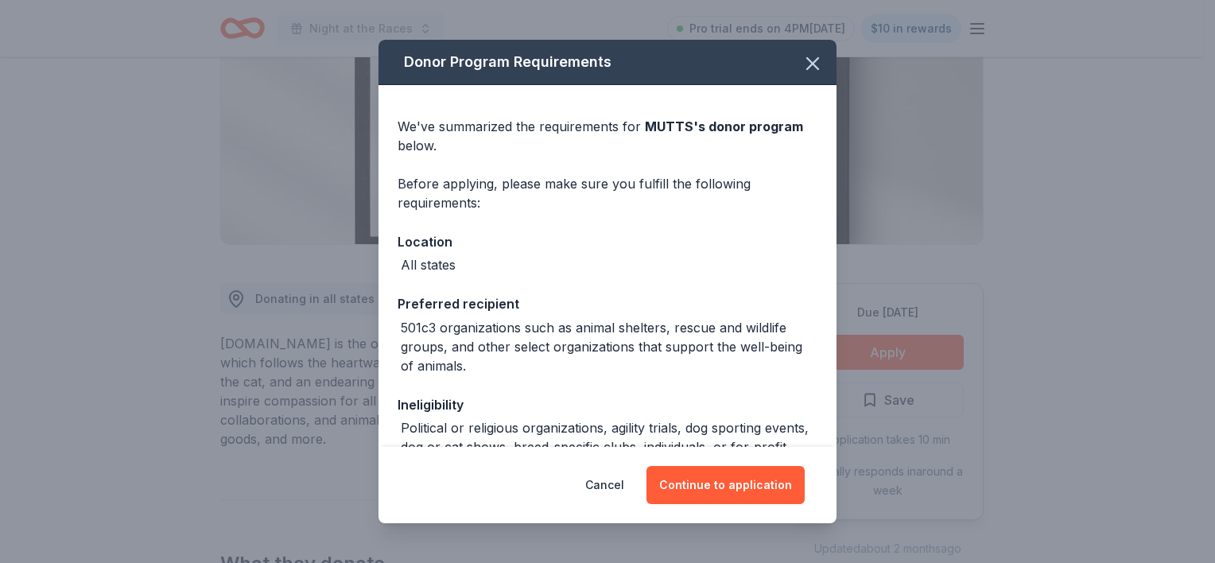
scroll to position [80, 0]
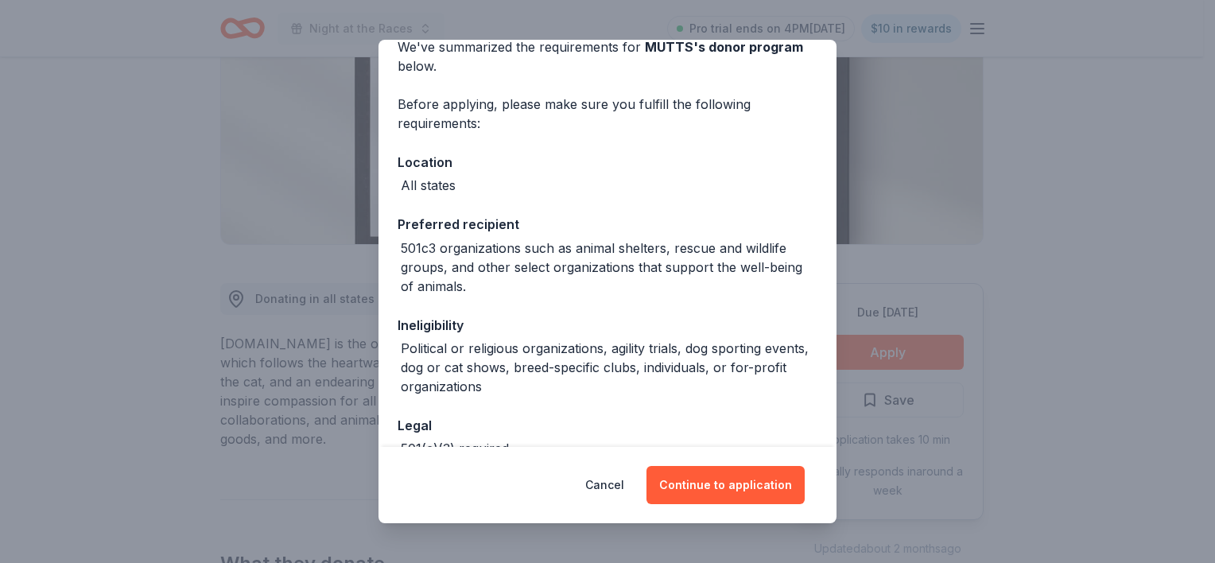
click at [633, 488] on div "Cancel Continue to application" at bounding box center [607, 485] width 394 height 38
click at [616, 484] on button "Cancel" at bounding box center [604, 485] width 39 height 38
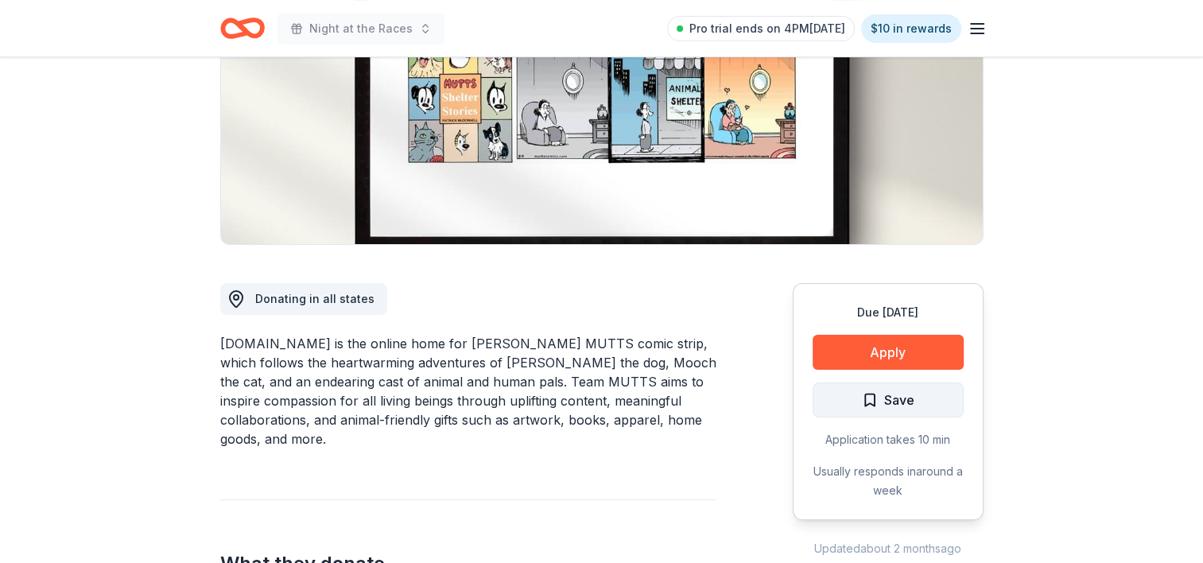
click at [930, 414] on button "Save" at bounding box center [888, 400] width 151 height 35
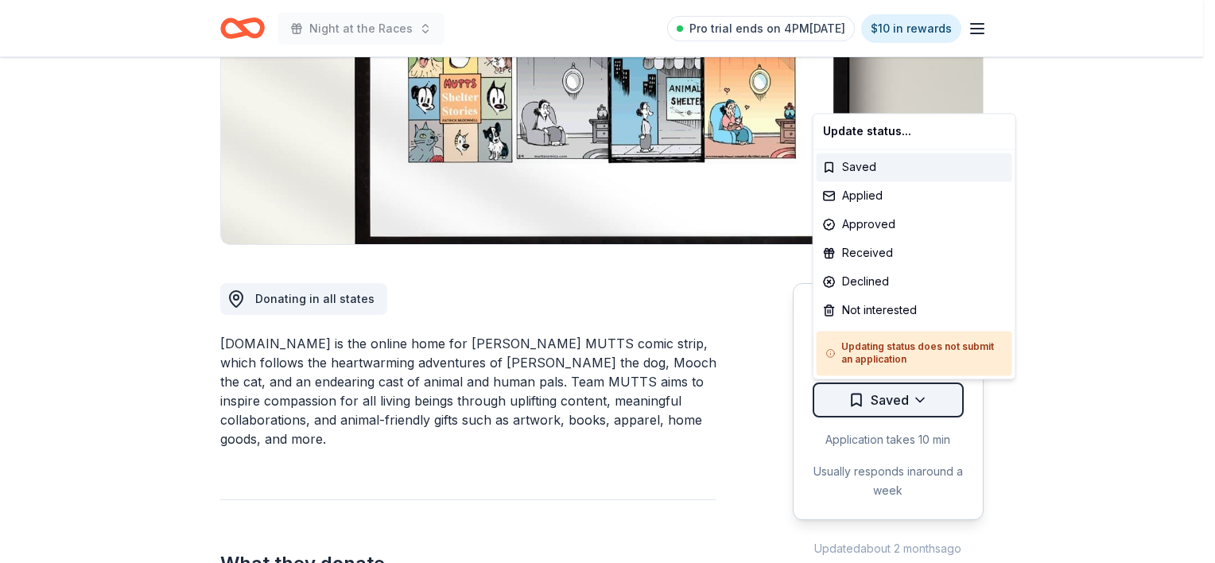
click at [924, 324] on html "Night at the Races Pro trial ends on 4PM[DATE] $10 in rewards Due [DATE] Share …" at bounding box center [607, 42] width 1215 height 563
click at [856, 312] on div "Not interested" at bounding box center [915, 310] width 196 height 29
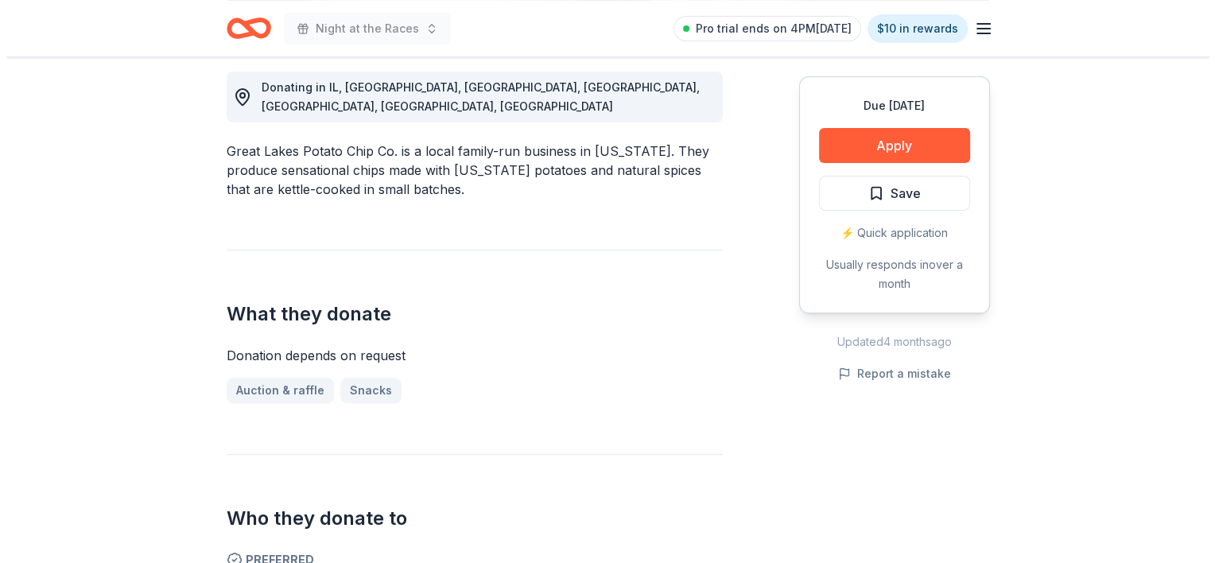
scroll to position [477, 0]
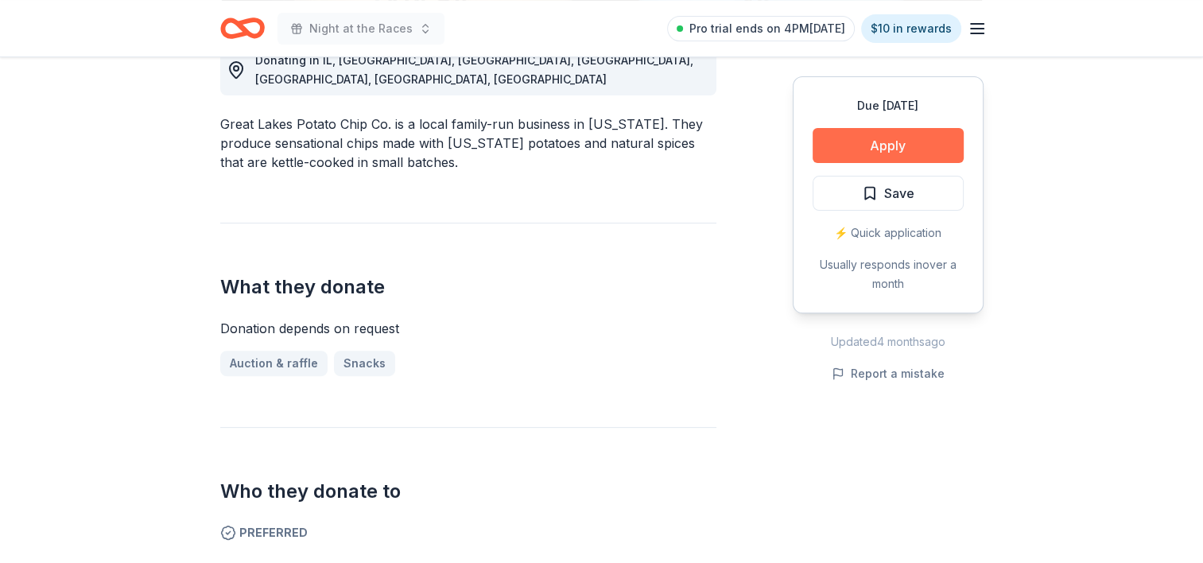
click at [837, 154] on button "Apply" at bounding box center [888, 145] width 151 height 35
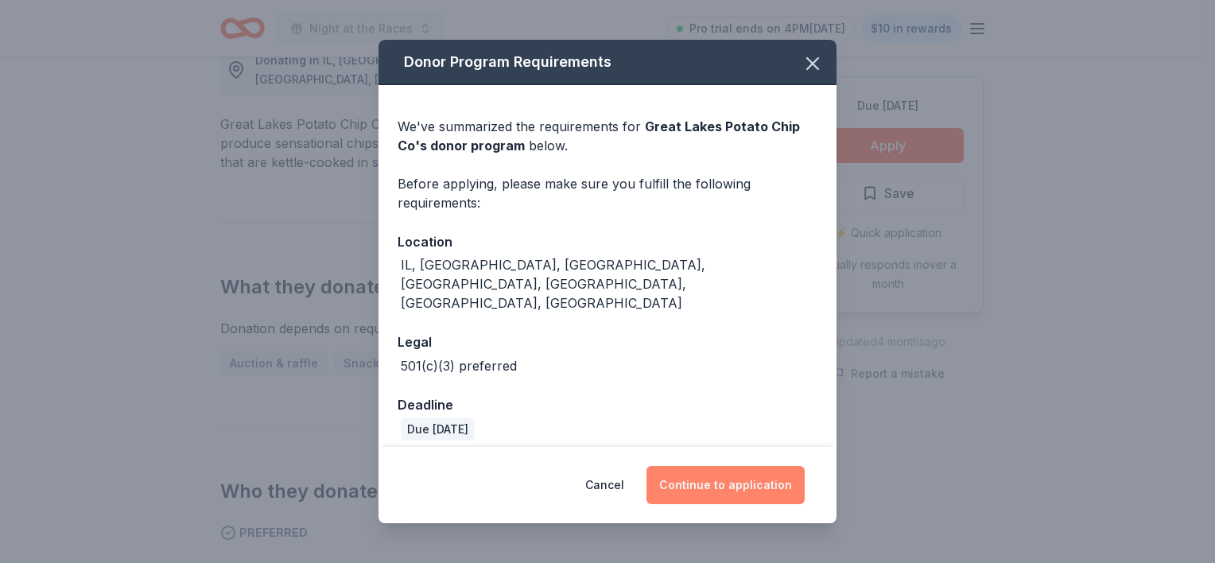
click at [735, 471] on button "Continue to application" at bounding box center [726, 485] width 158 height 38
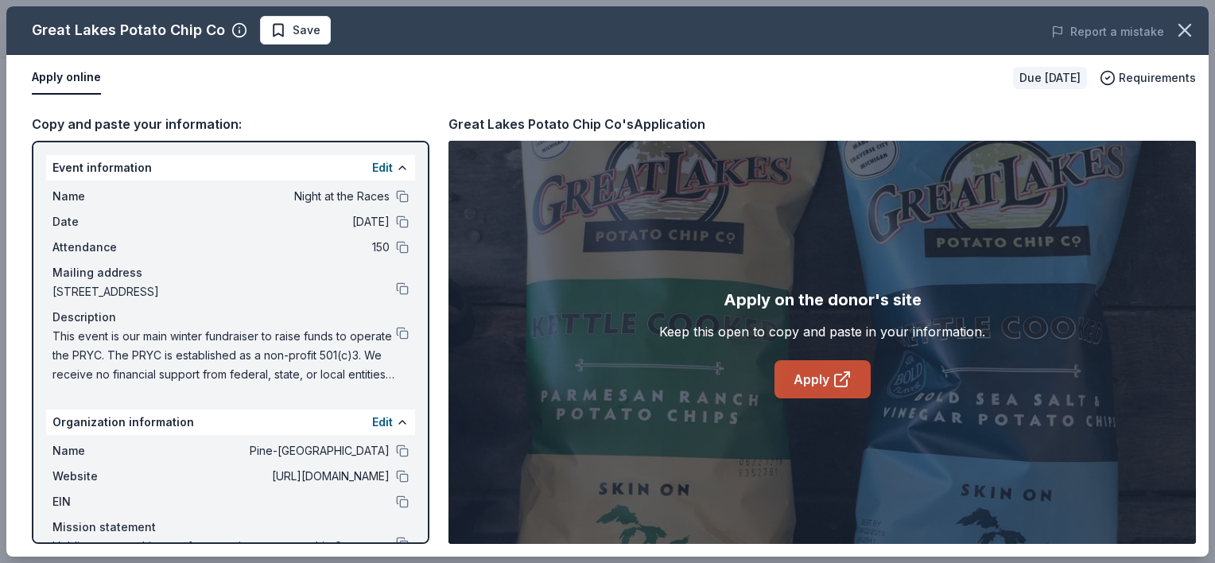
click at [795, 377] on link "Apply" at bounding box center [823, 379] width 96 height 38
click at [293, 46] on div "Great Lakes Potato Chip Co Save Report a mistake" at bounding box center [607, 30] width 1202 height 49
click at [293, 39] on span "Save" at bounding box center [307, 30] width 28 height 19
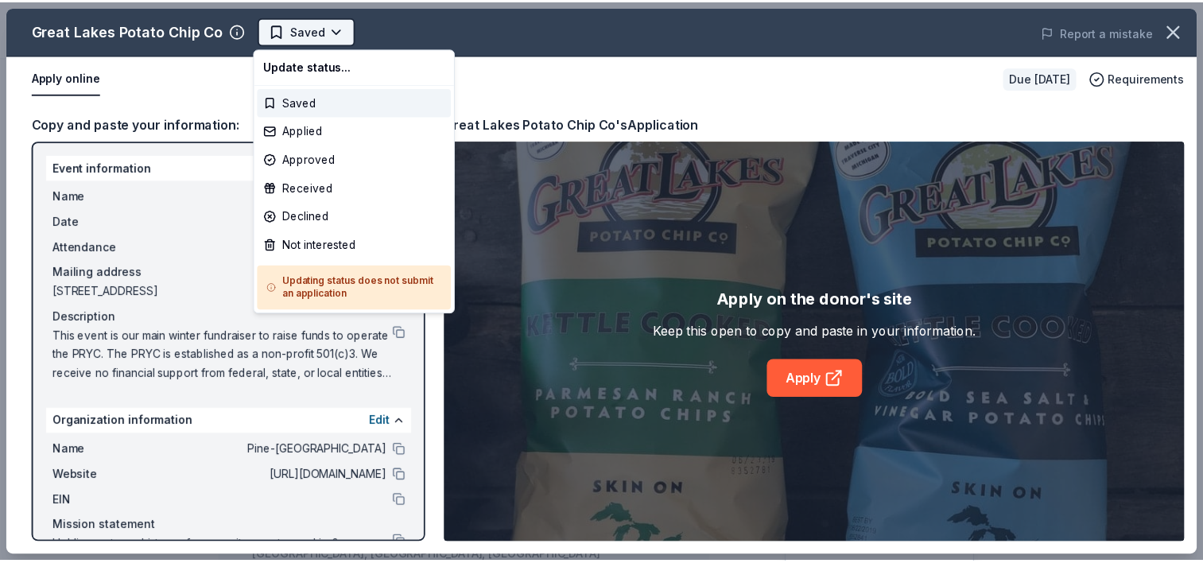
scroll to position [0, 0]
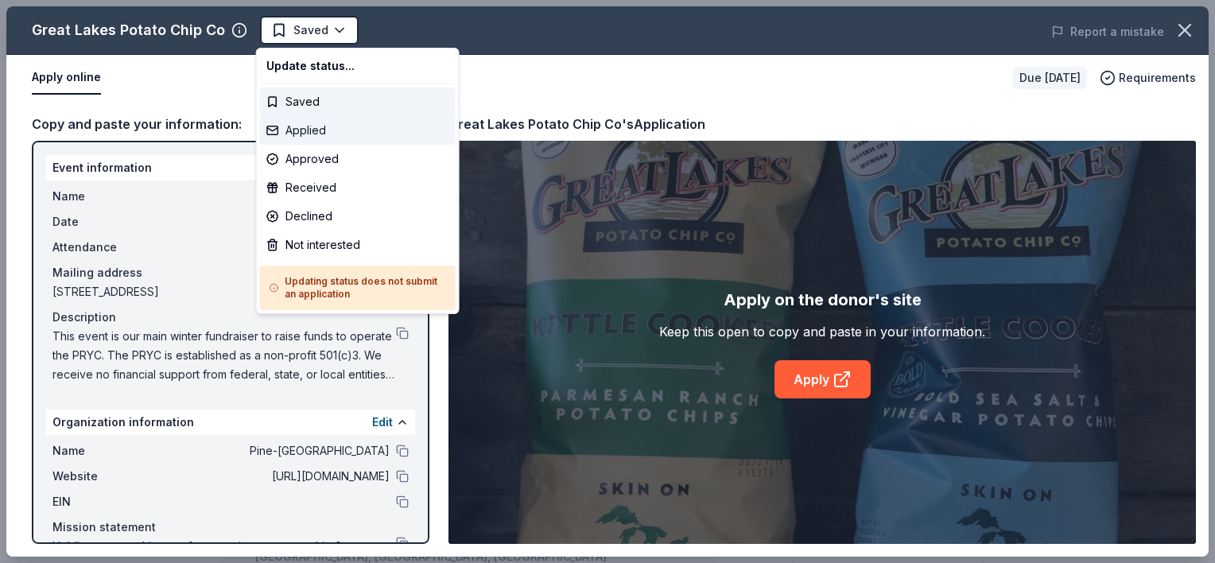
click at [327, 134] on div "Applied" at bounding box center [358, 130] width 196 height 29
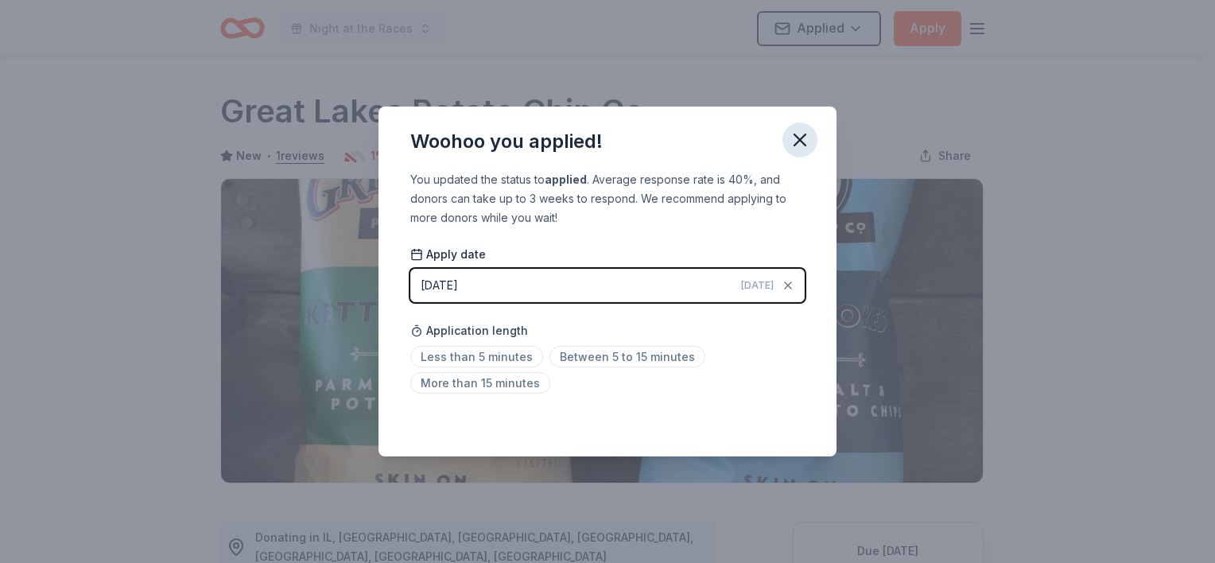
click at [792, 146] on icon "button" at bounding box center [800, 140] width 22 height 22
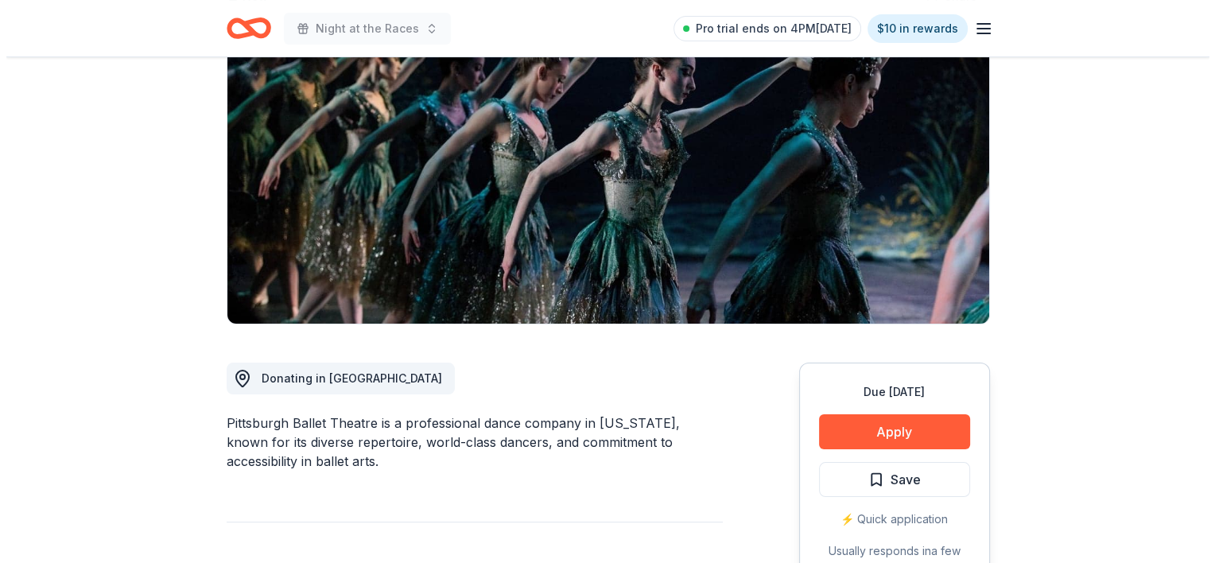
scroll to position [239, 0]
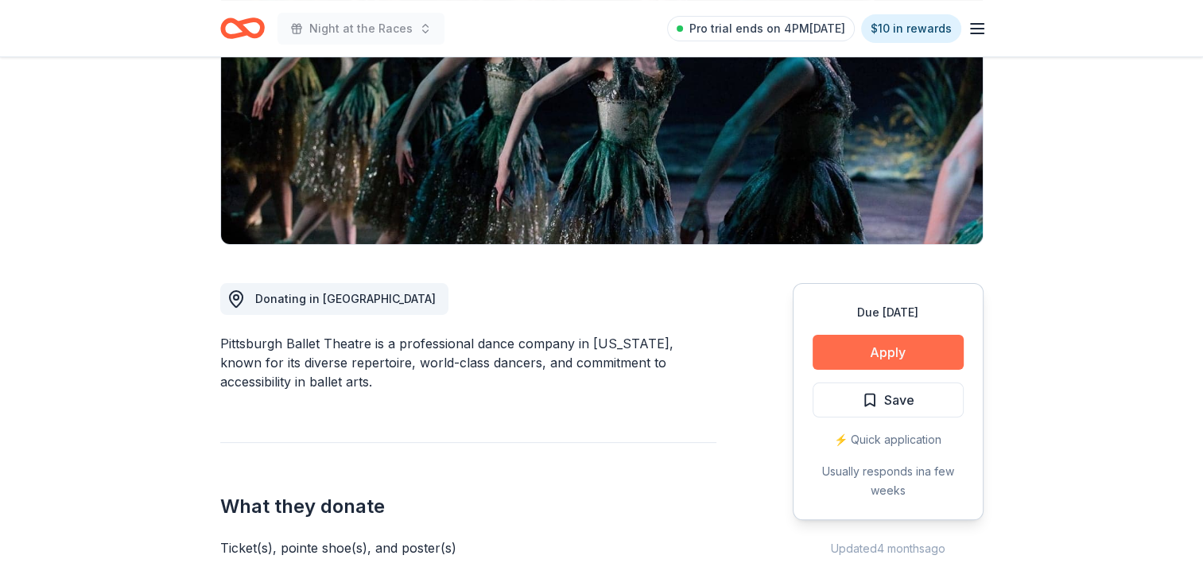
click at [883, 359] on button "Apply" at bounding box center [888, 352] width 151 height 35
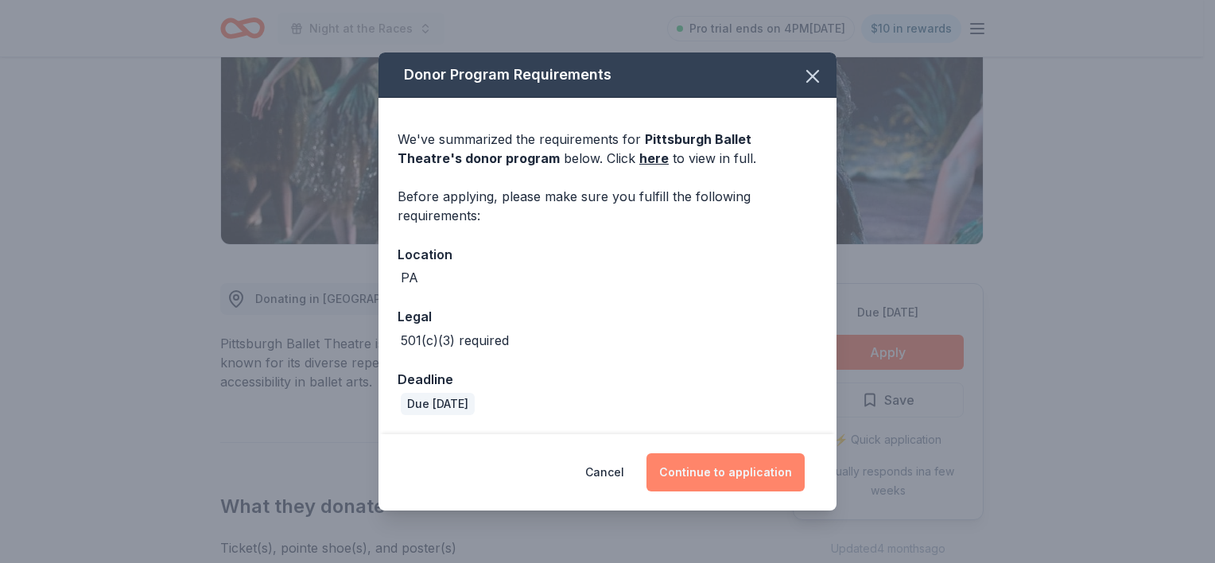
click at [723, 482] on button "Continue to application" at bounding box center [726, 472] width 158 height 38
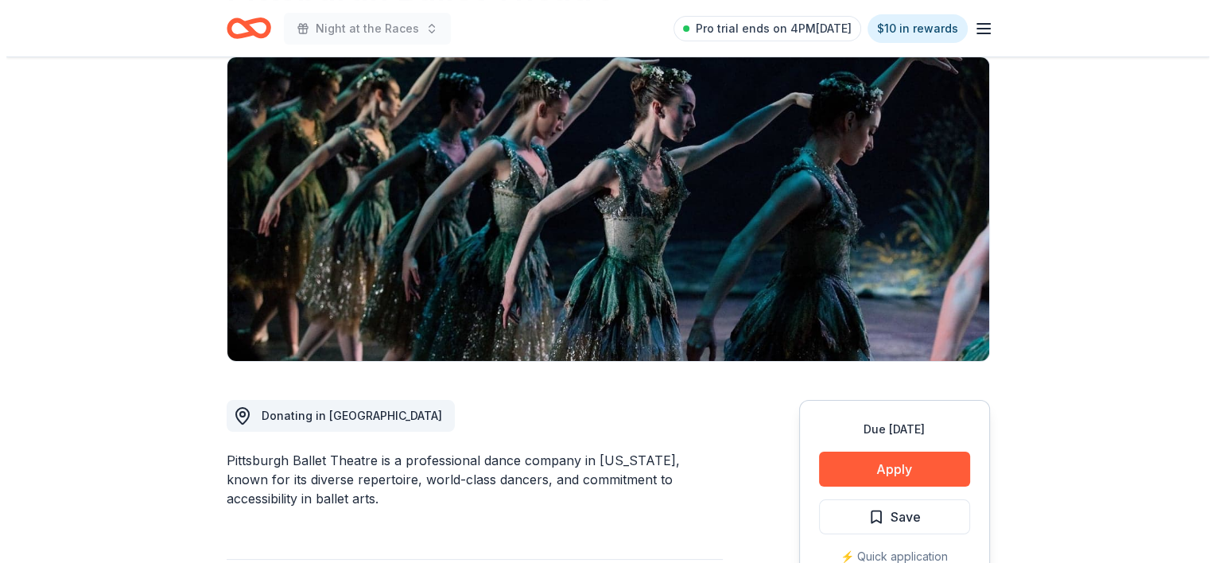
scroll to position [159, 0]
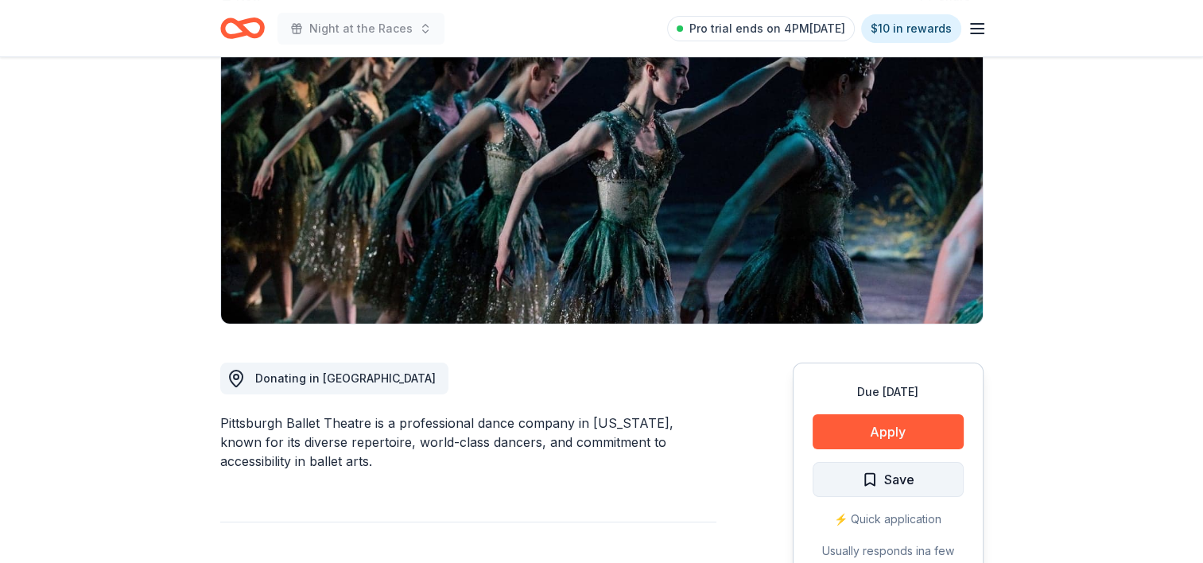
click at [891, 480] on span "Save" at bounding box center [899, 479] width 30 height 21
click at [891, 404] on html "Night at the Races Pro trial ends on 4PM[DATE] $10 in rewards Due [DATE] Share …" at bounding box center [601, 122] width 1203 height 563
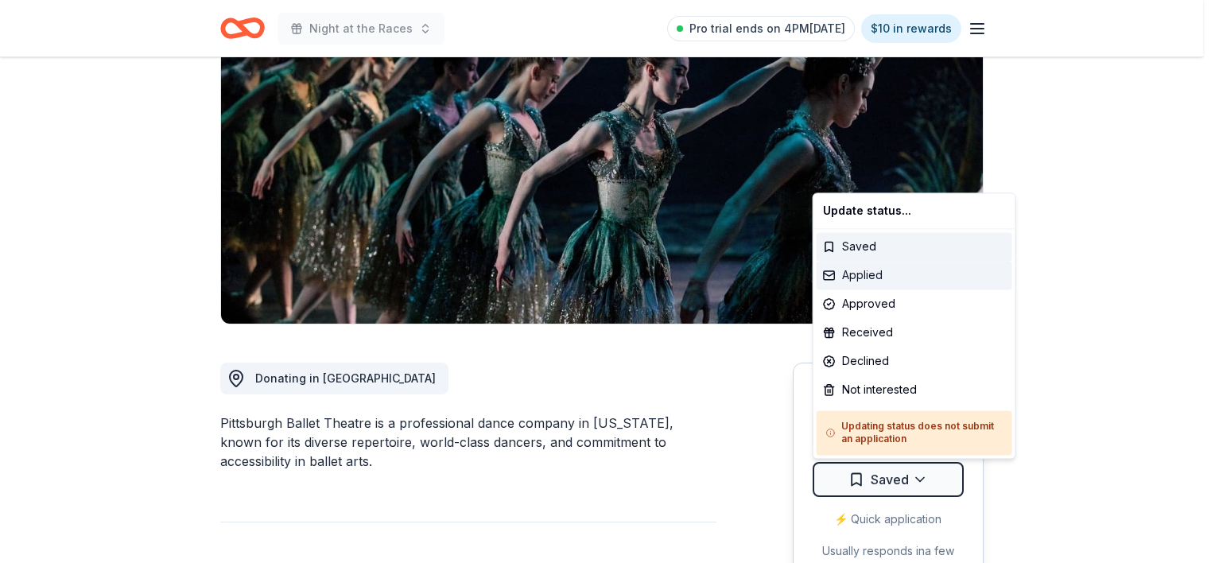
click at [865, 286] on div "Applied" at bounding box center [915, 275] width 196 height 29
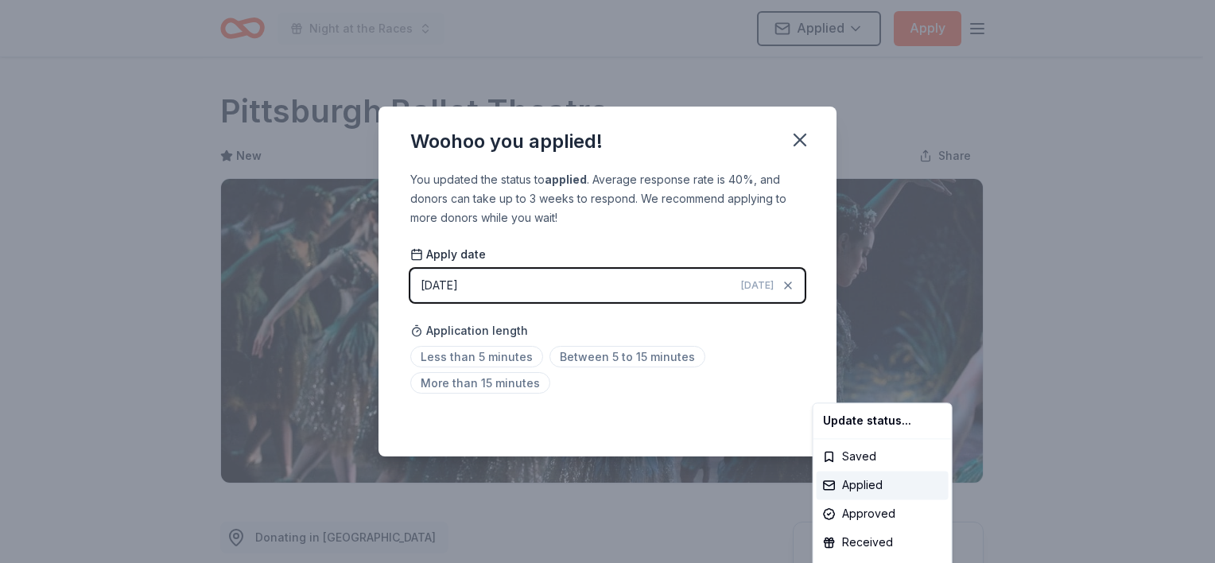
click at [798, 135] on html "Night at the Races Applied Apply Due [DATE] Share [GEOGRAPHIC_DATA] New Share D…" at bounding box center [607, 281] width 1215 height 563
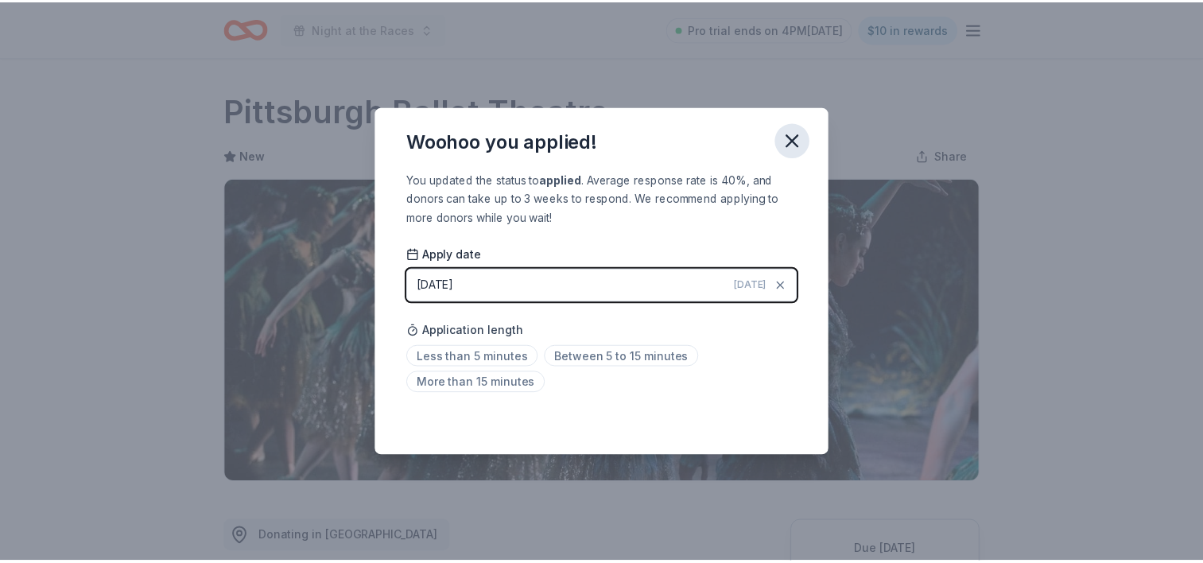
scroll to position [356, 0]
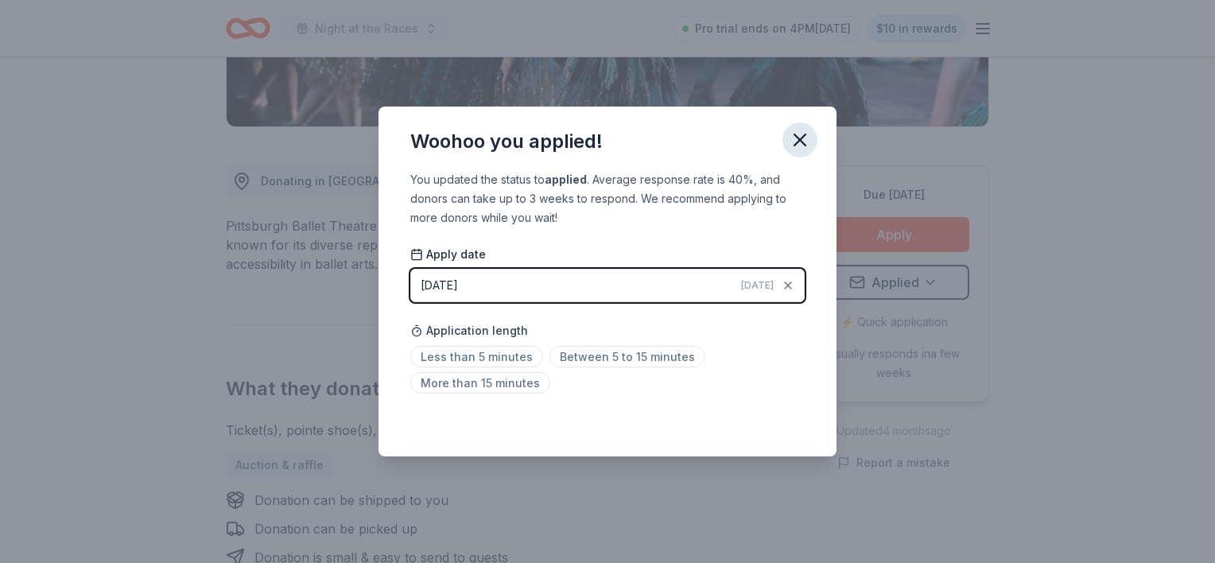
click at [800, 144] on icon "button" at bounding box center [800, 140] width 22 height 22
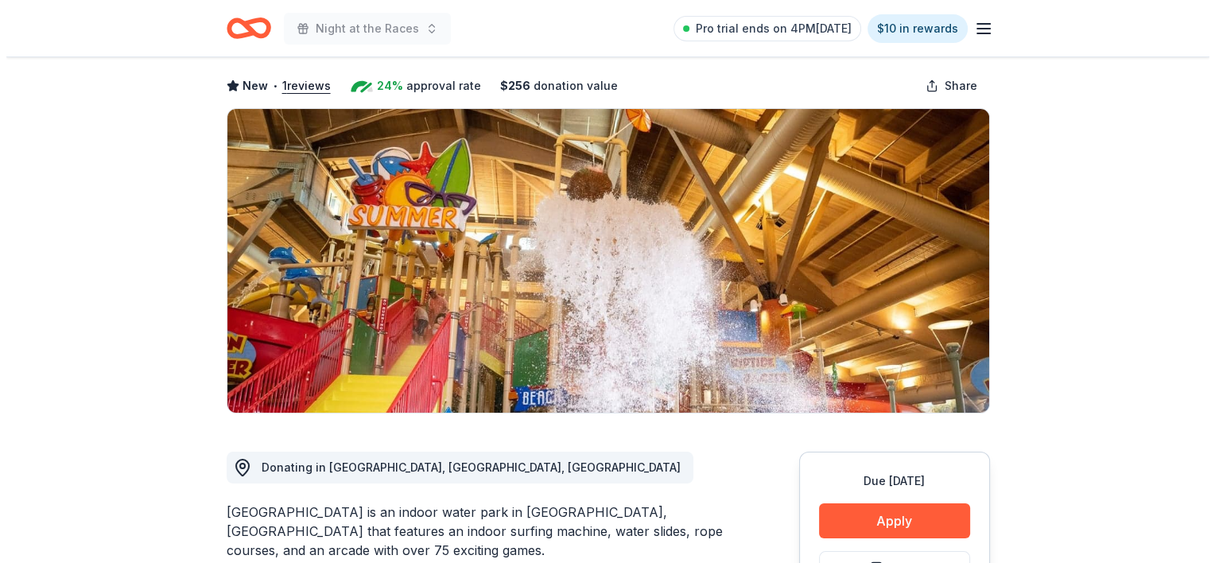
scroll to position [239, 0]
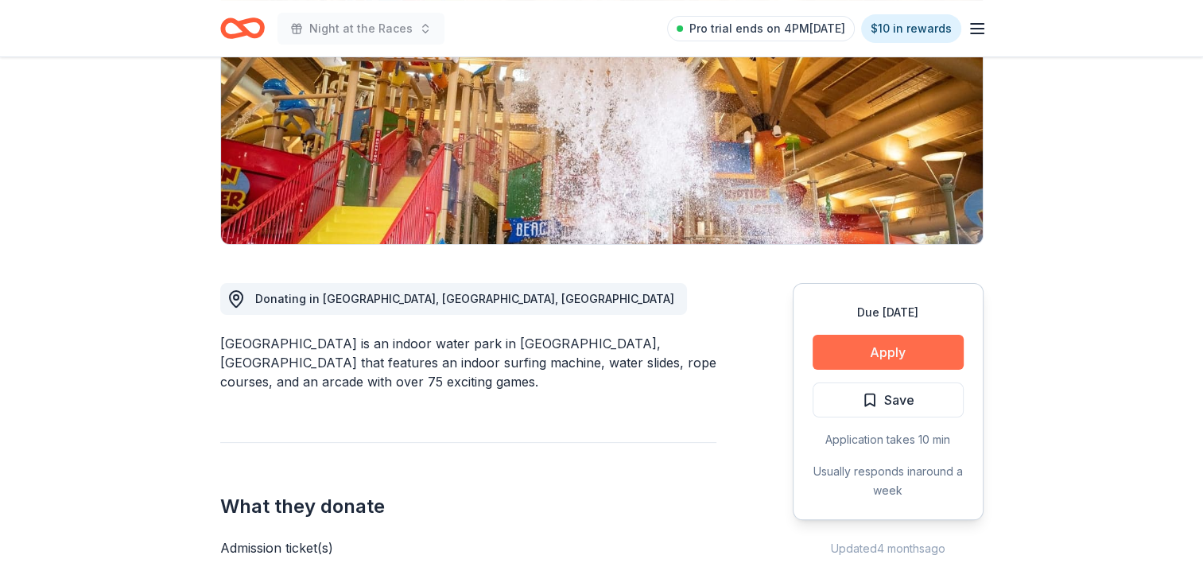
click at [929, 359] on button "Apply" at bounding box center [888, 352] width 151 height 35
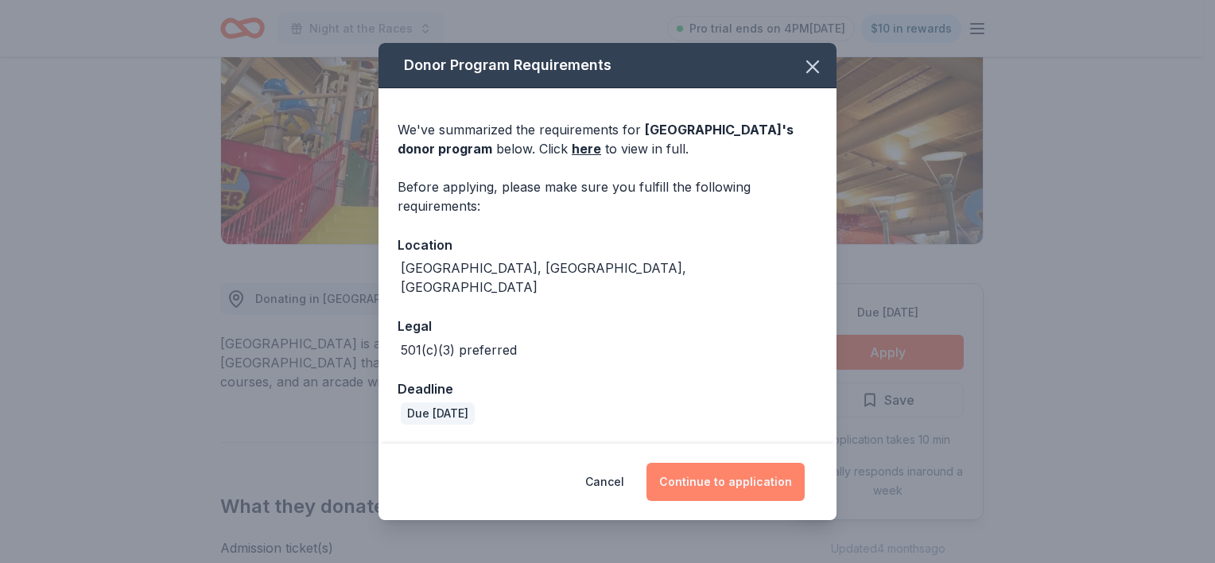
click at [794, 464] on button "Continue to application" at bounding box center [726, 482] width 158 height 38
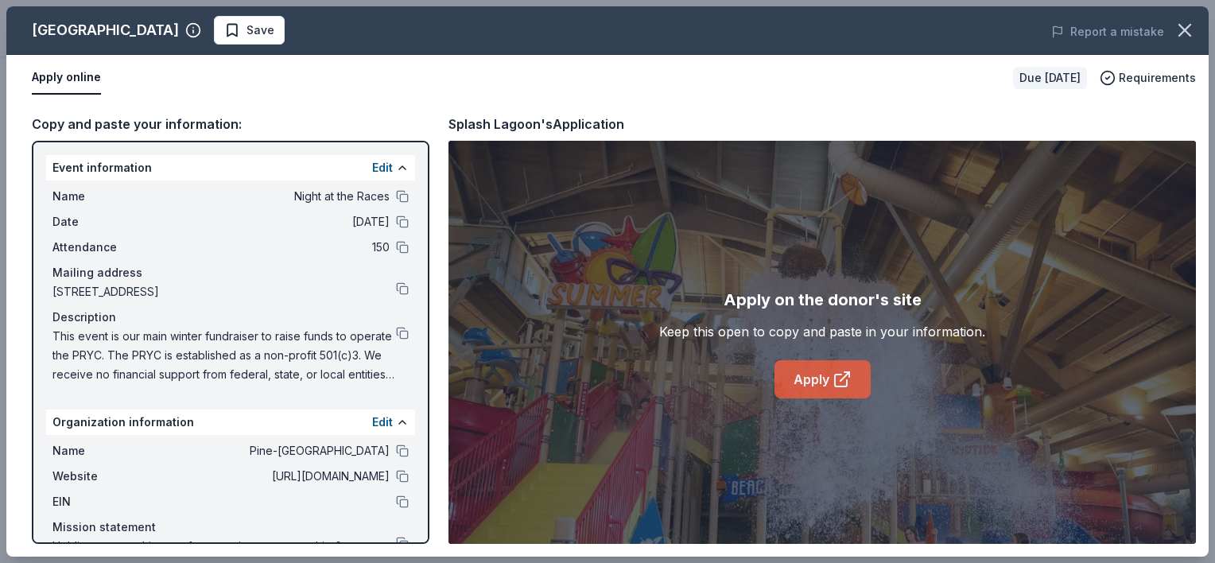
click at [812, 382] on link "Apply" at bounding box center [823, 379] width 96 height 38
click at [247, 38] on span "Save" at bounding box center [261, 30] width 28 height 19
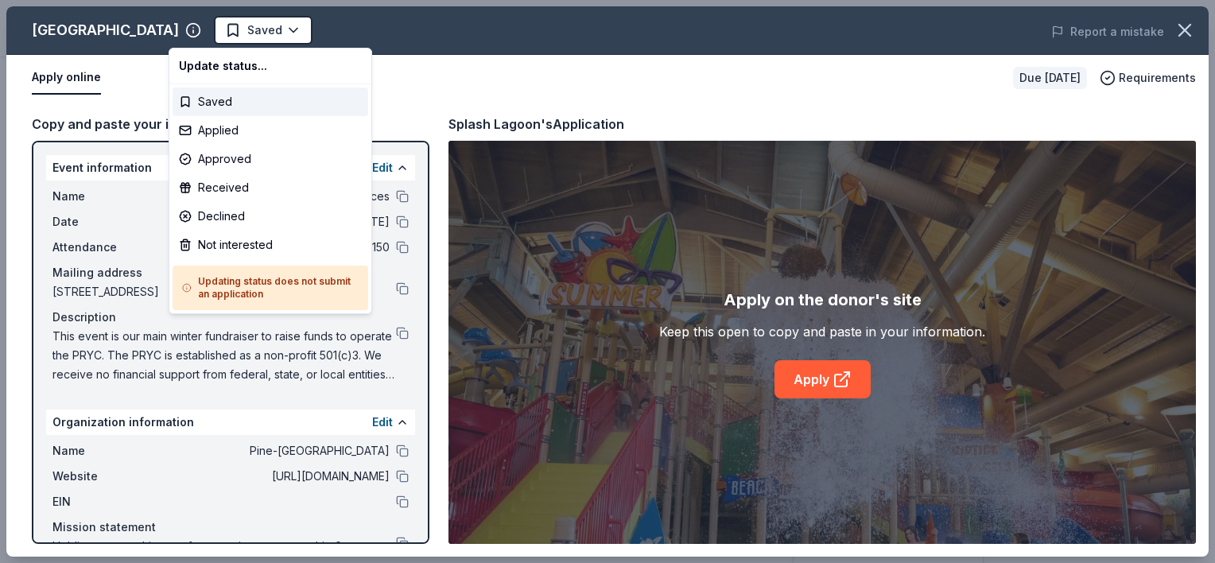
click at [203, 38] on html "Night at the Races Saved Apply Due [DATE] Share [GEOGRAPHIC_DATA] New • 1 revie…" at bounding box center [607, 281] width 1215 height 563
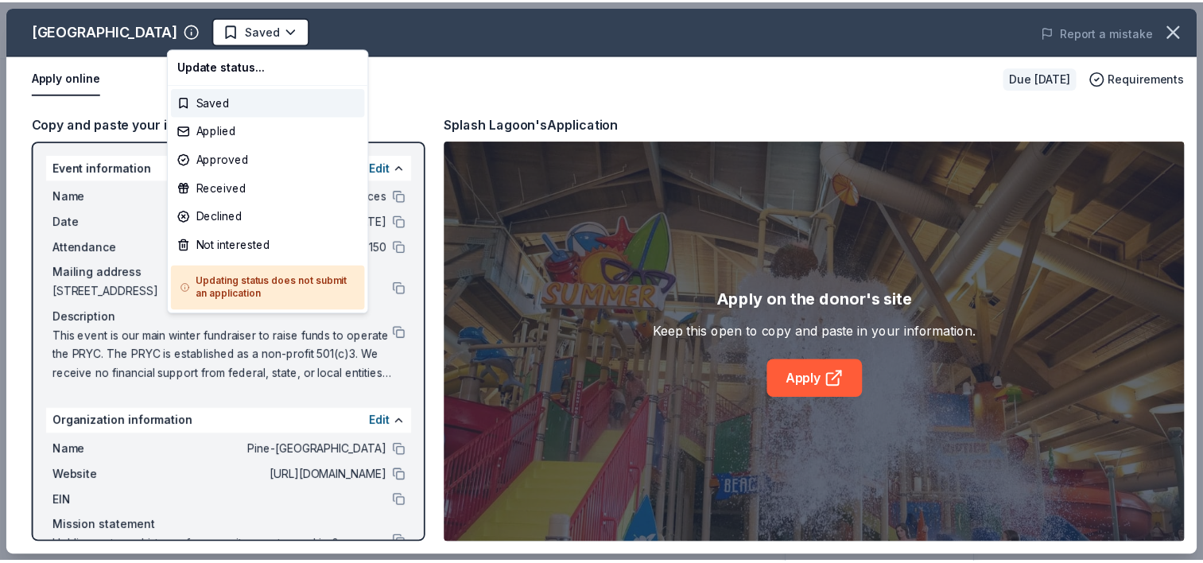
scroll to position [0, 0]
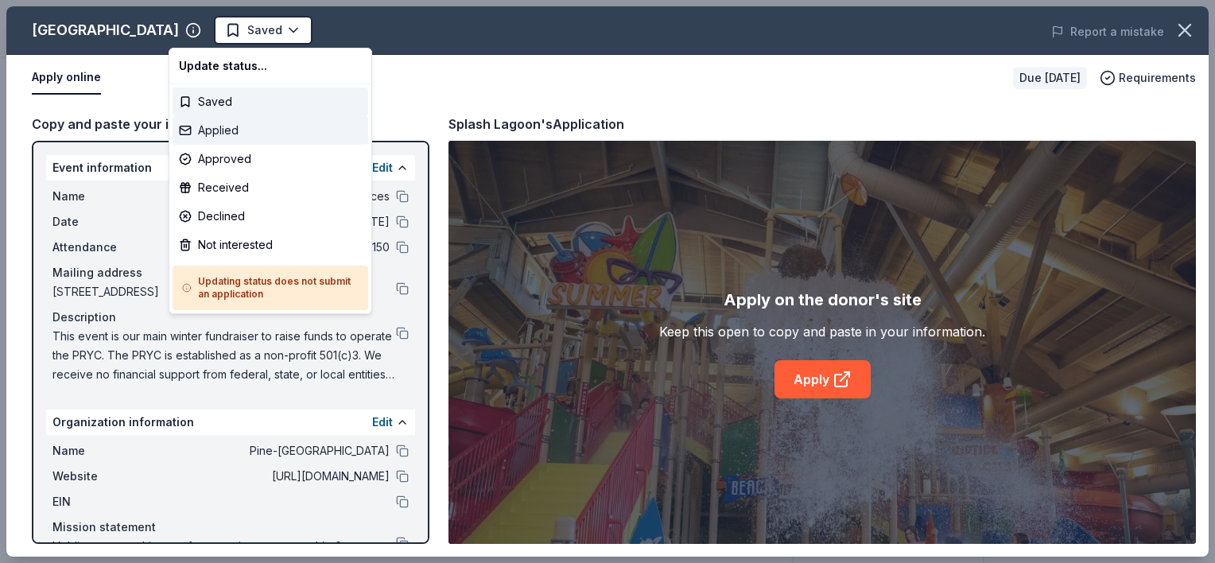
click at [223, 139] on div "Applied" at bounding box center [271, 130] width 196 height 29
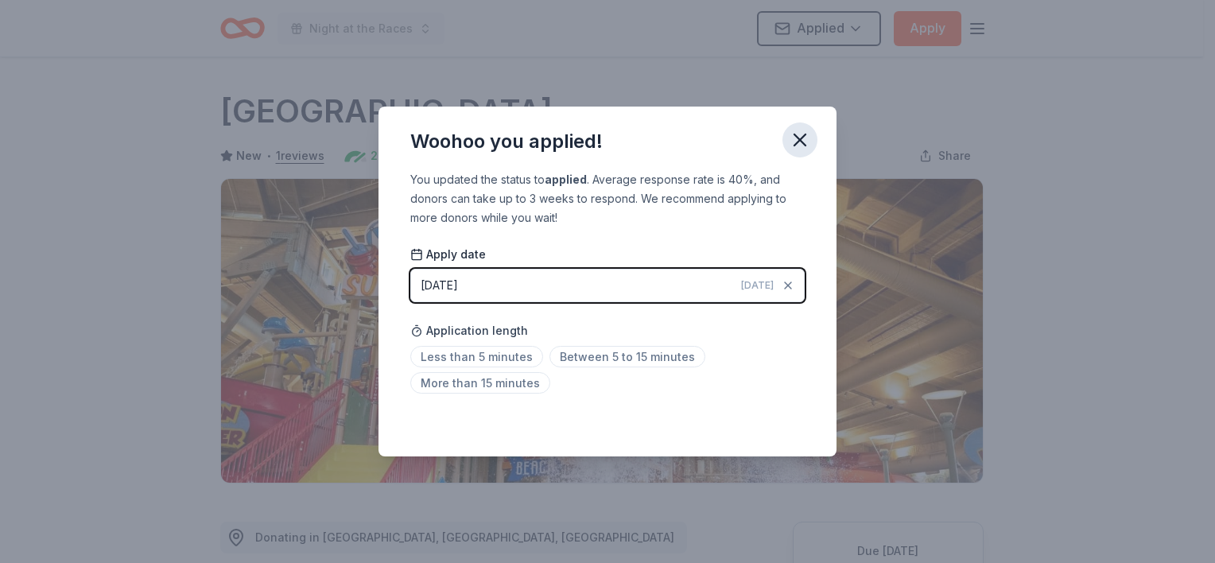
click at [793, 136] on icon "button" at bounding box center [800, 140] width 22 height 22
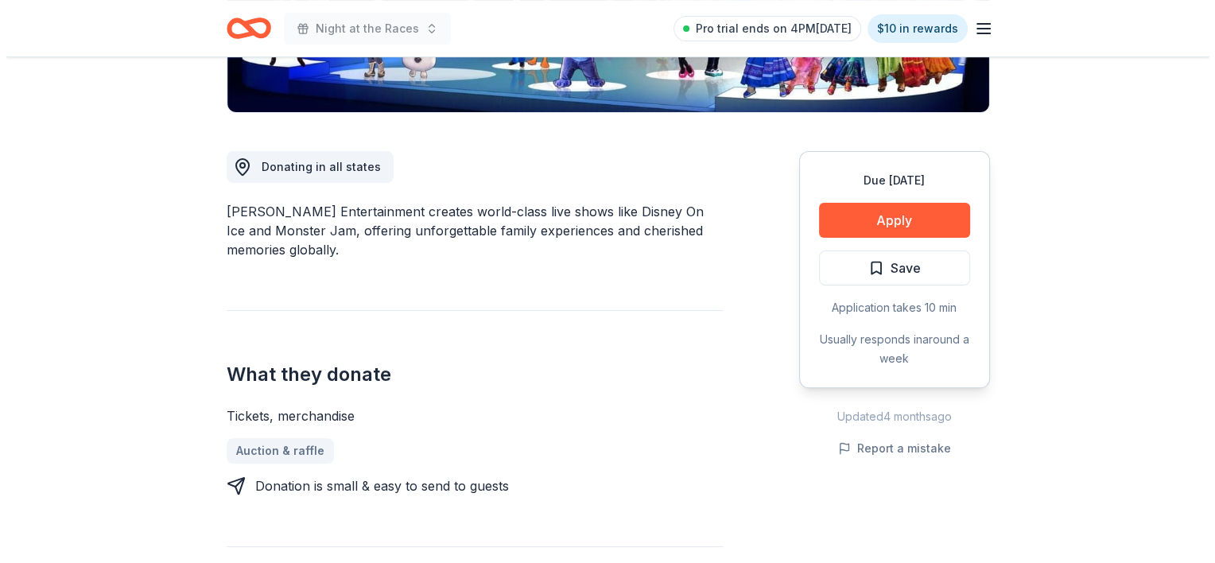
scroll to position [318, 0]
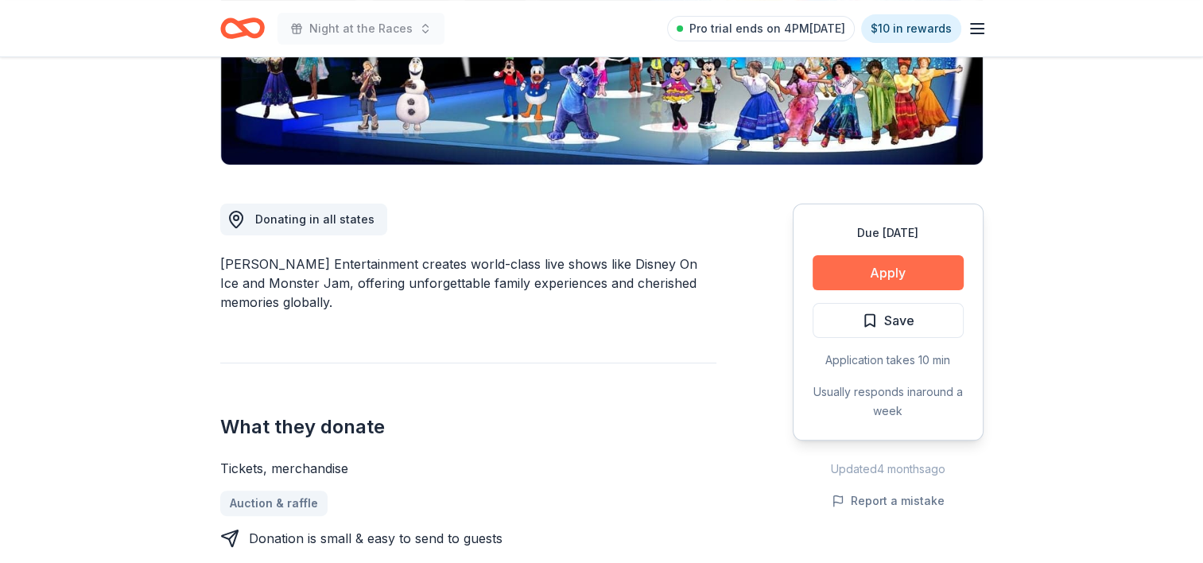
click at [848, 277] on button "Apply" at bounding box center [888, 272] width 151 height 35
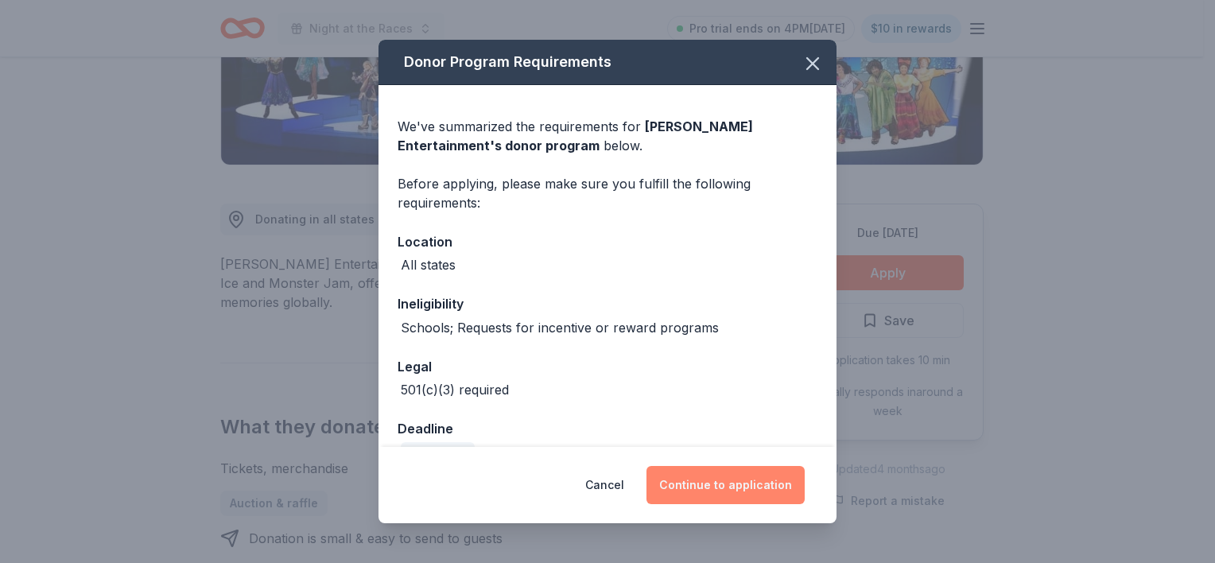
click at [721, 484] on button "Continue to application" at bounding box center [726, 485] width 158 height 38
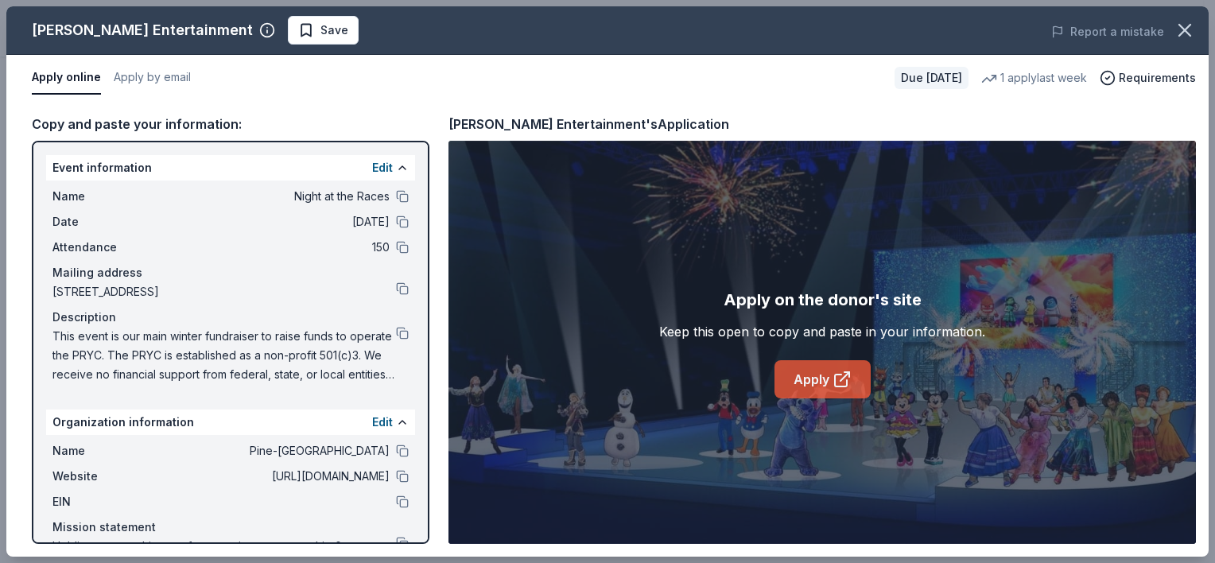
click at [804, 384] on link "Apply" at bounding box center [823, 379] width 96 height 38
click at [320, 37] on span "Save" at bounding box center [334, 30] width 28 height 19
